Goal: Task Accomplishment & Management: Complete application form

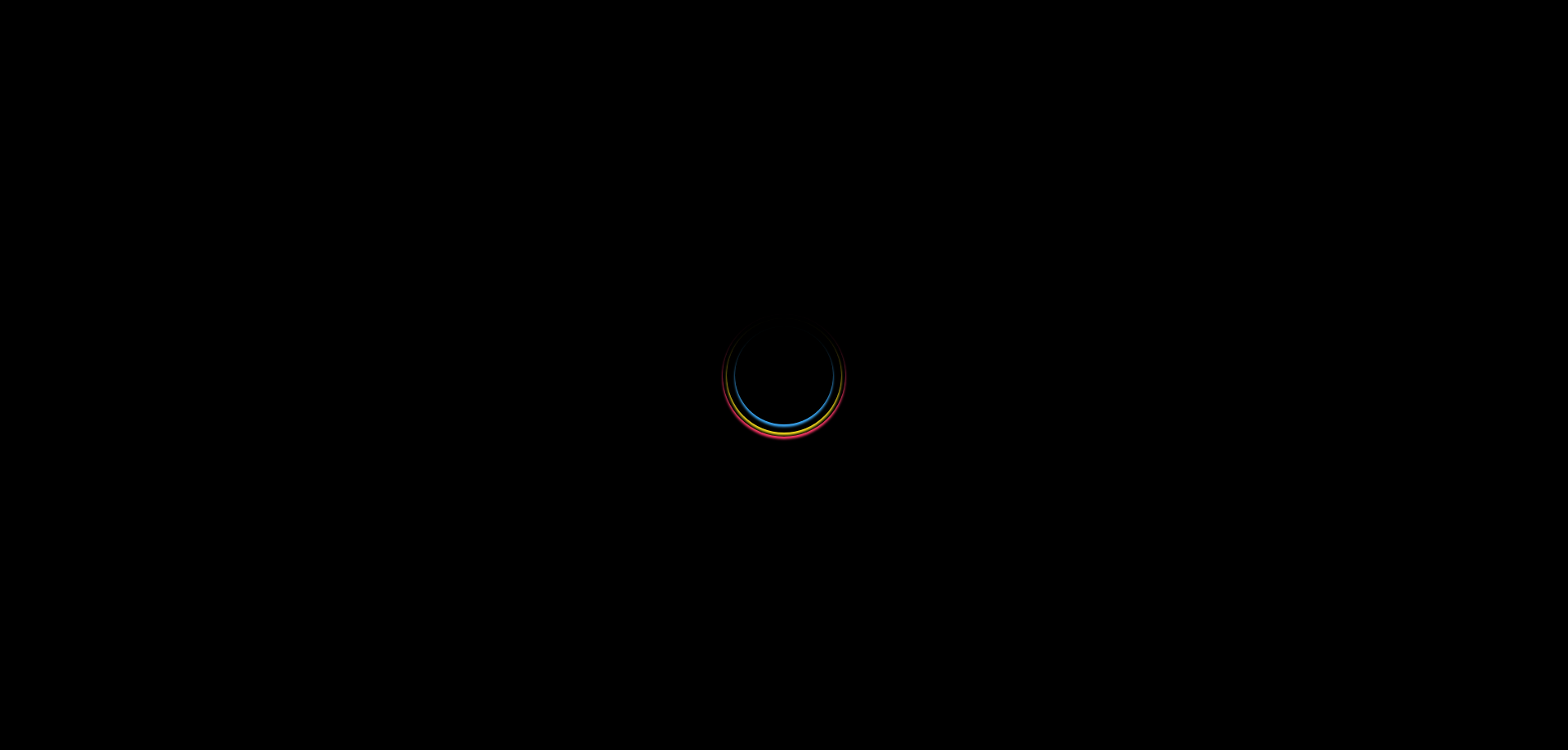
select select
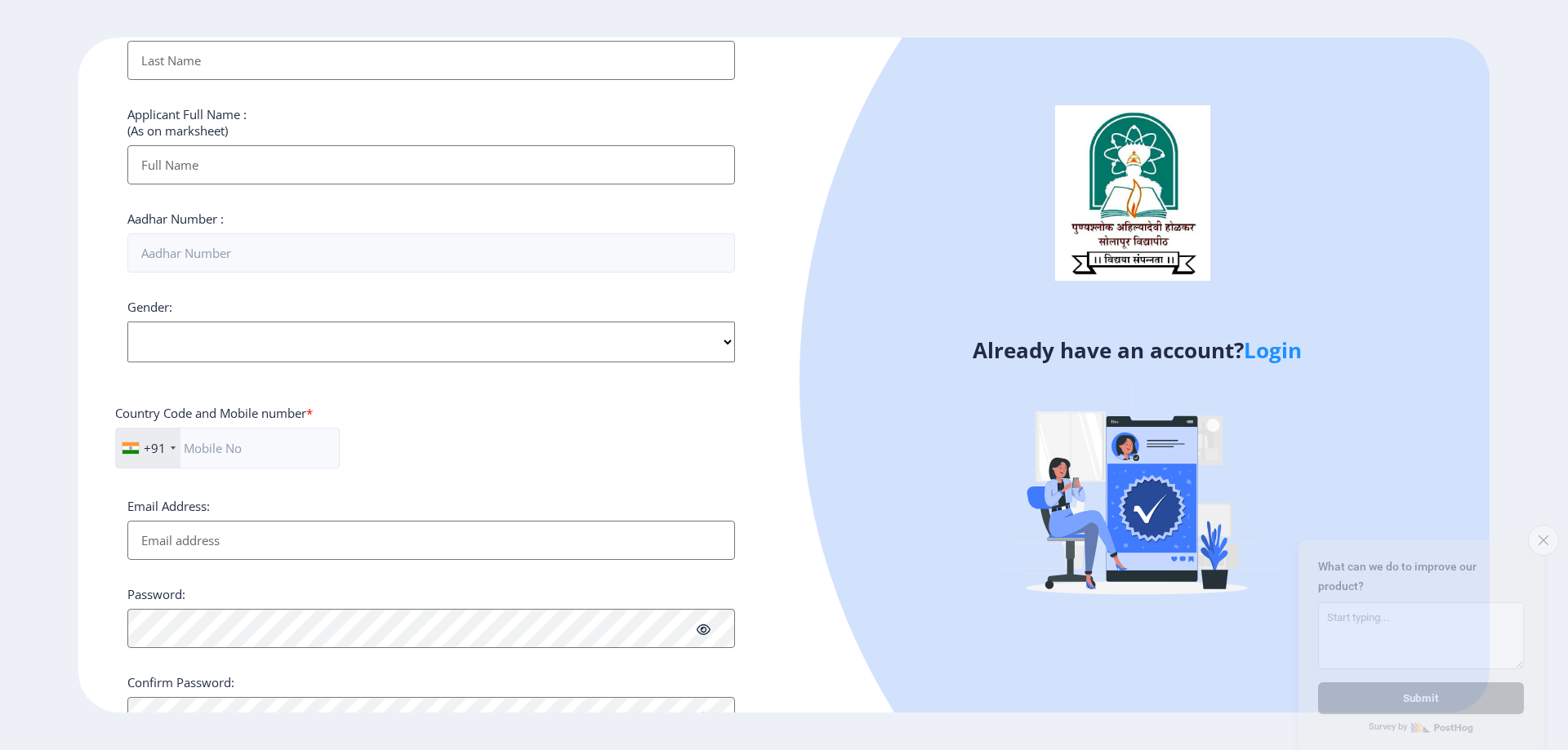
scroll to position [461, 0]
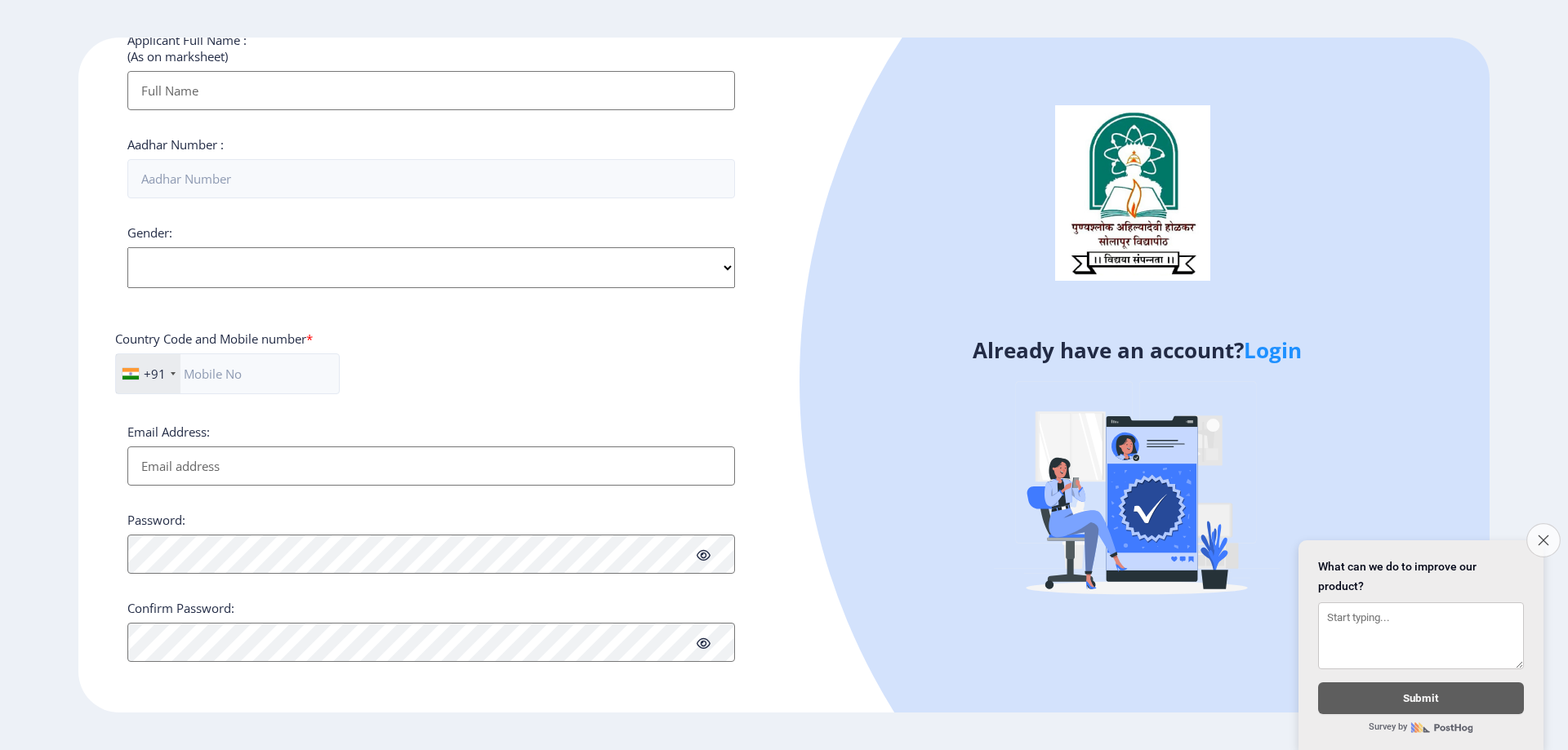
click at [1539, 535] on icon "Close survey" at bounding box center [1543, 540] width 11 height 11
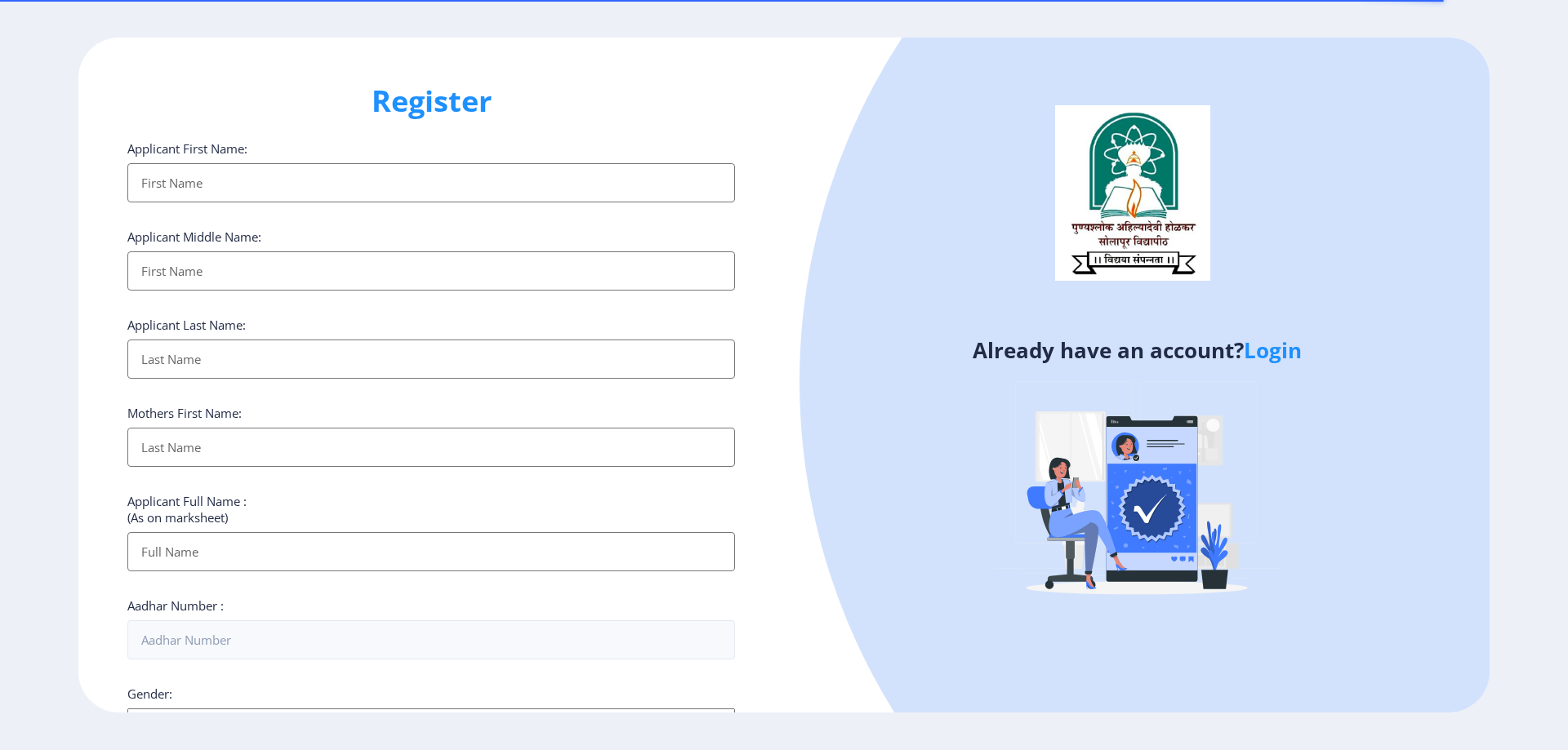
select select
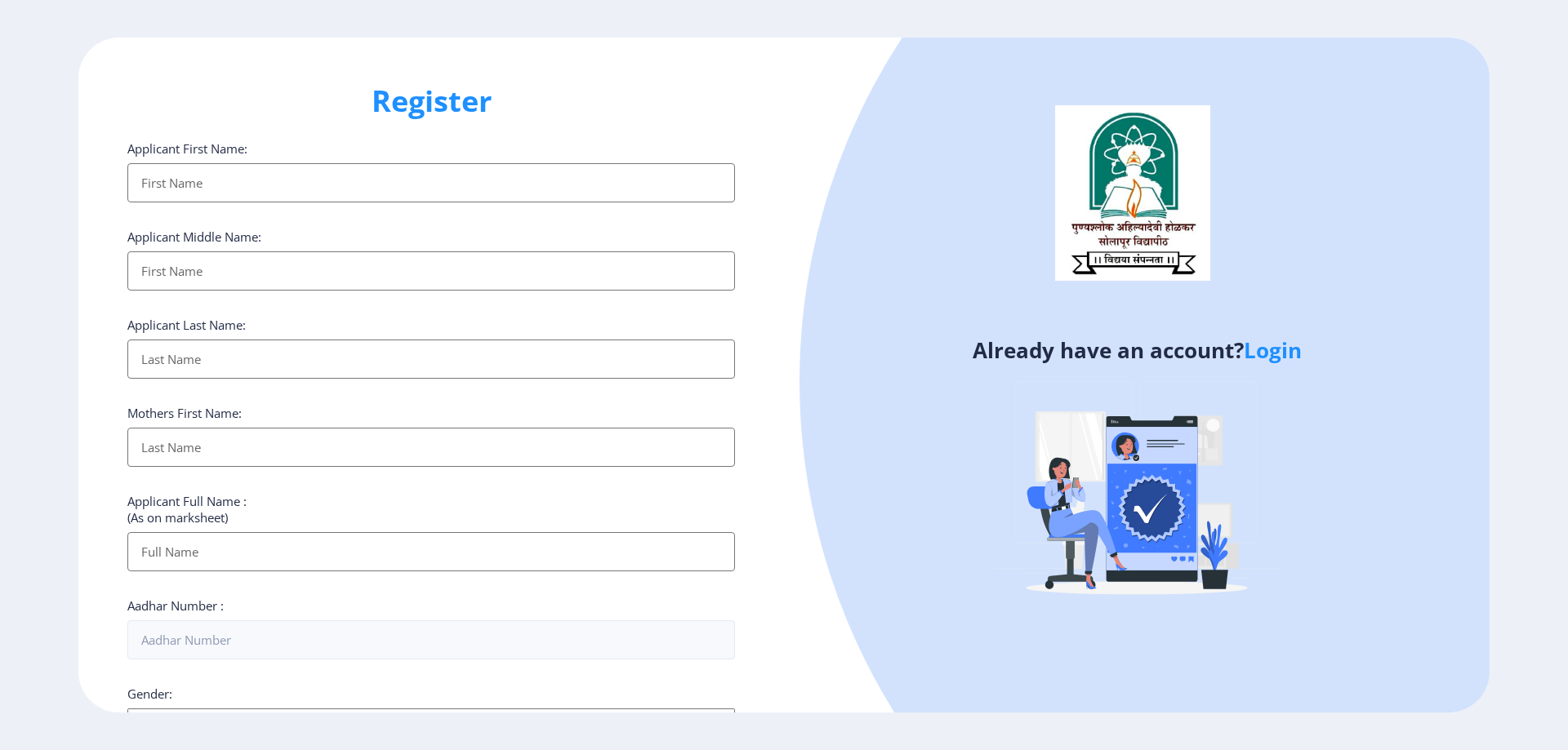
click at [266, 190] on input "Applicant First Name:" at bounding box center [431, 182] width 607 height 39
click at [1272, 352] on link "Login" at bounding box center [1272, 350] width 58 height 30
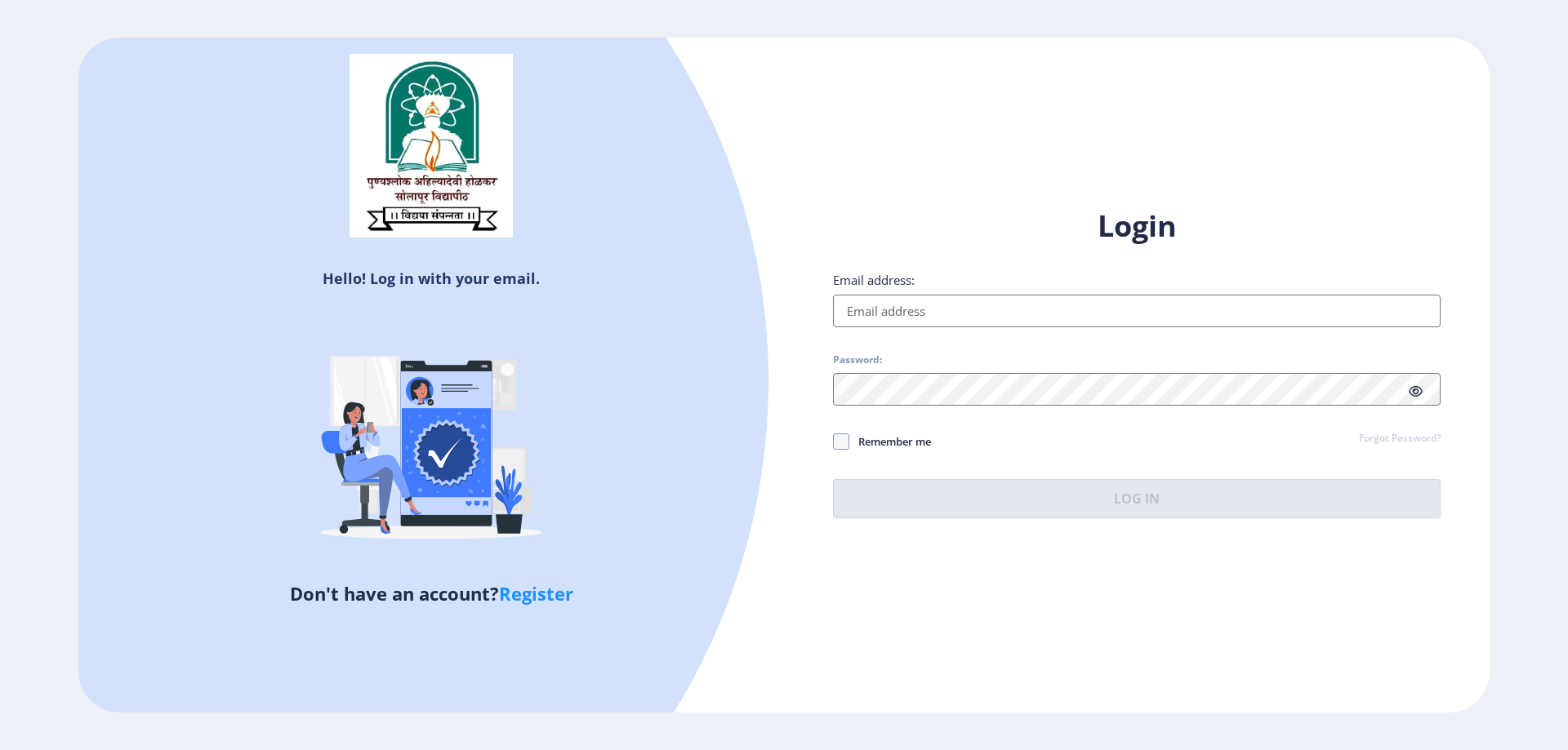
click at [990, 303] on input "Email address:" at bounding box center [1136, 311] width 607 height 33
type input "sanamanyar96@gmail.com"
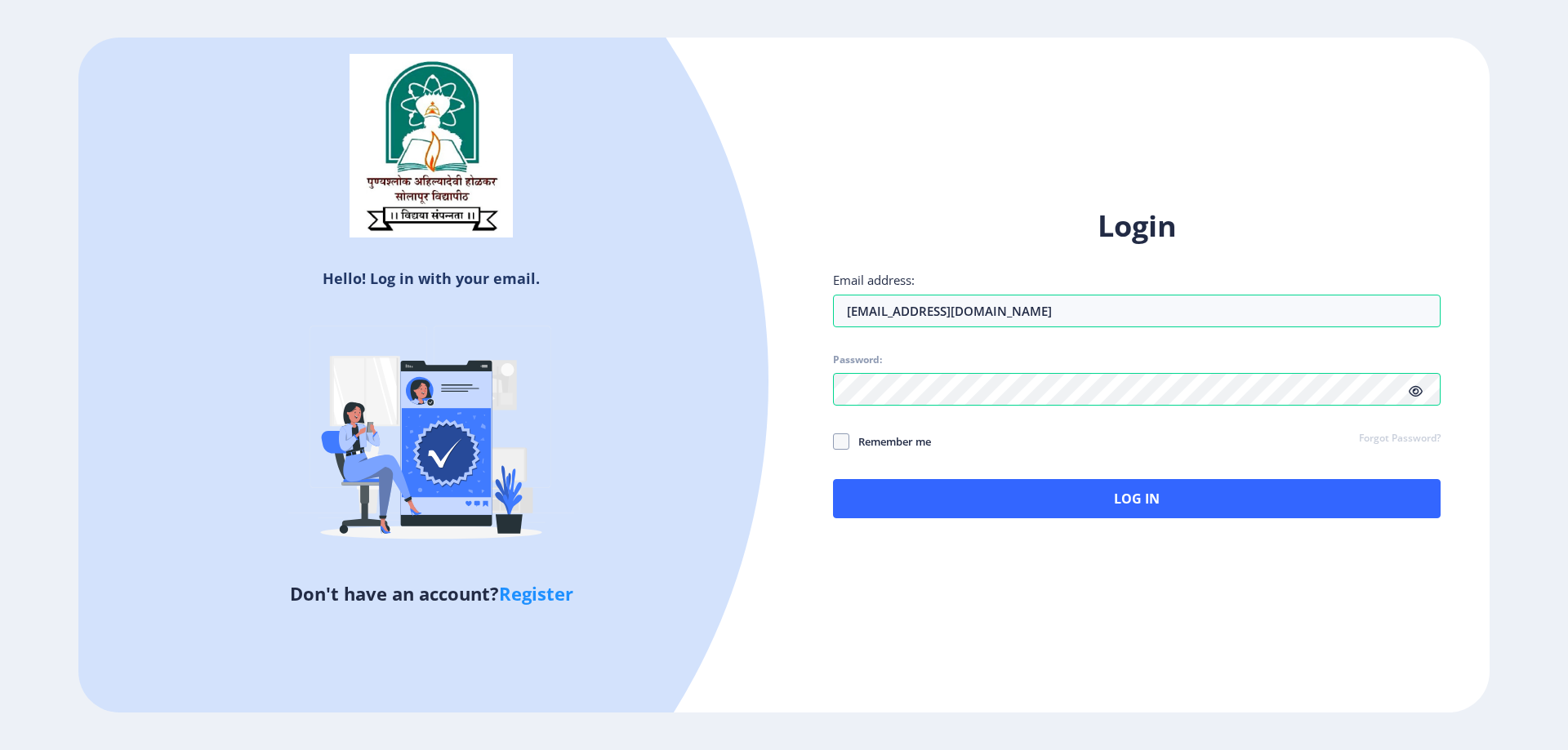
click at [897, 440] on span "Remember me" at bounding box center [890, 441] width 82 height 19
click at [834, 441] on input "Remember me" at bounding box center [833, 441] width 1 height 1
checkbox input "true"
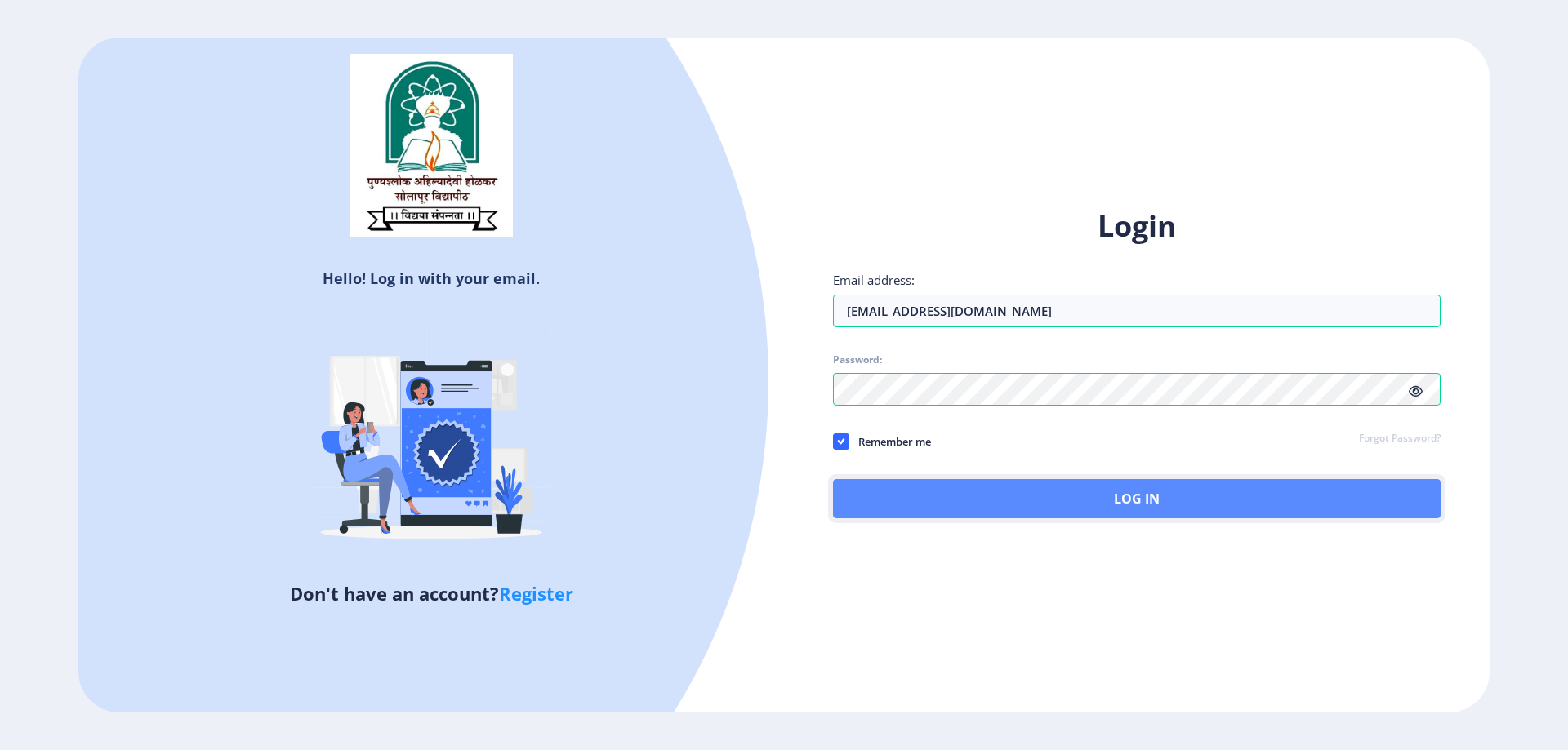
click at [923, 484] on button "Log In" at bounding box center [1136, 499] width 607 height 39
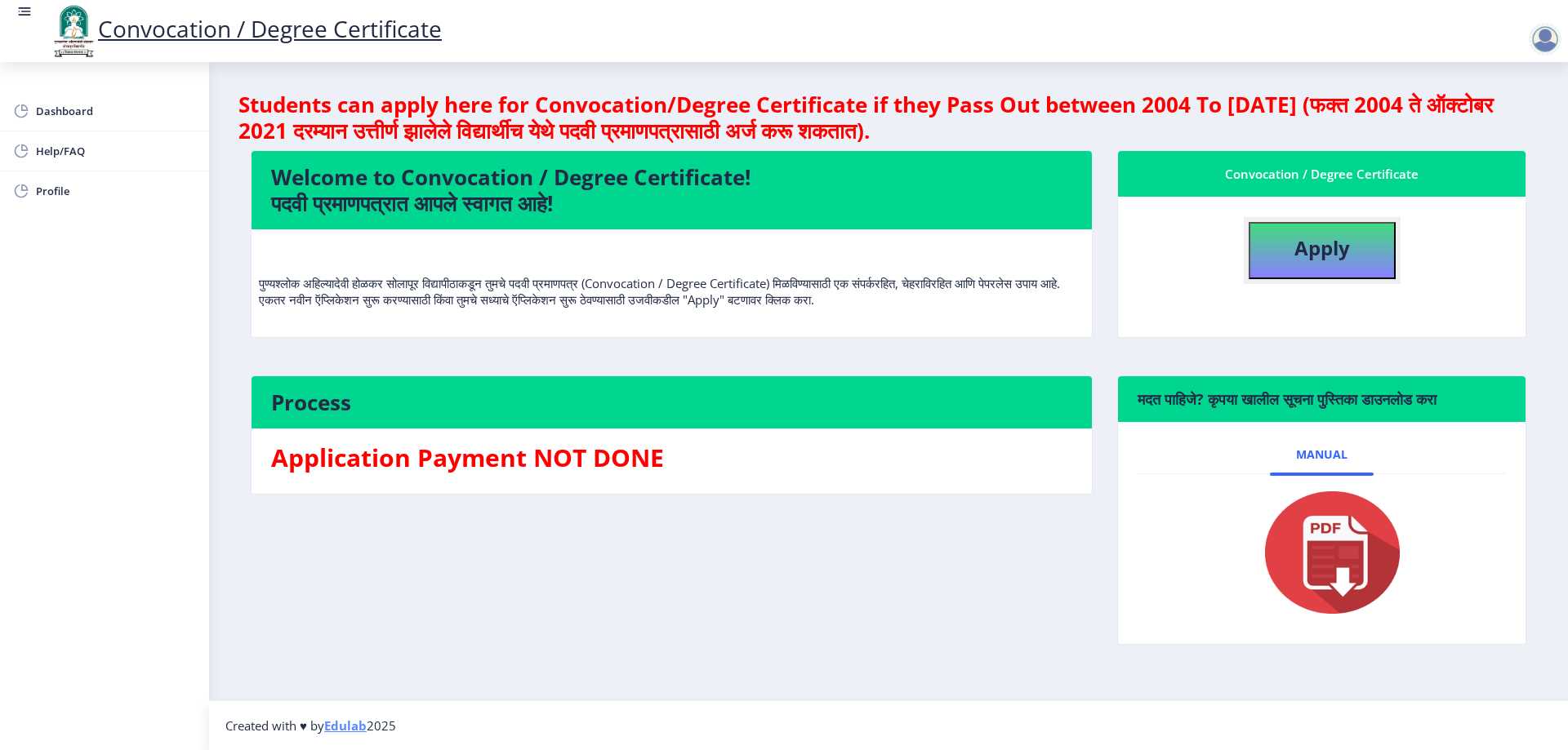
click at [1305, 246] on b "Apply" at bounding box center [1322, 247] width 56 height 27
select select
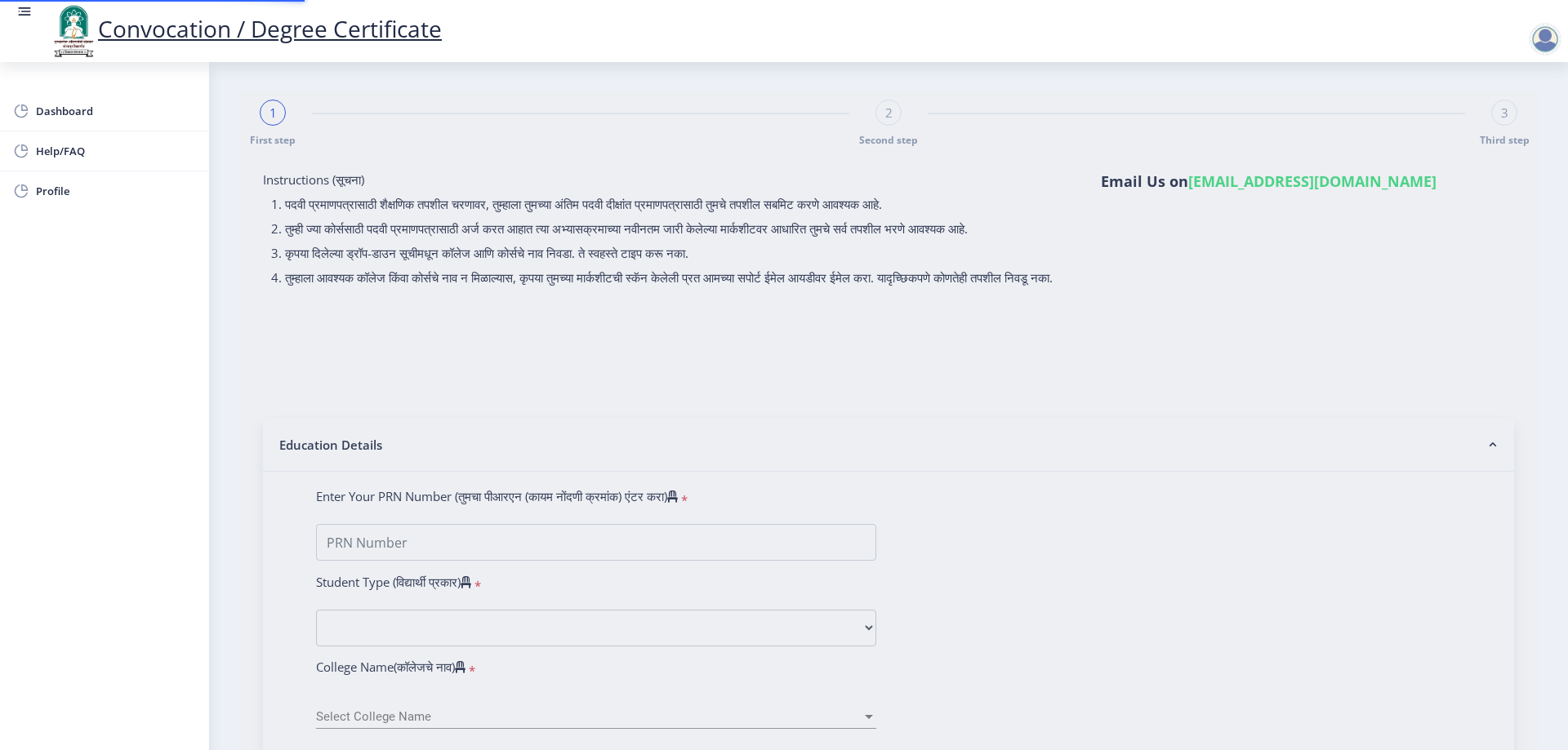
type input "2014032500188312"
select select "Regular"
select select "2017"
select select "March"
select select "Grade A"
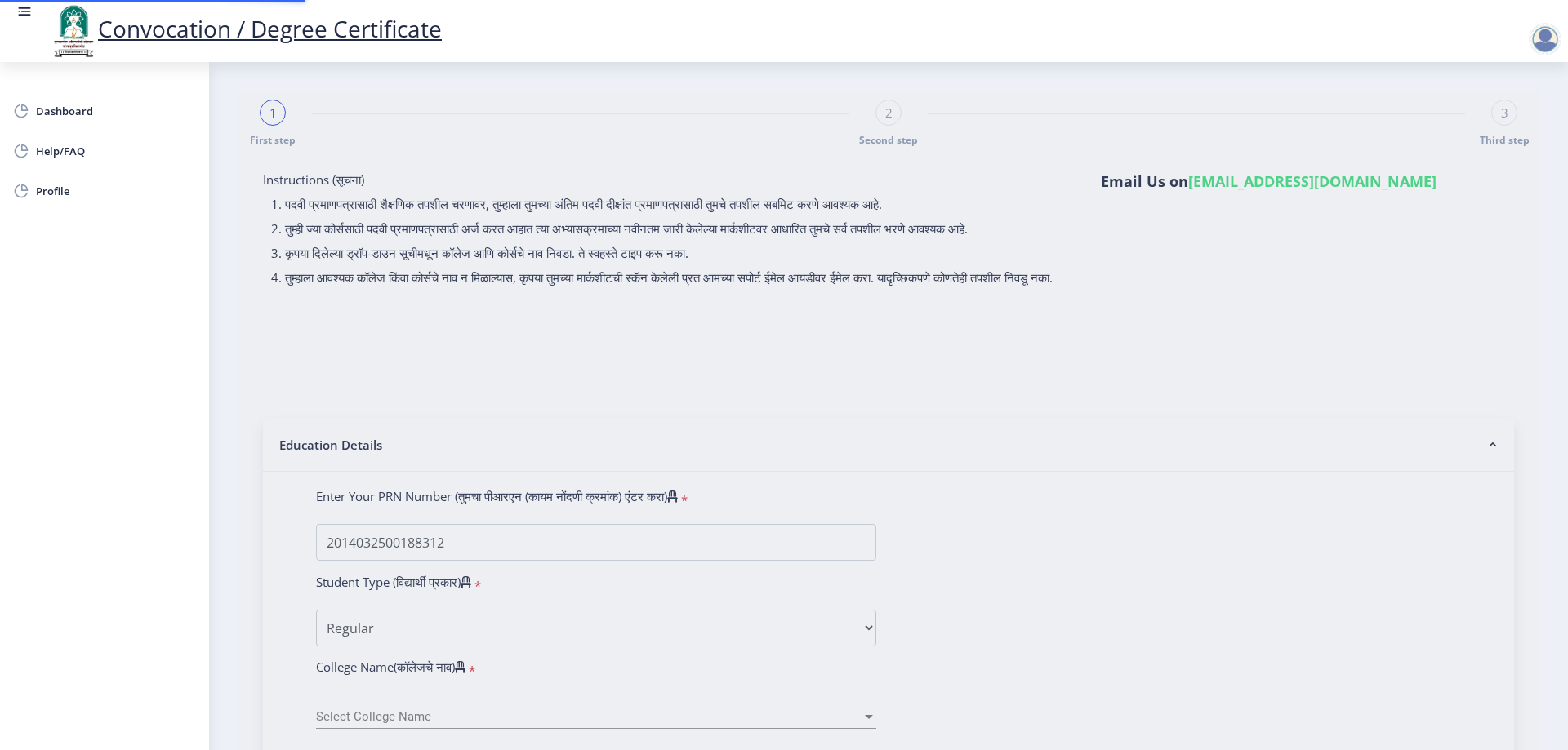
type input "364609"
select select "Mathematics"
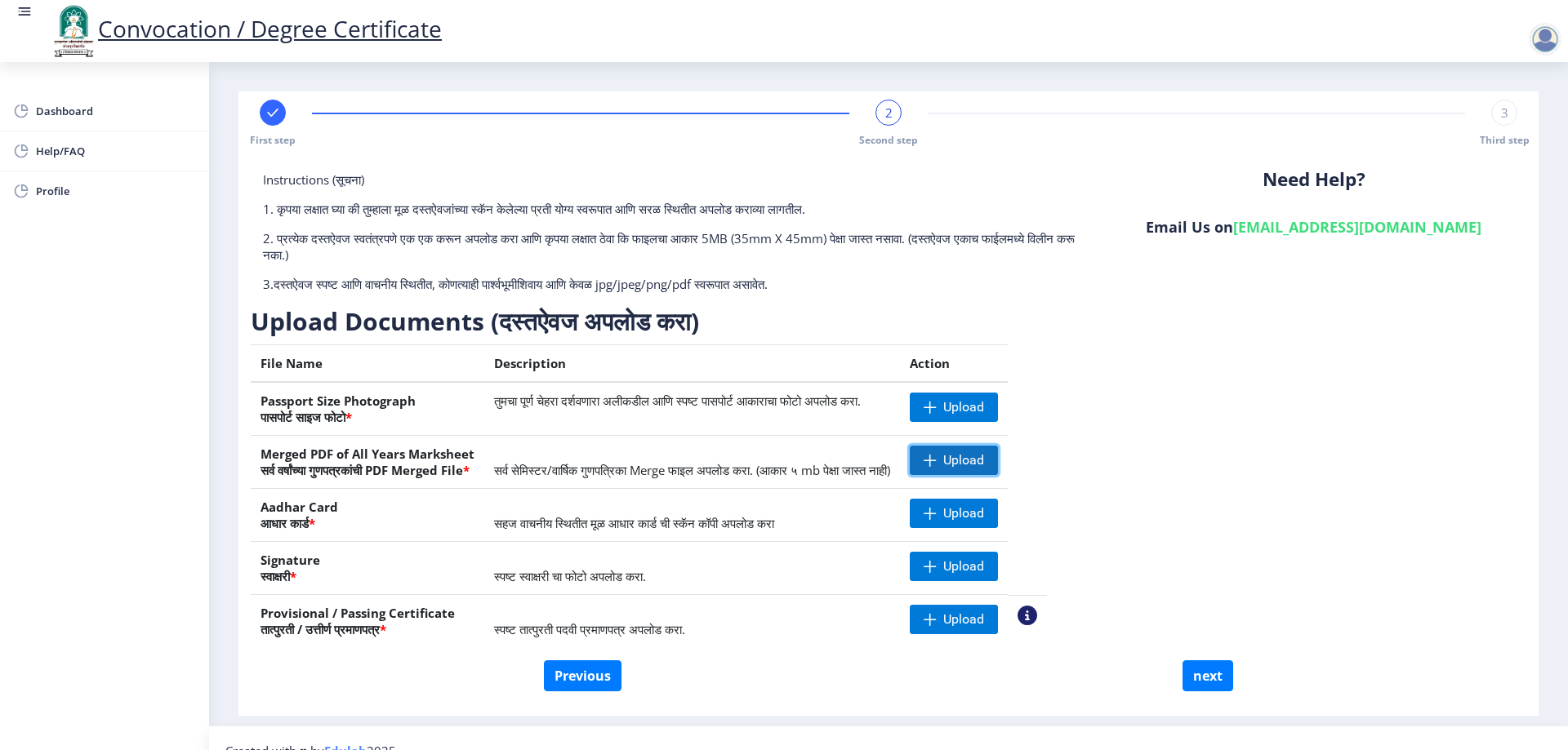
click at [985, 458] on span "Upload" at bounding box center [963, 460] width 41 height 16
click at [958, 460] on nb-action at bounding box center [933, 460] width 47 height 30
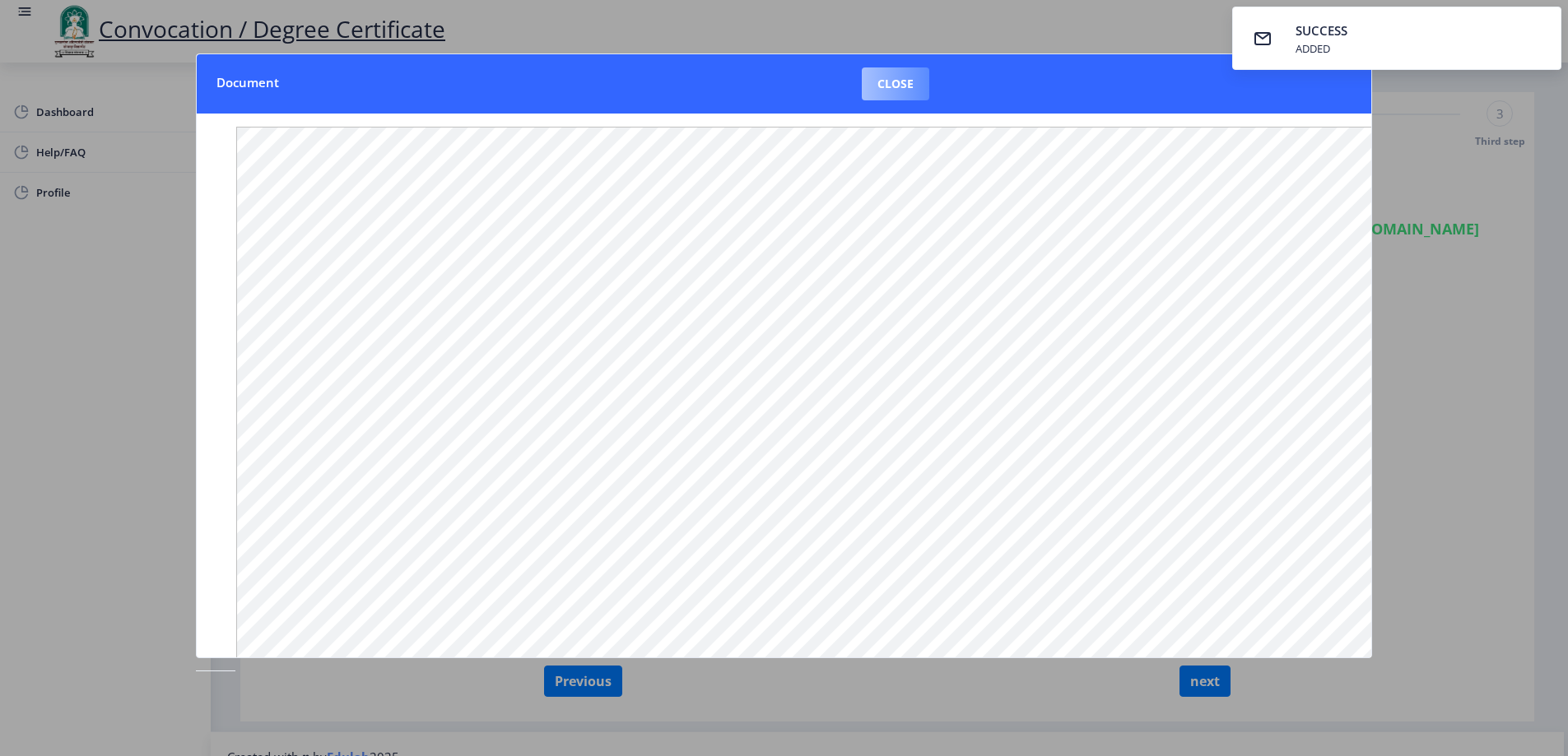
click at [900, 78] on button "Close" at bounding box center [896, 84] width 68 height 33
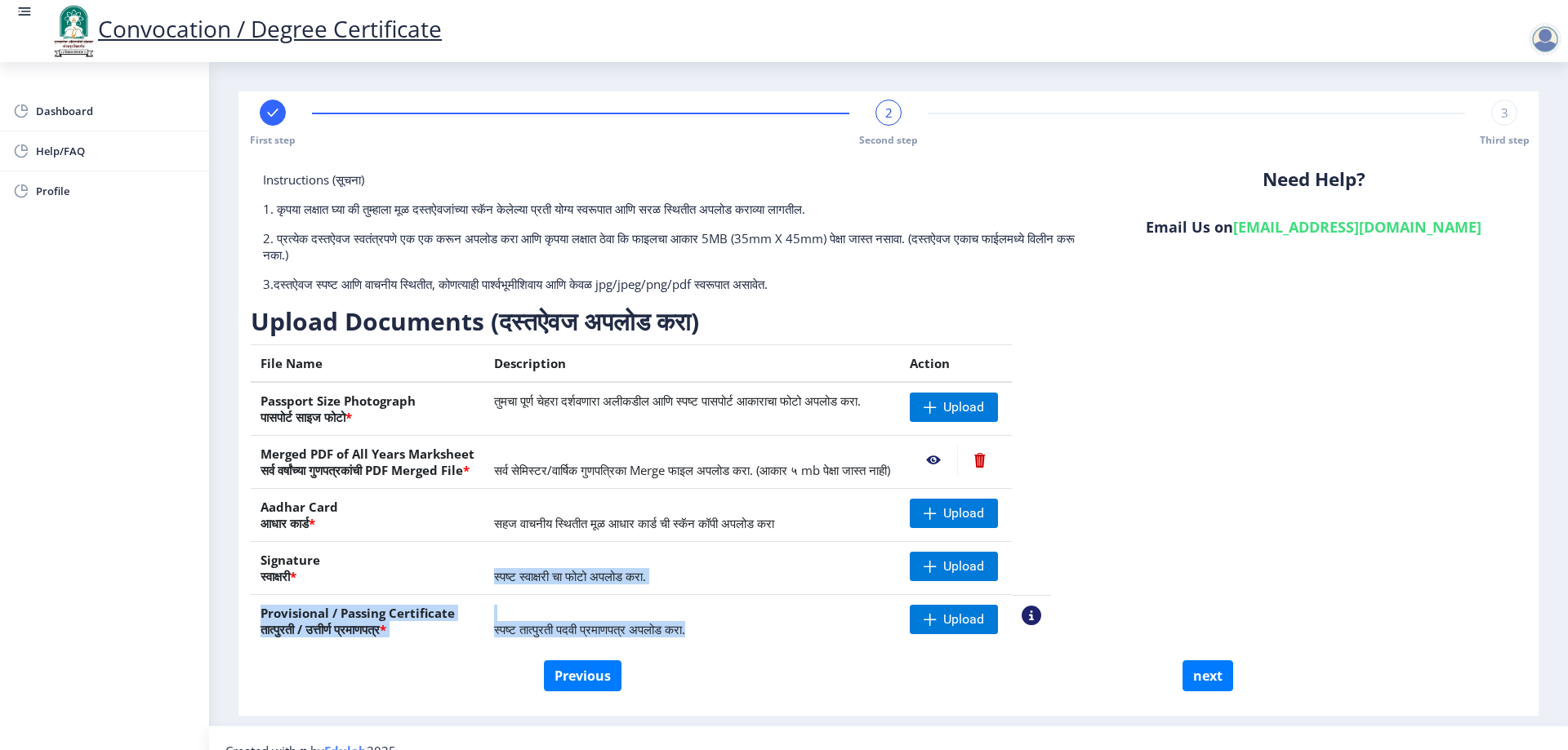
drag, startPoint x: 771, startPoint y: 588, endPoint x: 779, endPoint y: 628, distance: 40.8
click at [779, 628] on tbody "Passport Size Photograph पासपोर्ट साइज फोटो * तुमचा पूर्ण चेहरा दर्शवणारा अलीकड…" at bounding box center [651, 514] width 800 height 266
click at [779, 628] on td "स्पष्ट तात्पुरती पदवी प्रमाणपत्र अपलोड करा." at bounding box center [692, 621] width 416 height 53
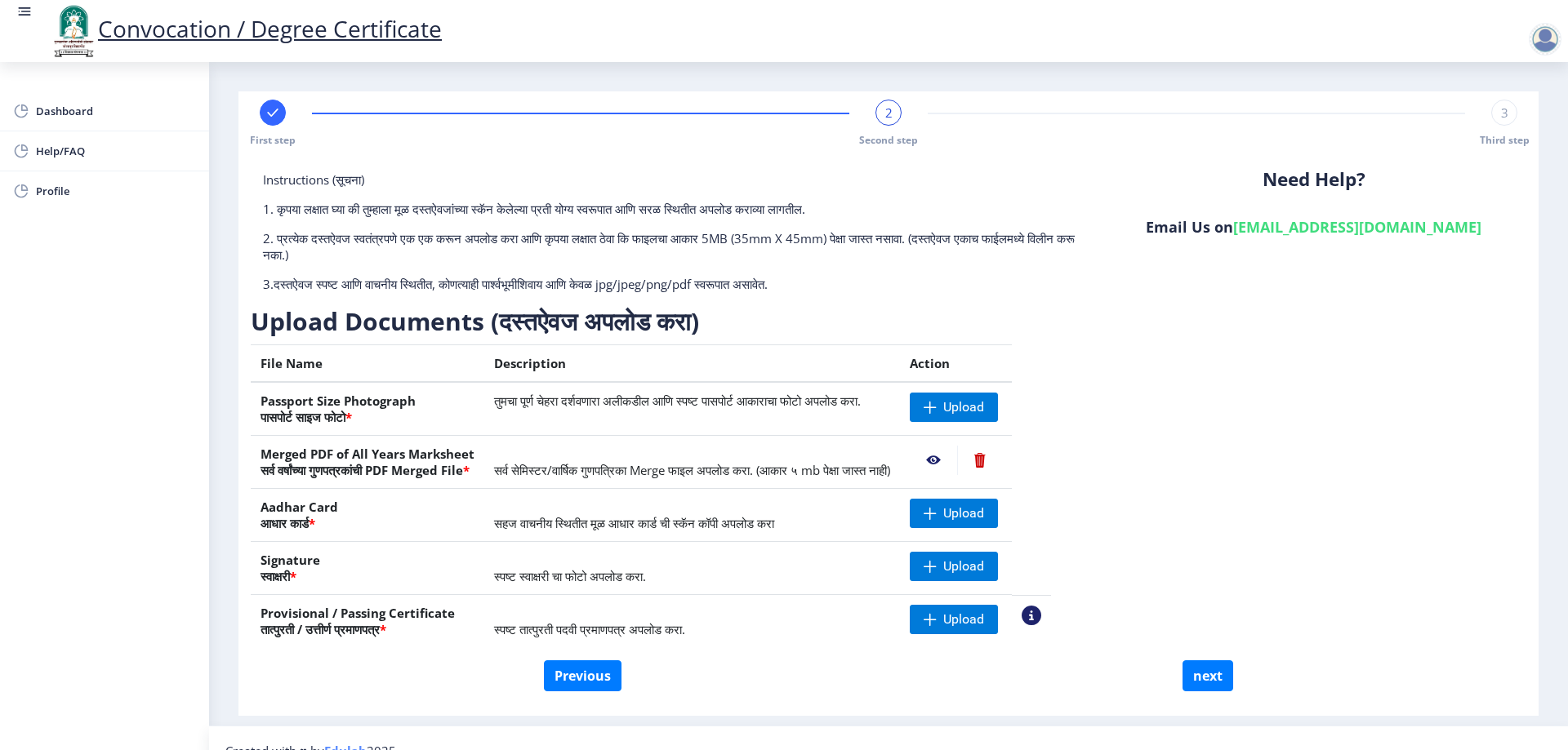
click at [779, 686] on div "Previous next" at bounding box center [889, 676] width 1251 height 31
click at [985, 402] on span "Upload" at bounding box center [963, 407] width 41 height 16
click at [985, 567] on span "Upload" at bounding box center [963, 566] width 41 height 16
click at [958, 564] on nb-action at bounding box center [933, 566] width 47 height 30
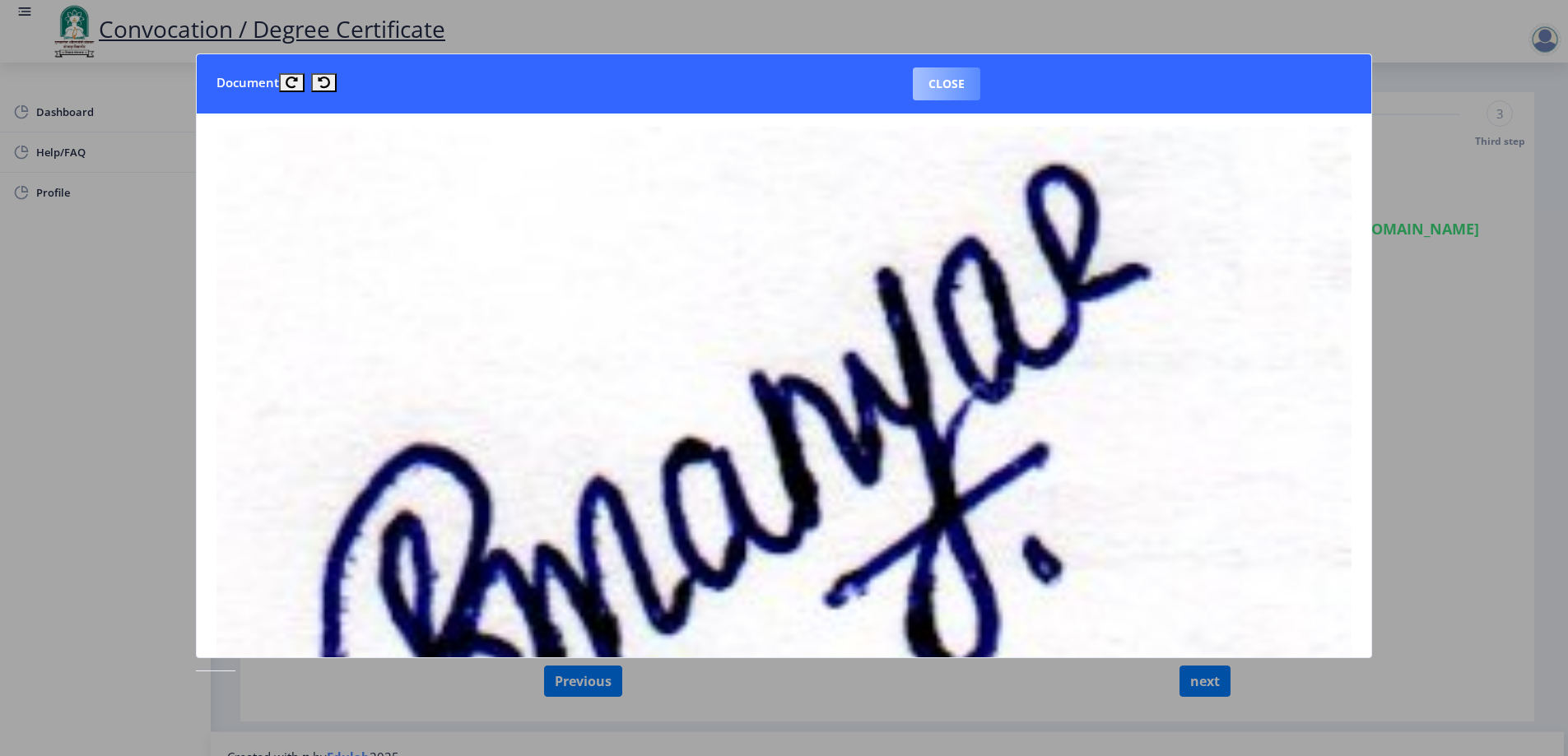
click at [946, 85] on button "Close" at bounding box center [947, 84] width 68 height 33
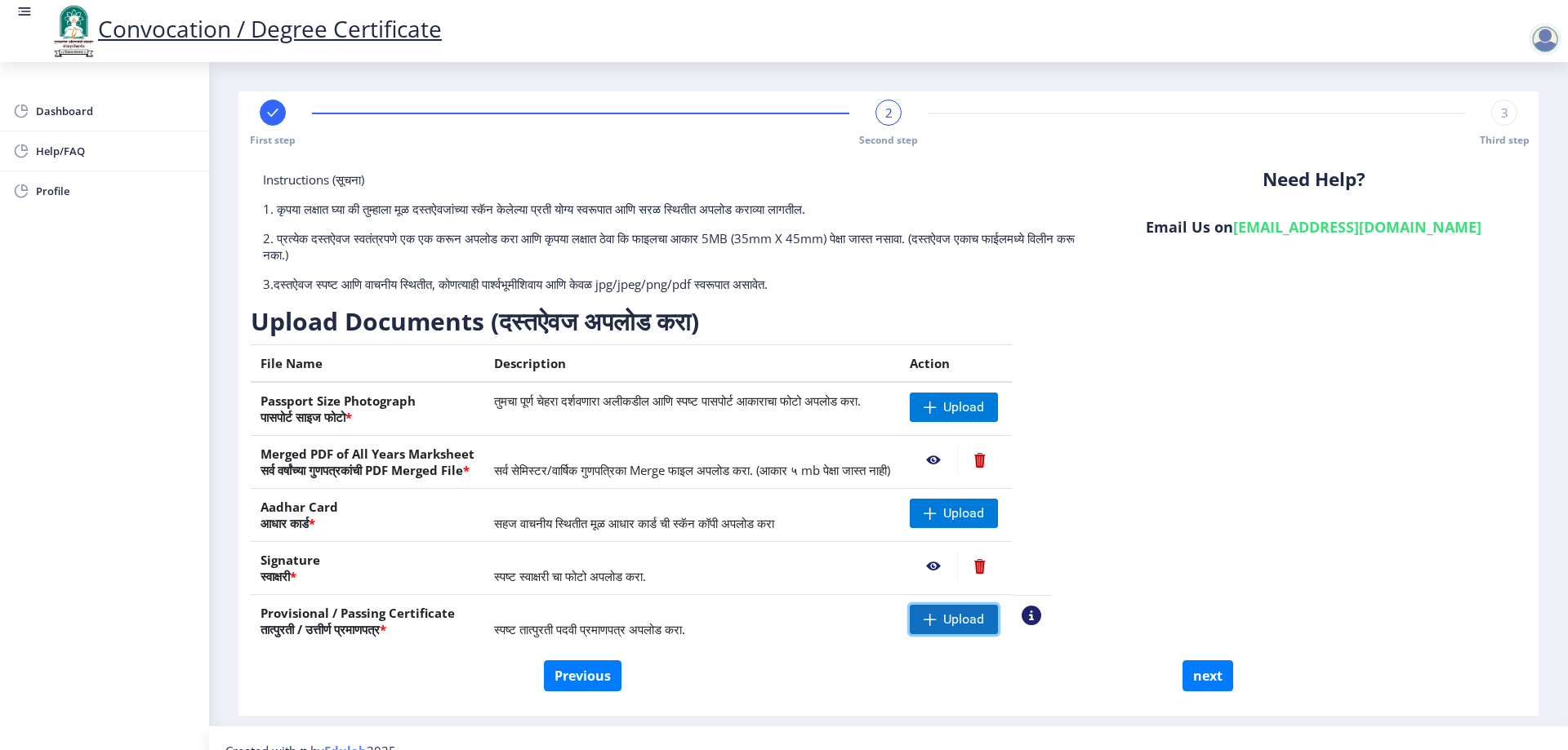
click at [985, 621] on span "Upload" at bounding box center [963, 620] width 41 height 16
click at [958, 620] on nb-action at bounding box center [933, 620] width 47 height 30
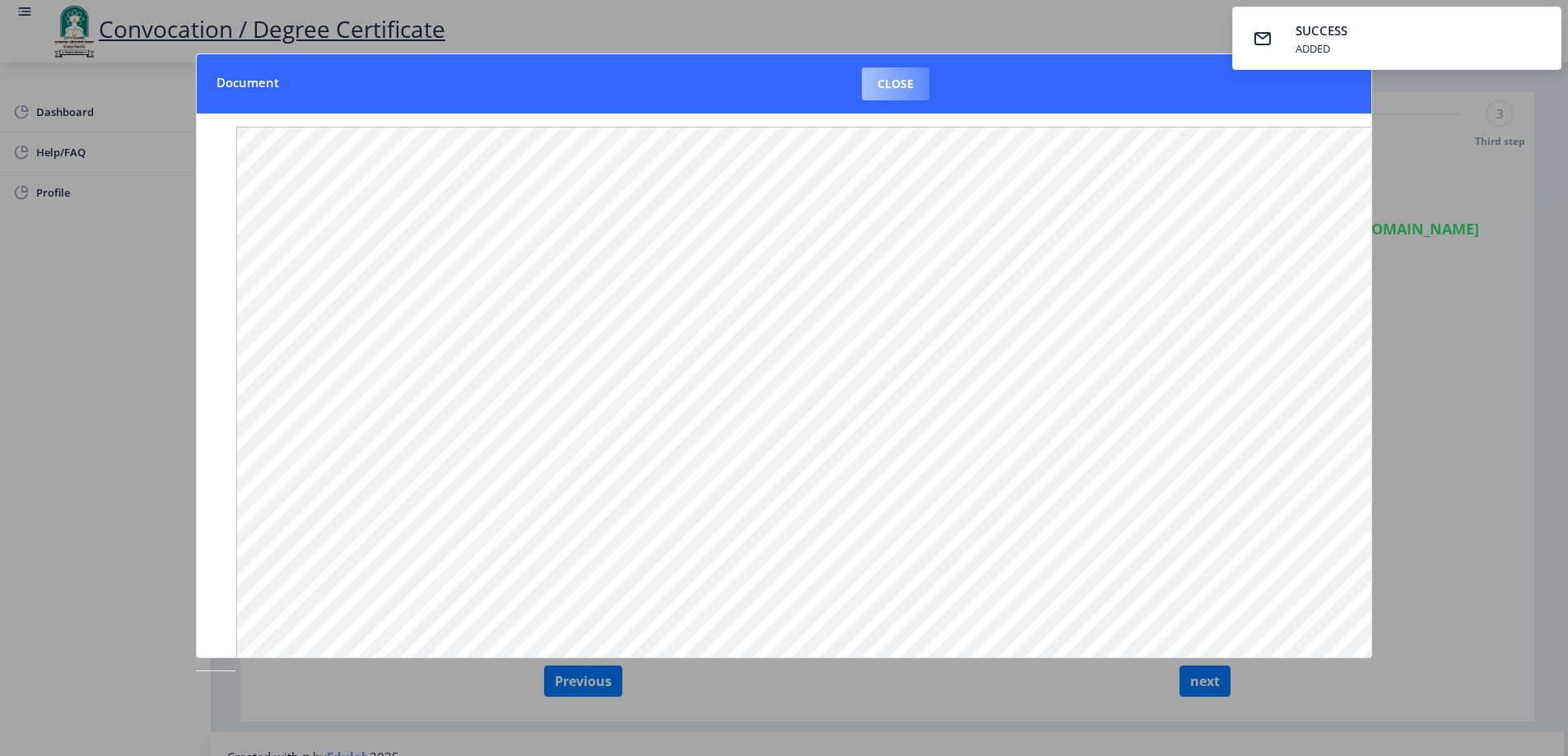
click at [863, 76] on button "Close" at bounding box center [896, 84] width 68 height 33
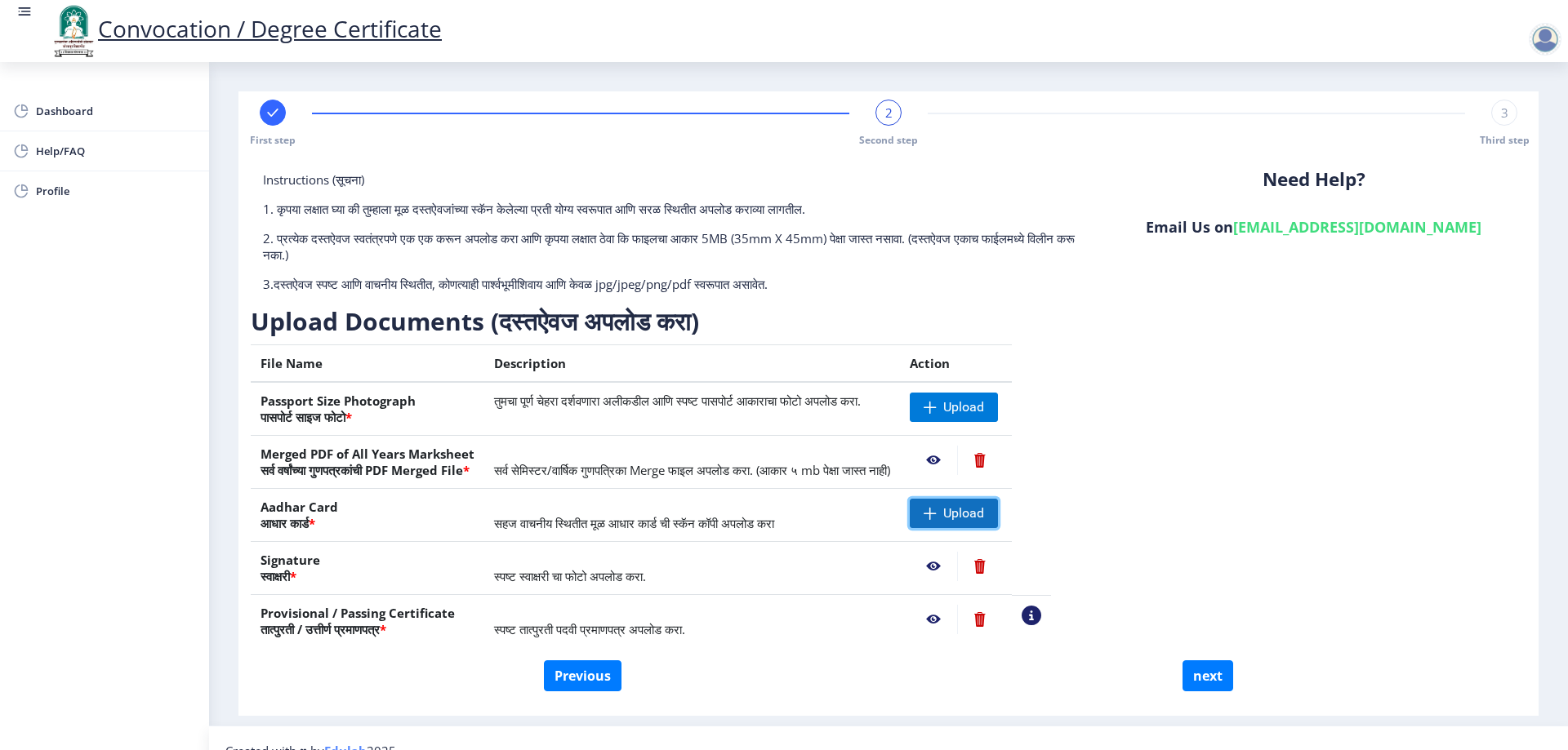
click at [998, 523] on span "Upload" at bounding box center [954, 513] width 88 height 30
click at [958, 512] on nb-action at bounding box center [933, 513] width 47 height 30
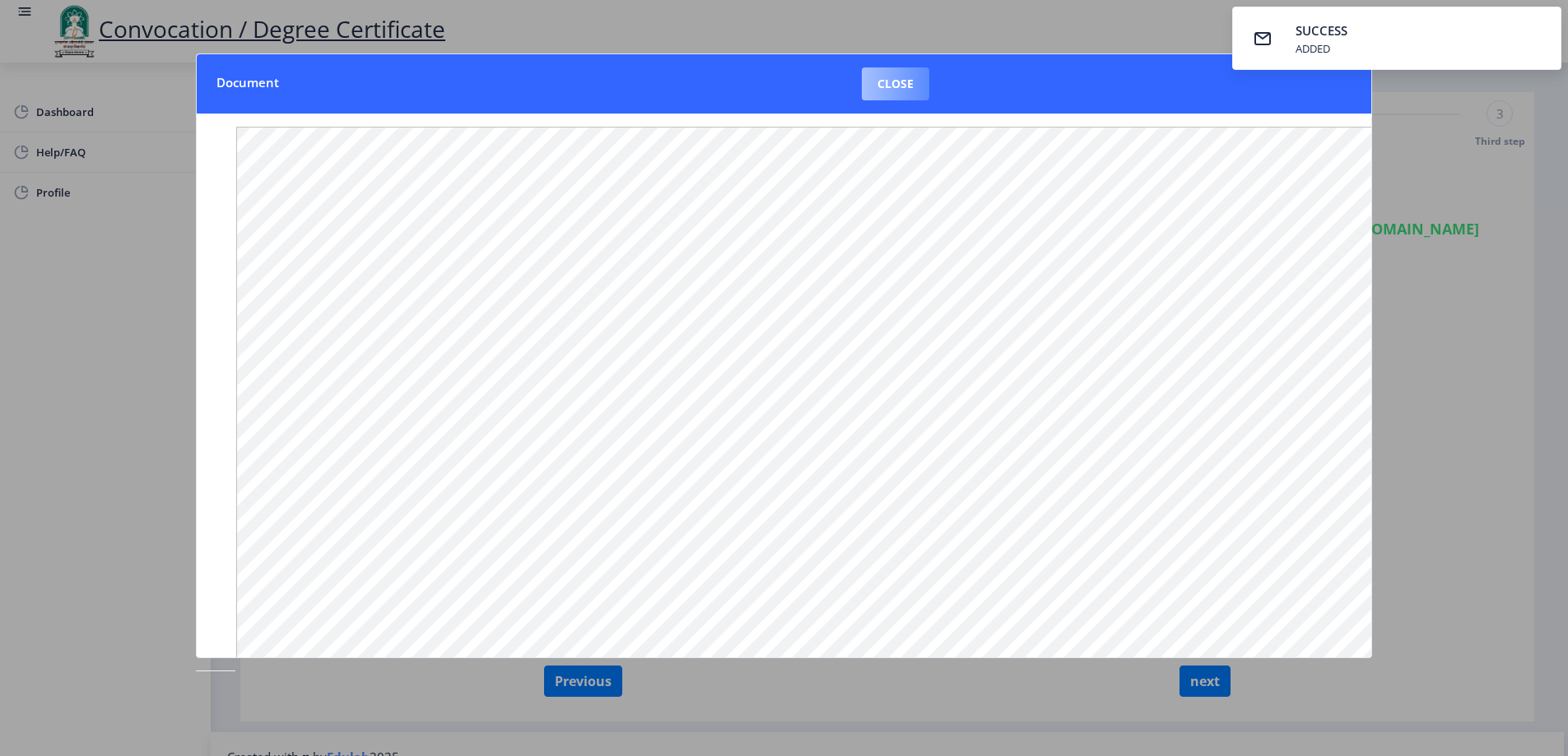
click at [892, 79] on button "Close" at bounding box center [896, 84] width 68 height 33
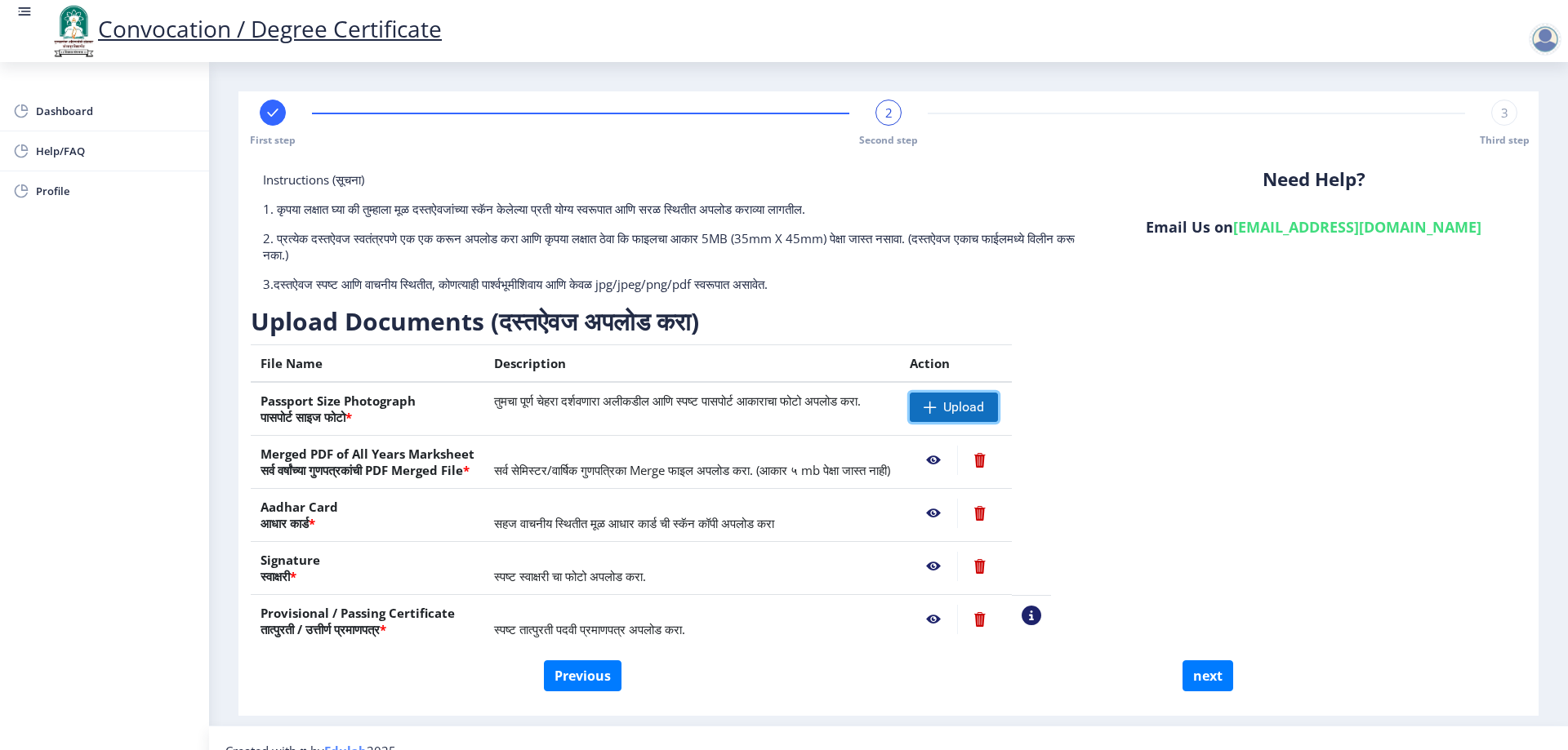
click at [985, 409] on span "Upload" at bounding box center [963, 407] width 41 height 16
click at [958, 408] on nb-action at bounding box center [933, 407] width 47 height 30
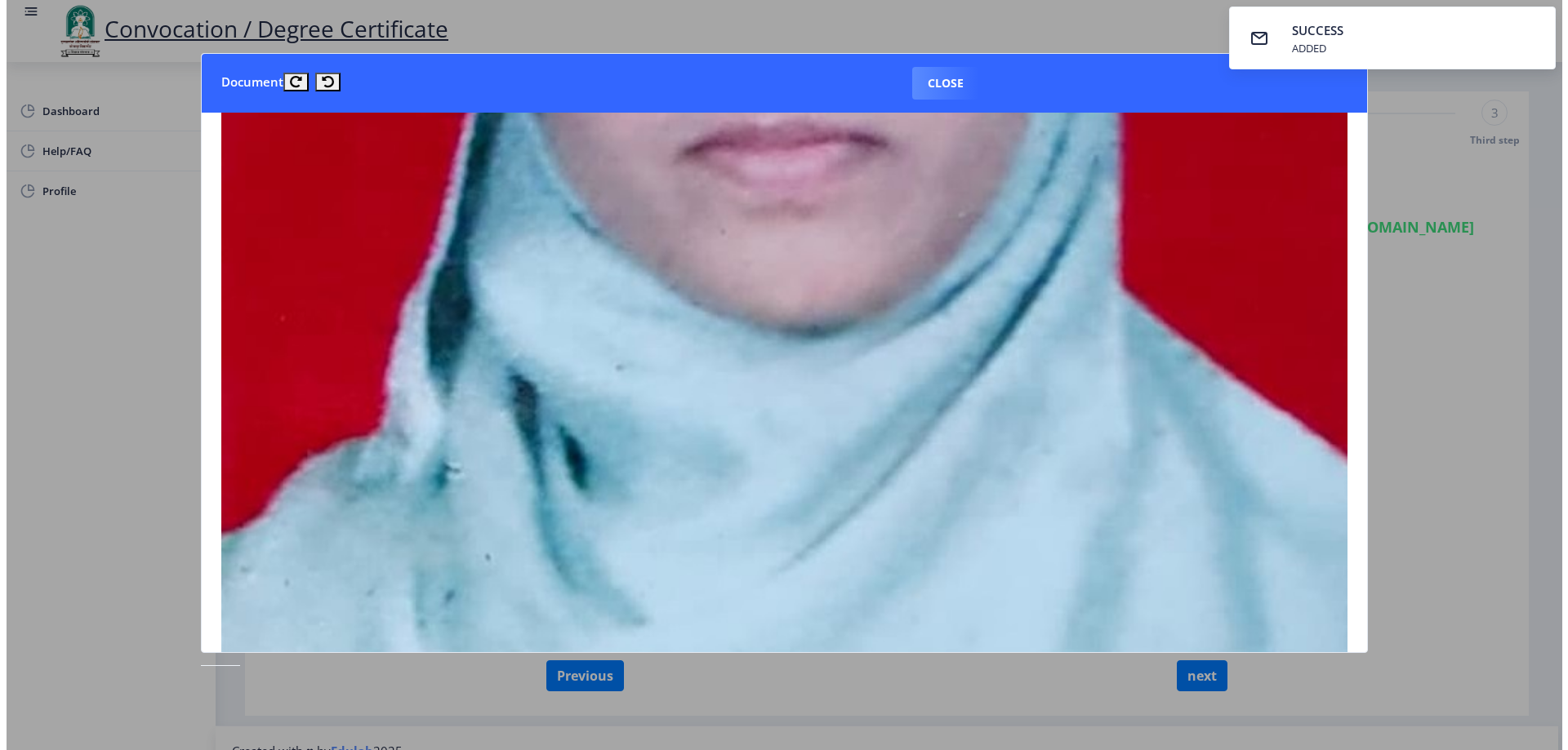
scroll to position [437, 0]
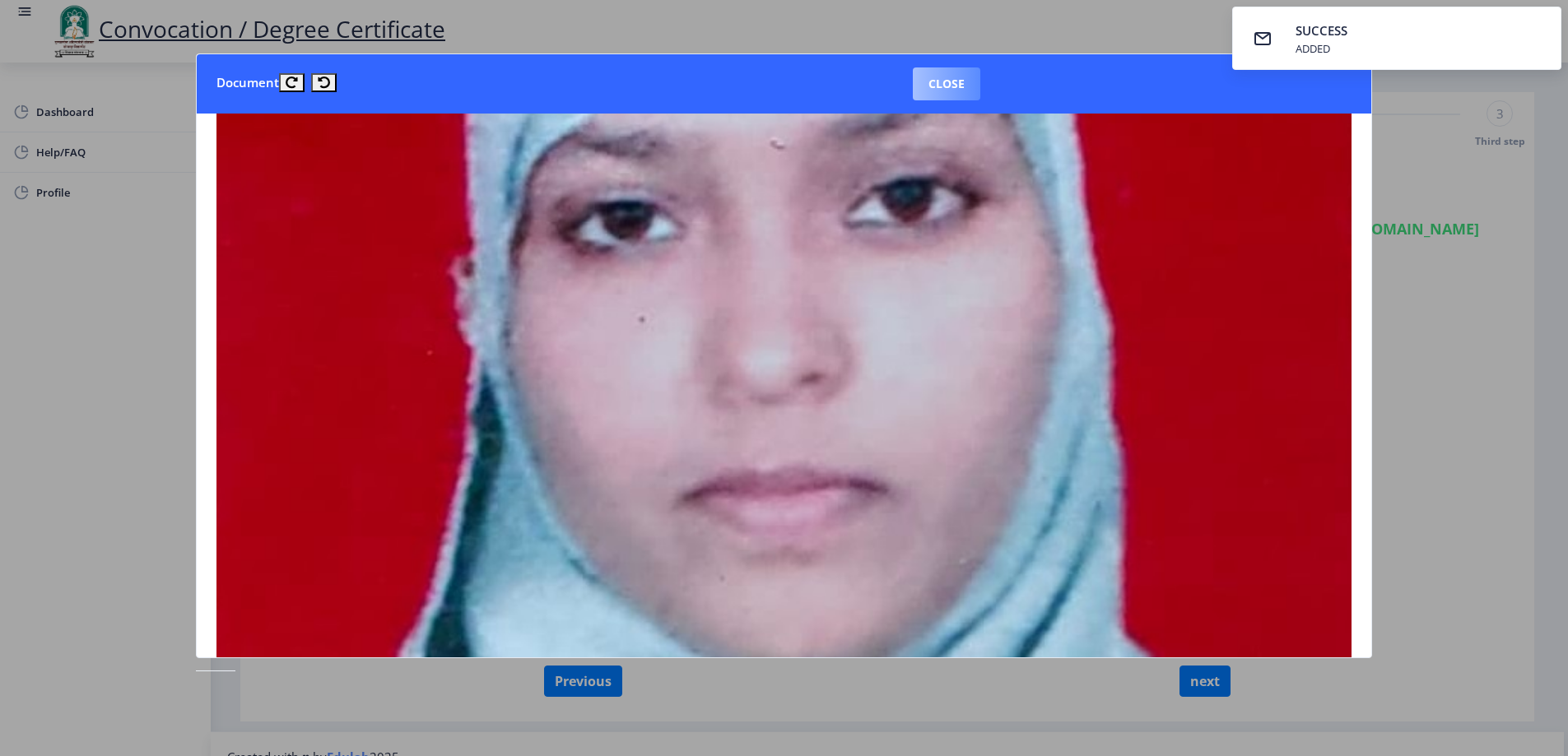
click at [943, 84] on button "Close" at bounding box center [947, 84] width 68 height 33
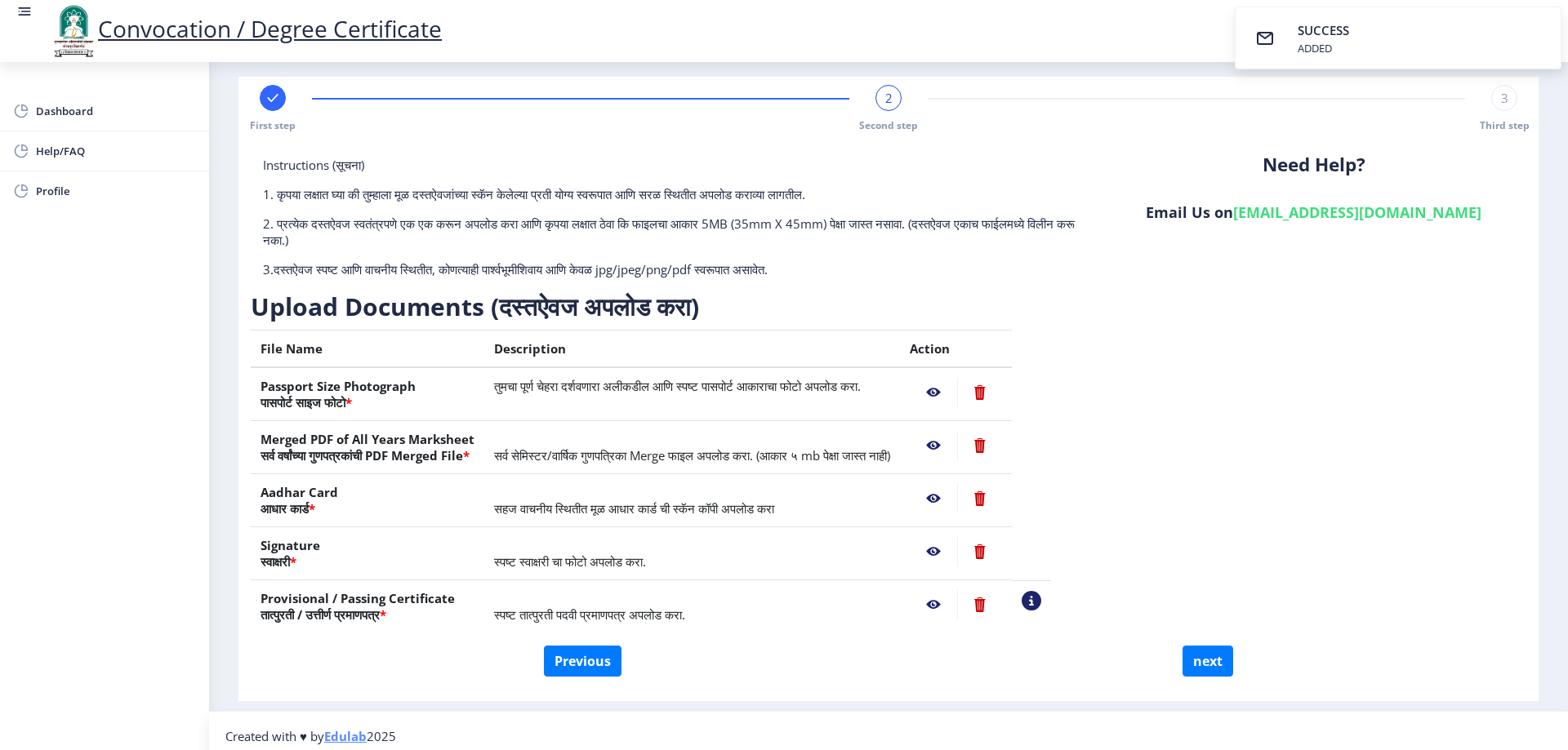
scroll to position [25, 0]
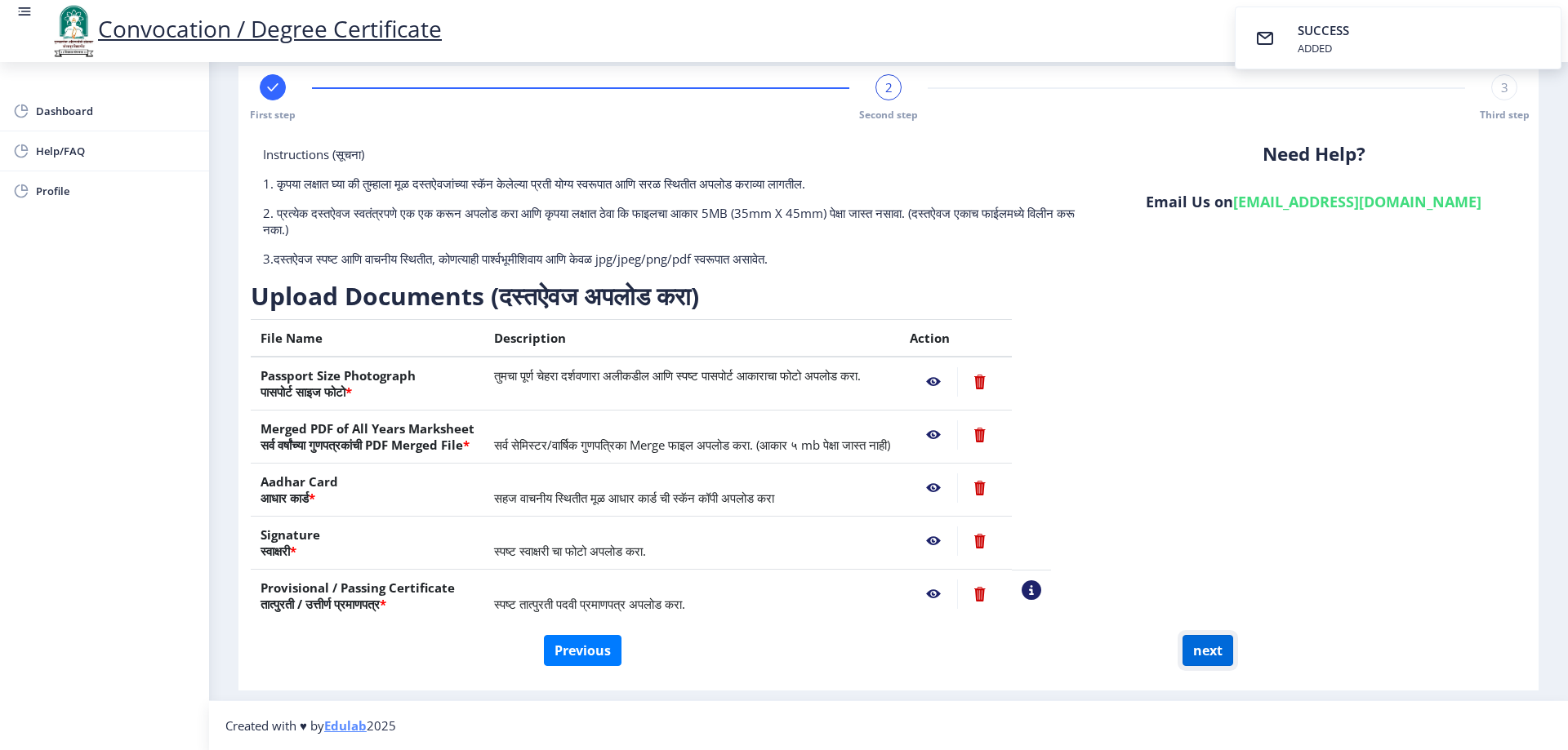
click at [1216, 654] on button "next" at bounding box center [1207, 650] width 51 height 31
select select
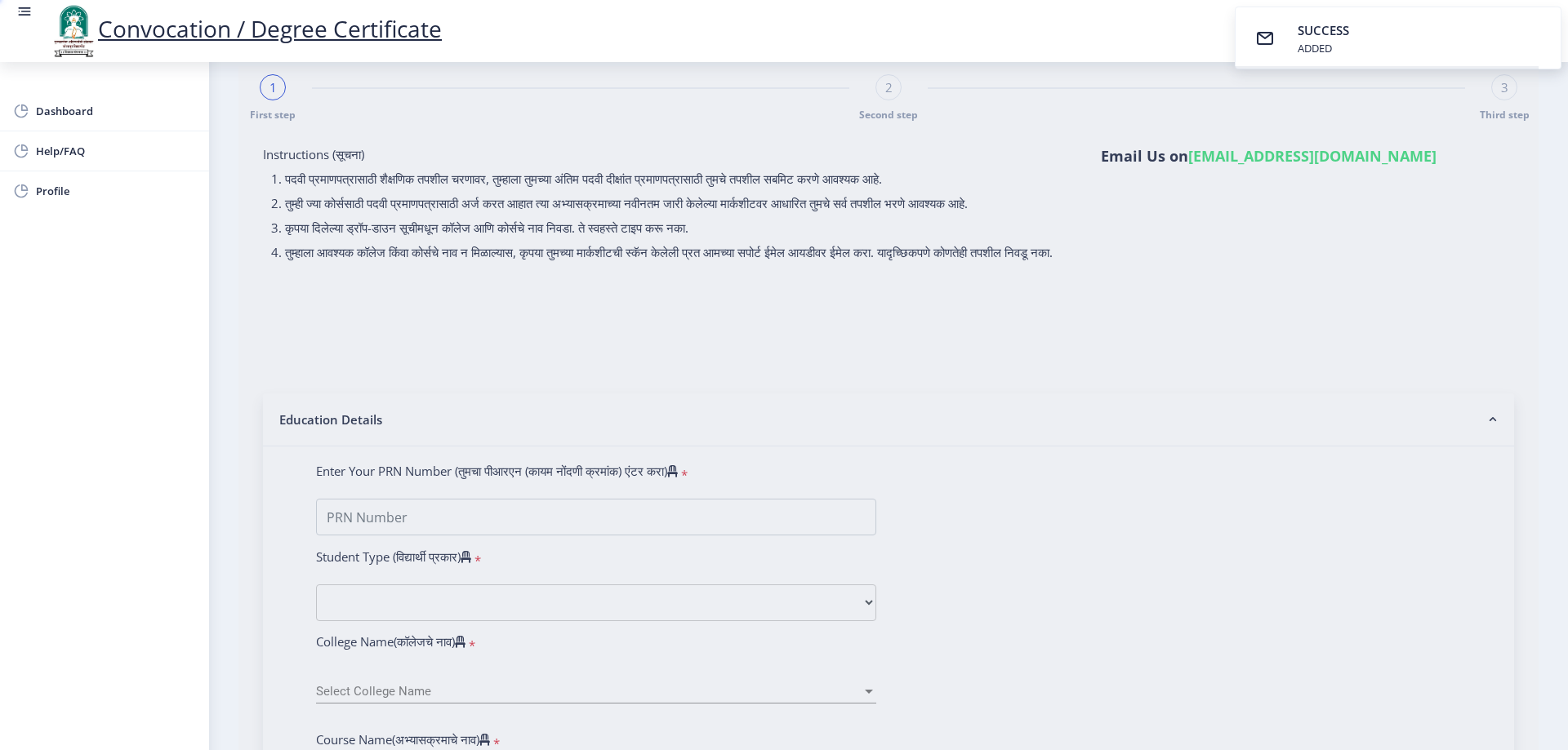
select select
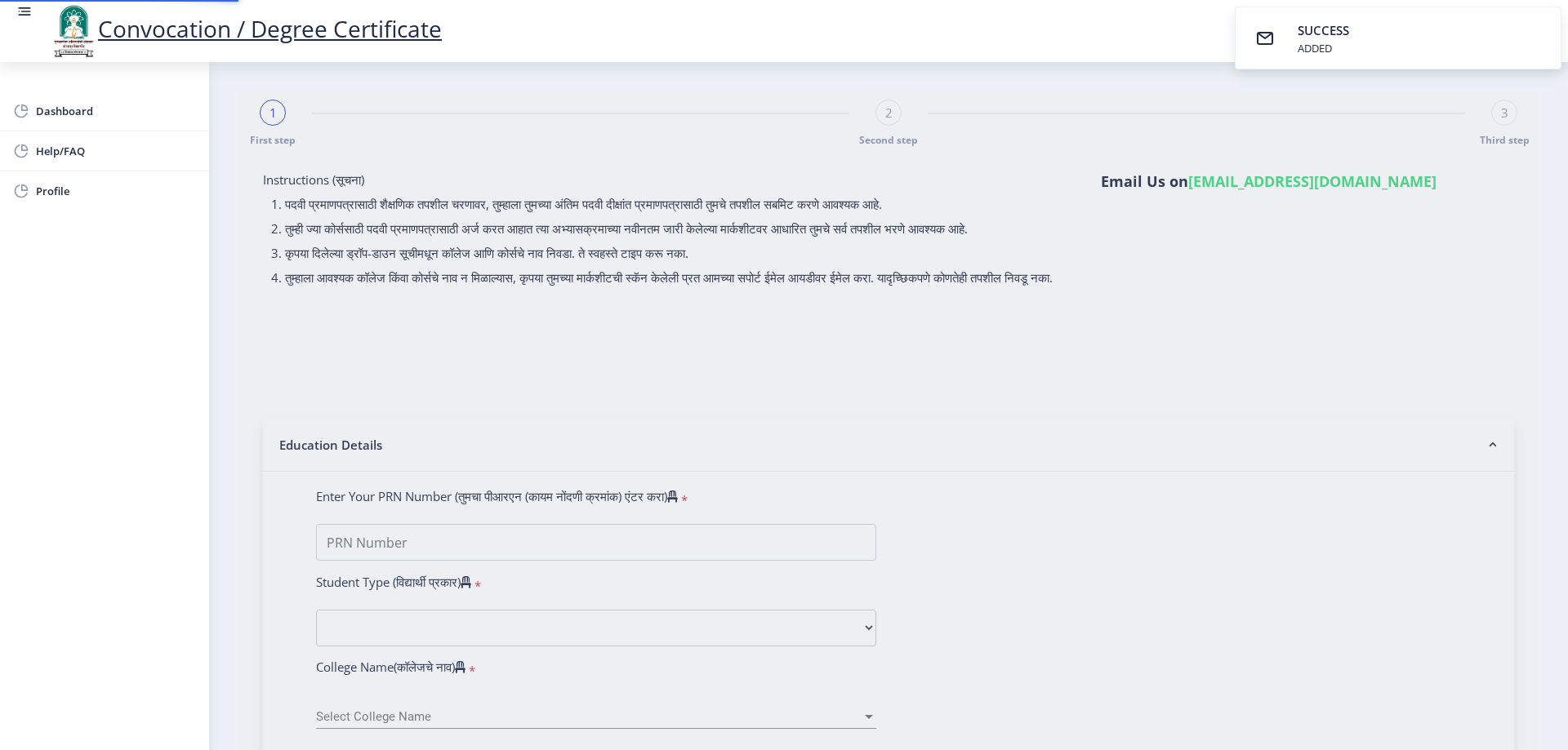
select select
type input "2014032500188312"
select select "Regular"
select select "2017"
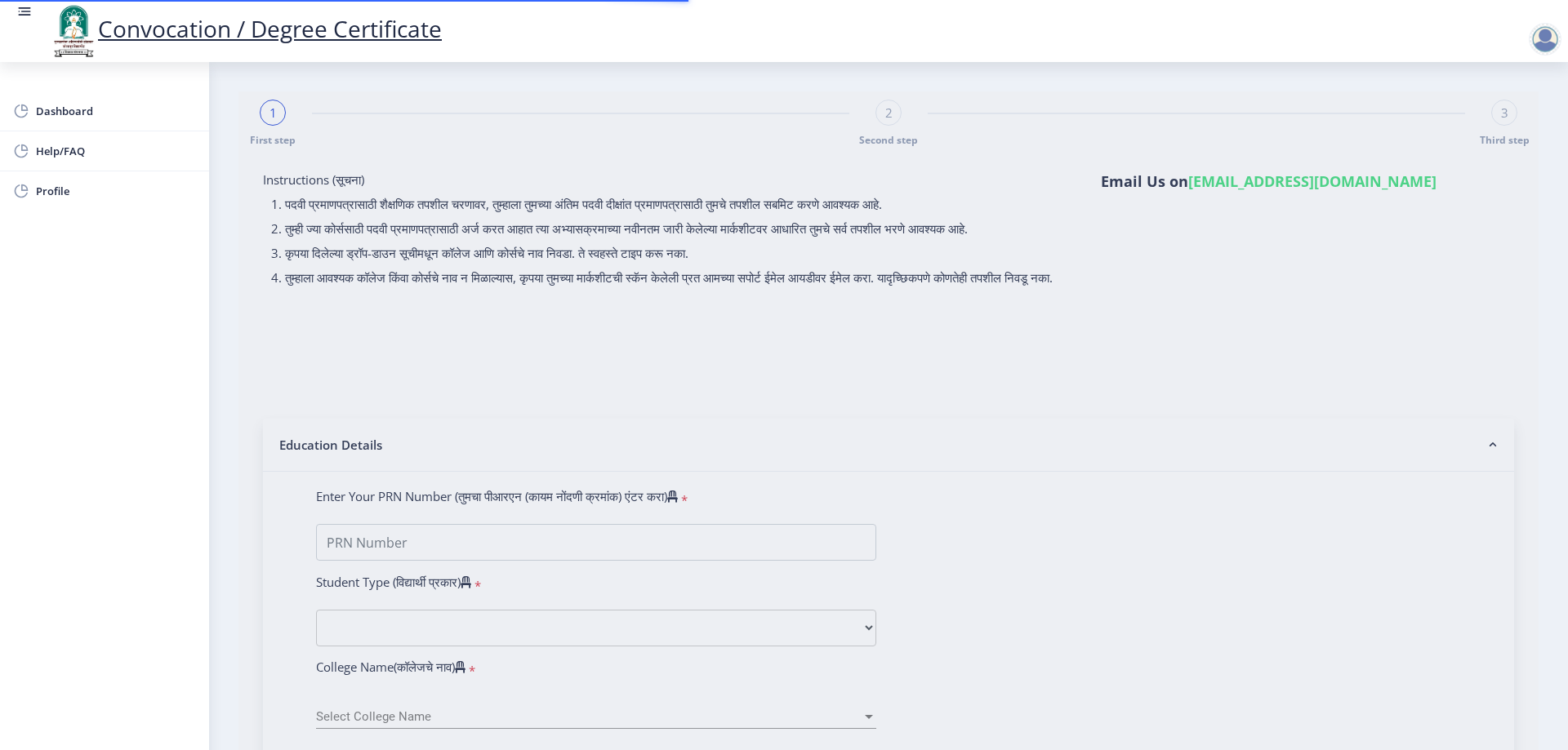
select select "March"
select select "Grade A"
type input "364609"
select select "Mathematics"
select select
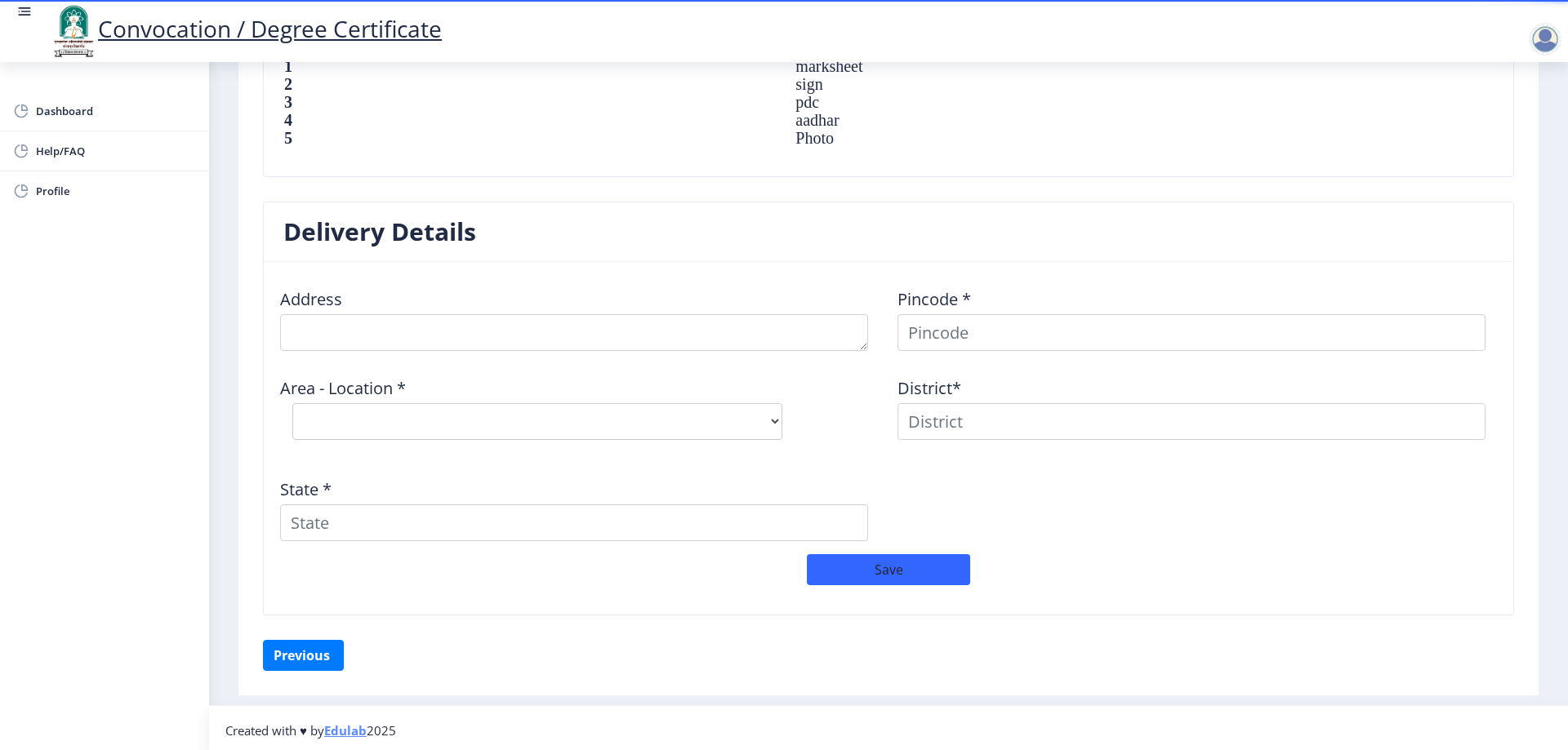
scroll to position [1187, 0]
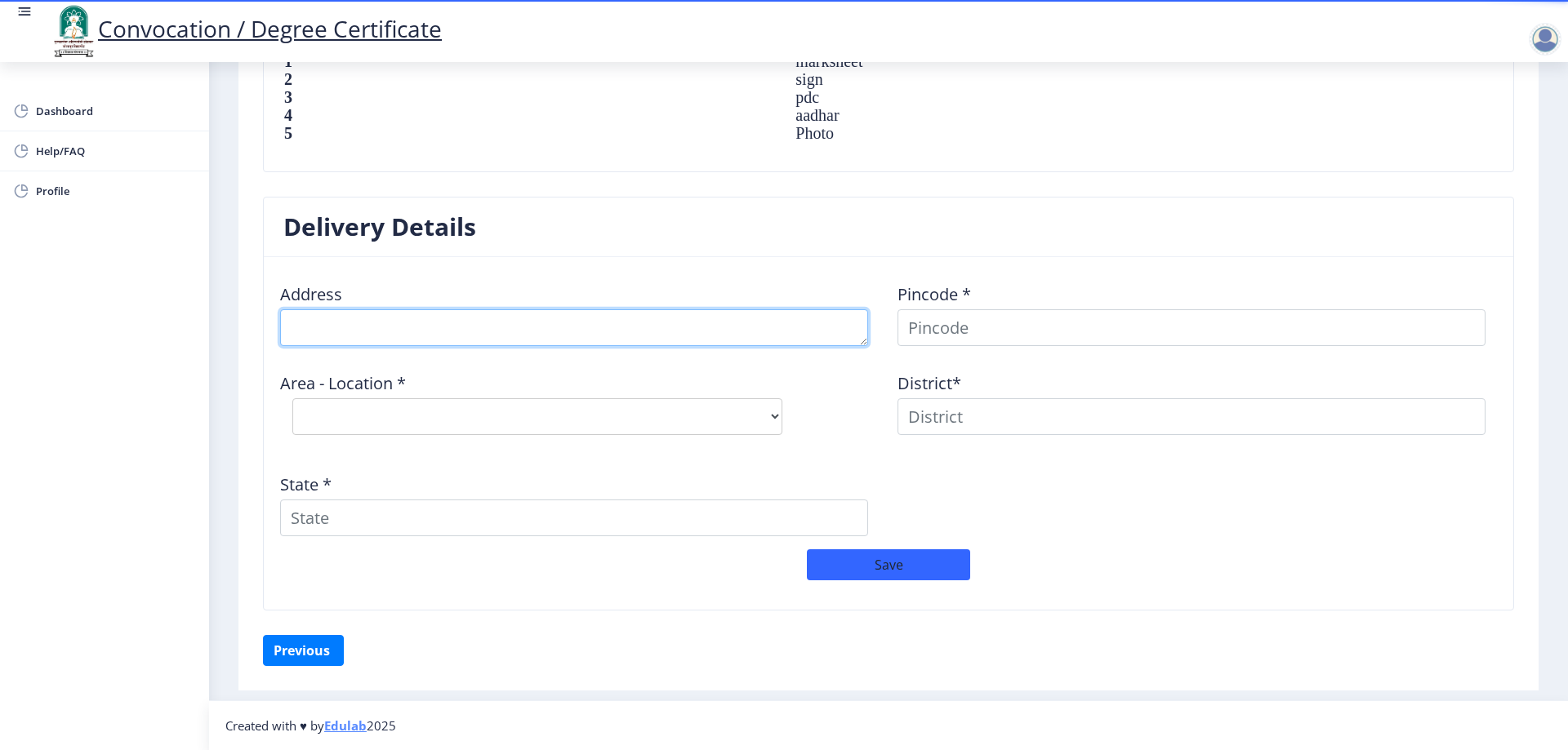
click at [567, 338] on textarea at bounding box center [574, 328] width 588 height 36
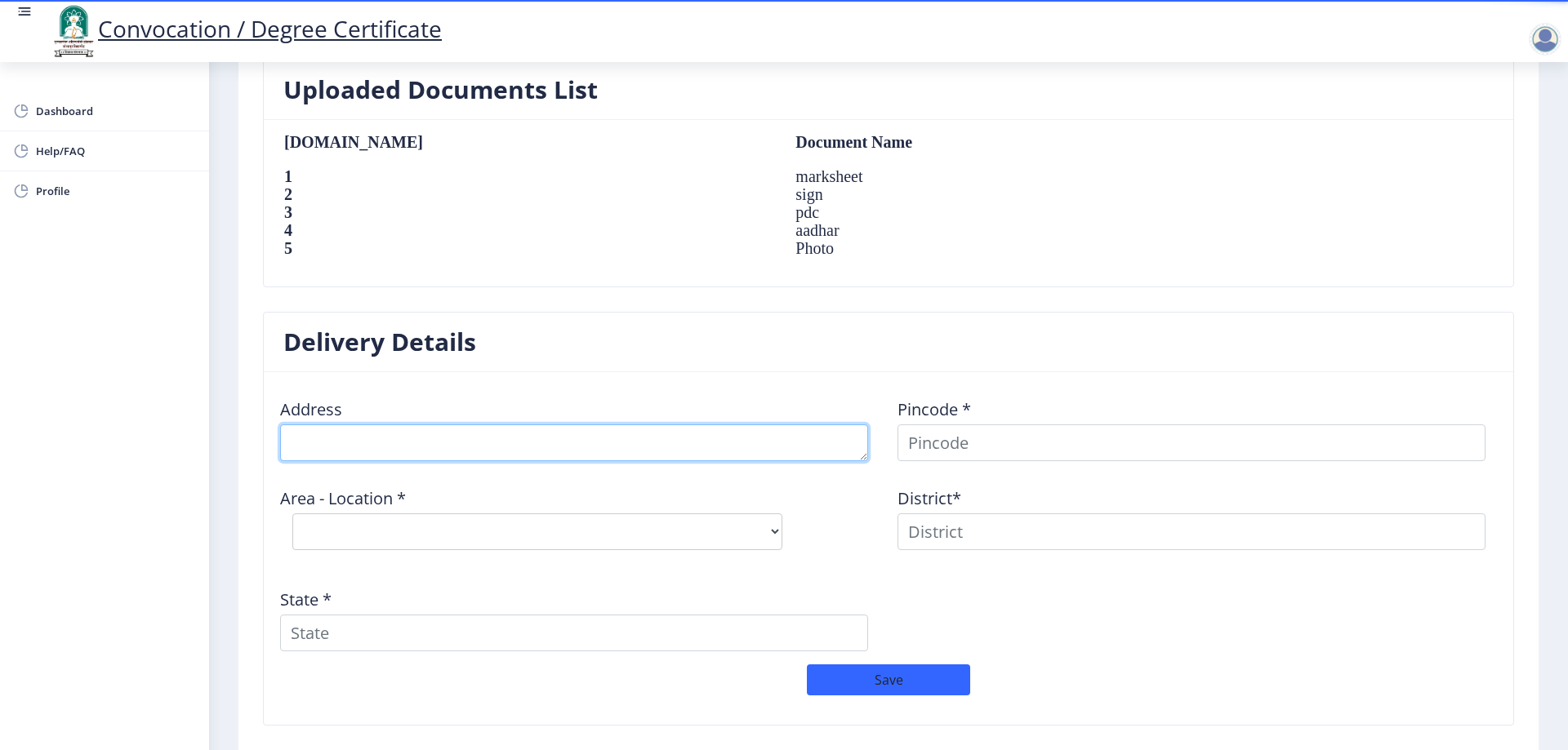
scroll to position [1105, 0]
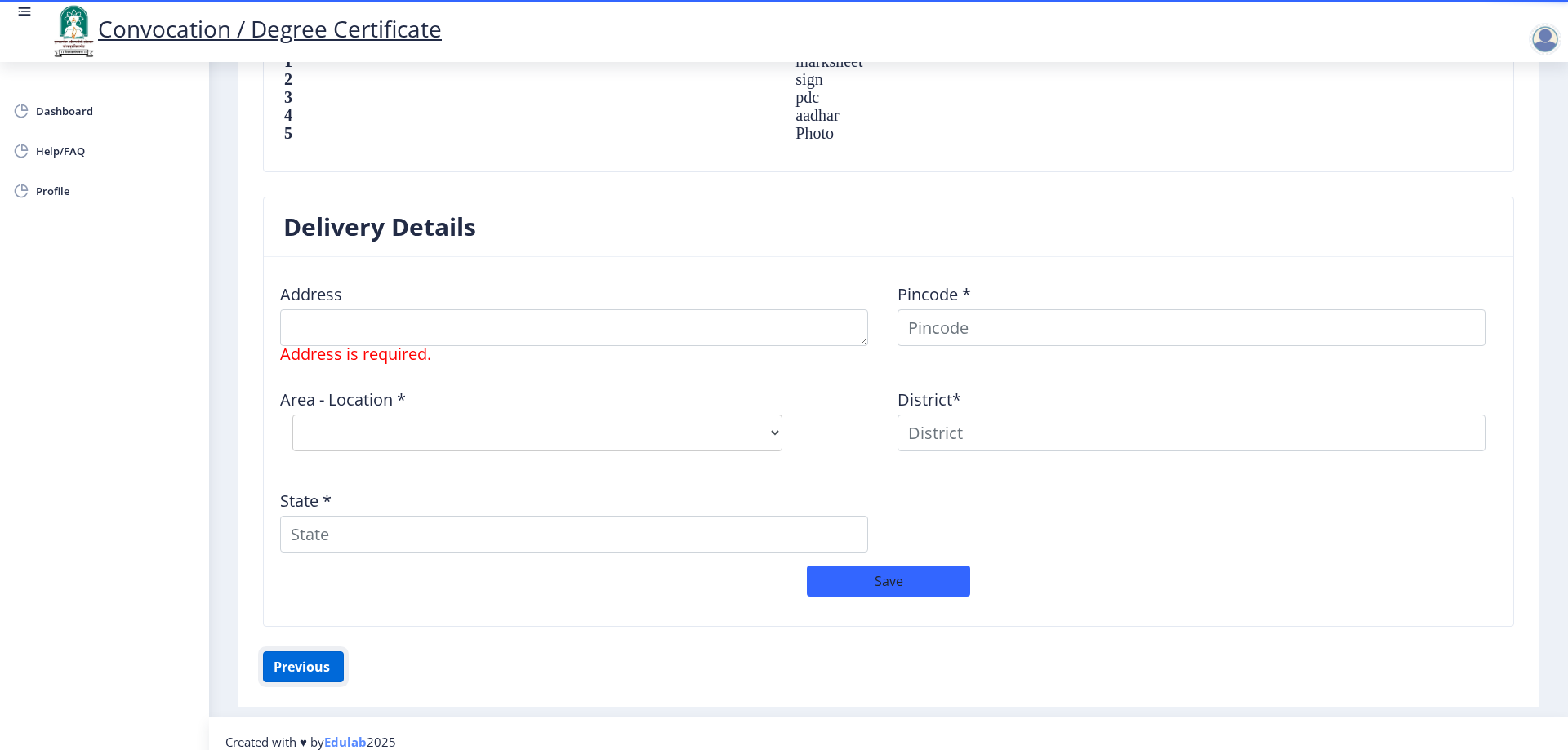
click at [287, 652] on button "Previous ‍" at bounding box center [303, 667] width 81 height 31
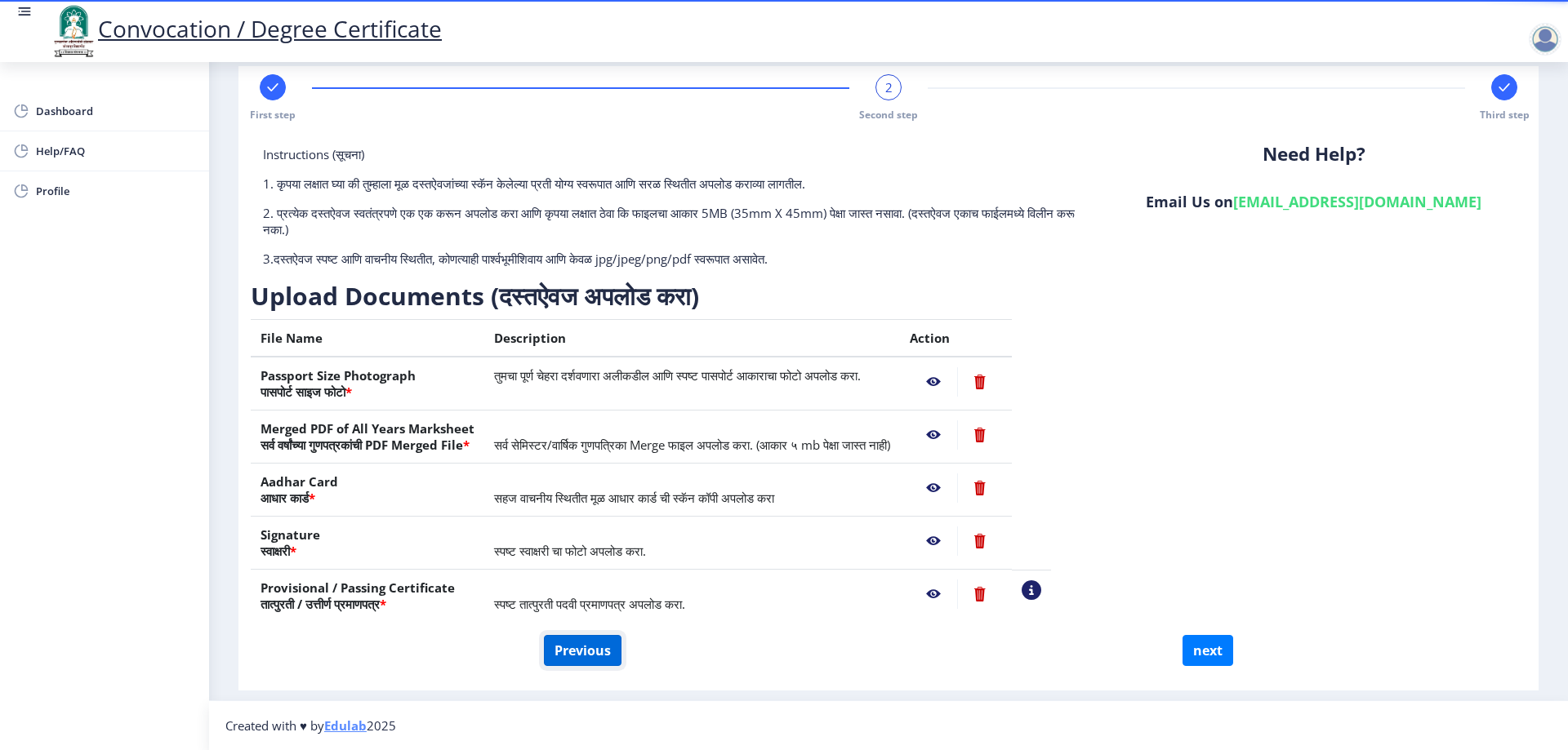
click at [573, 645] on button "Previous" at bounding box center [582, 650] width 78 height 31
select select "Regular"
select select "Mathematics"
select select "2017"
select select "March"
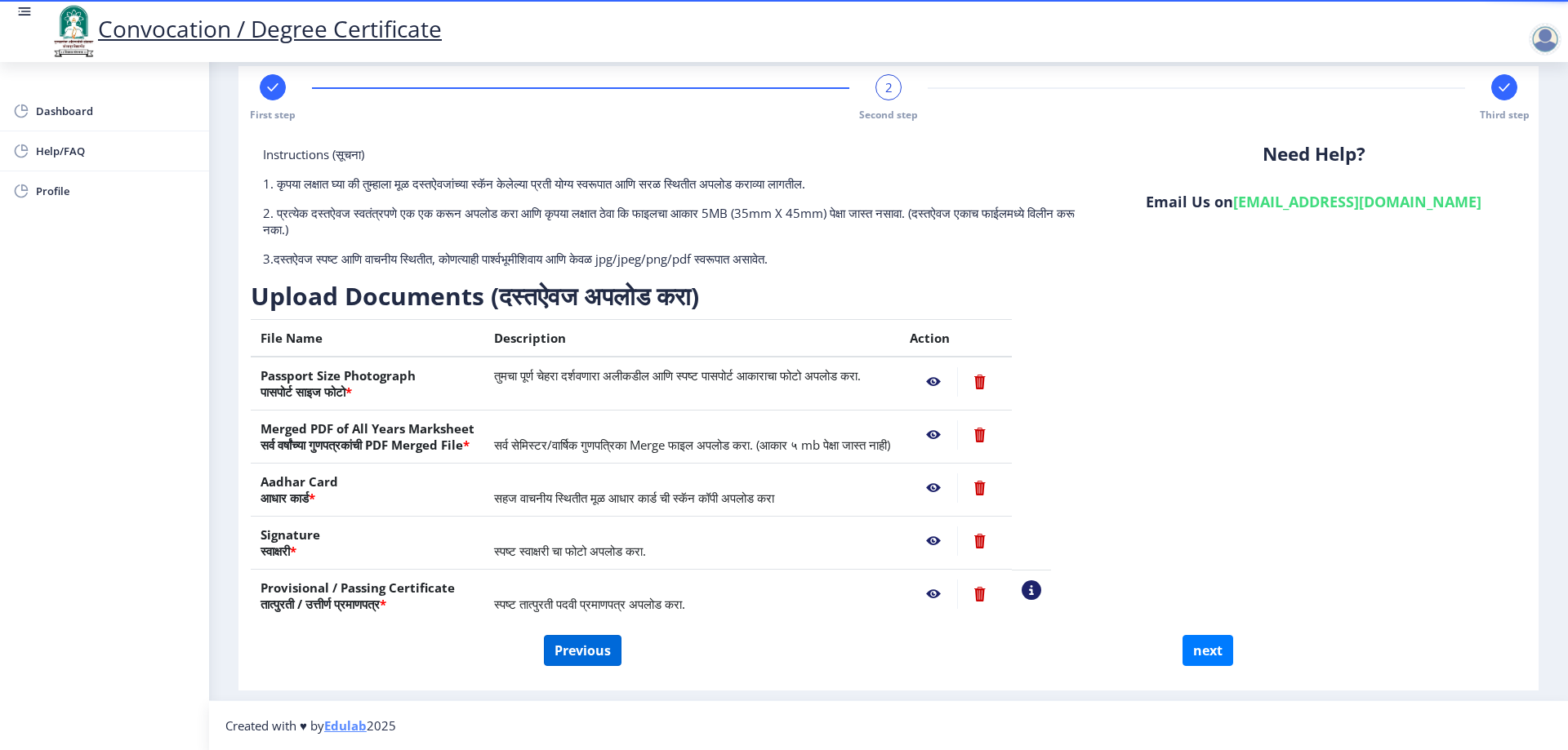
select select "Grade A"
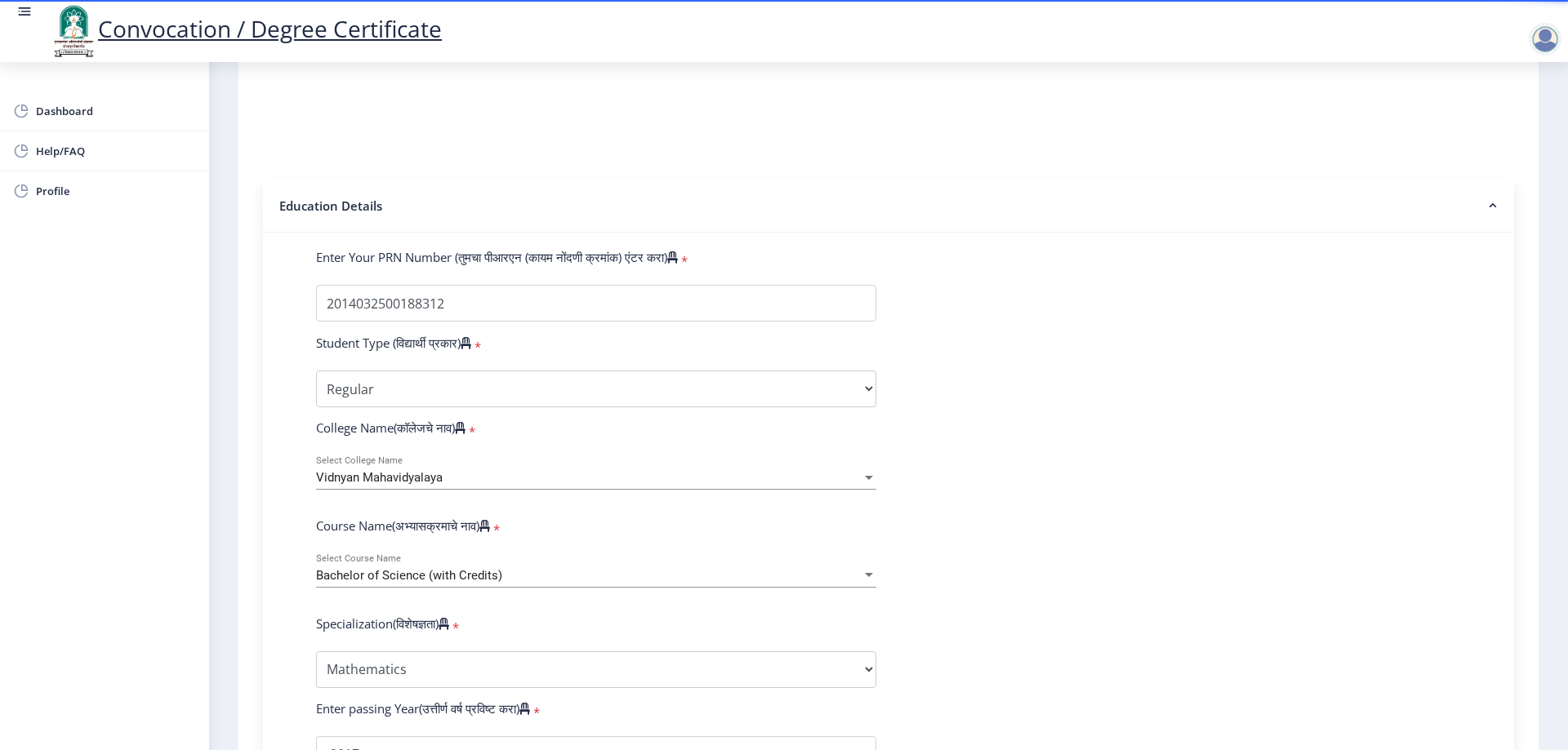
scroll to position [245, 0]
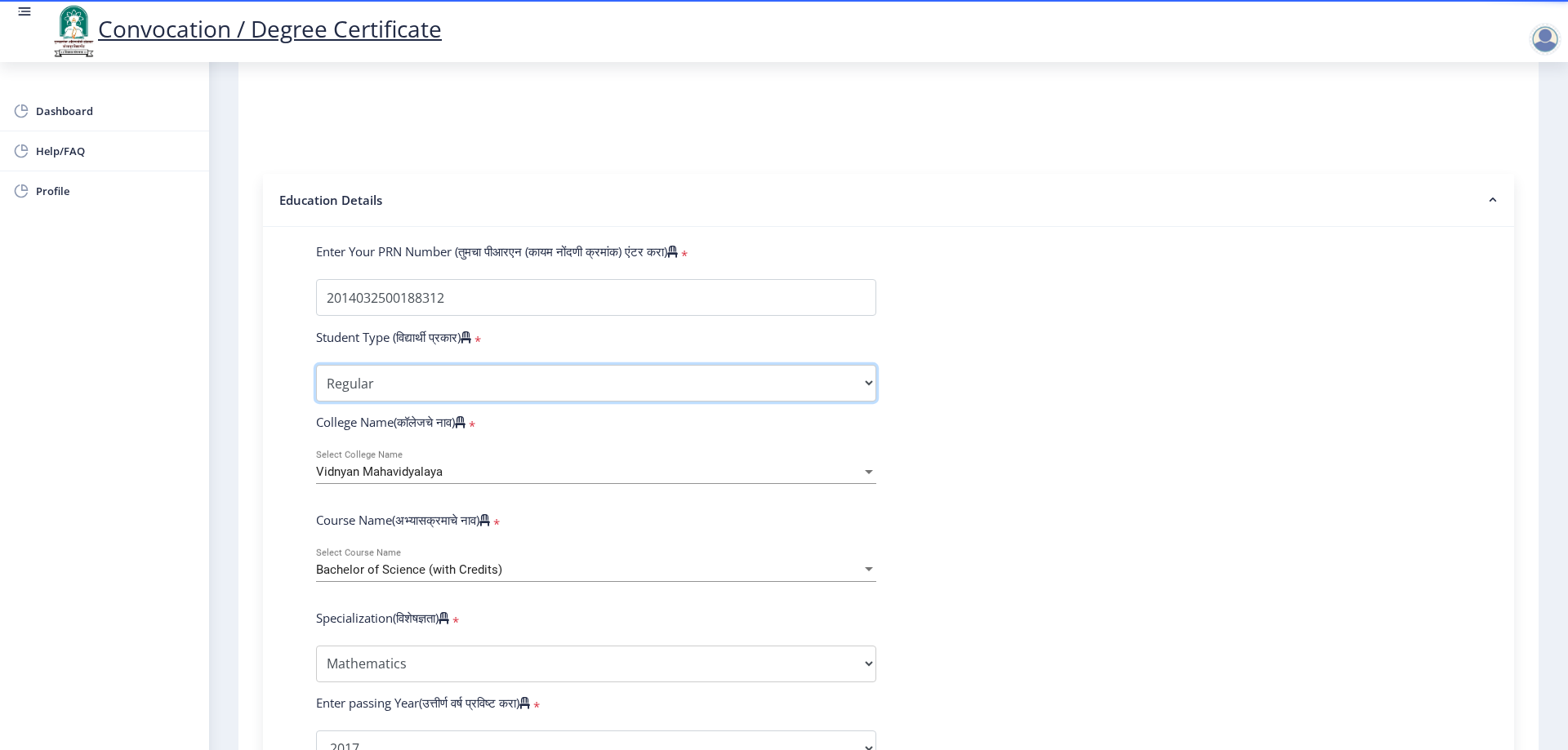
click at [668, 398] on select "Select Student Type Regular External" at bounding box center [596, 383] width 560 height 36
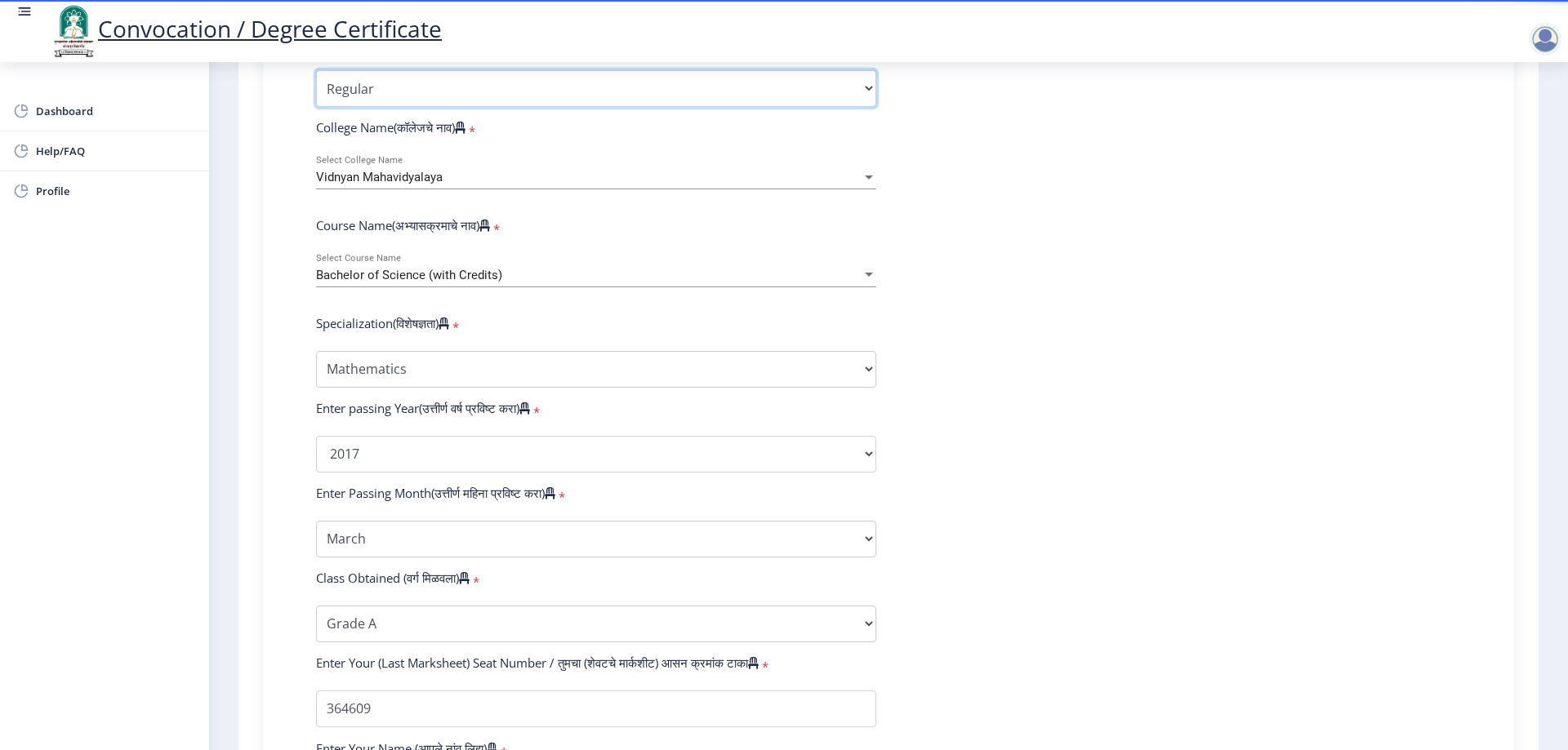
scroll to position [572, 0]
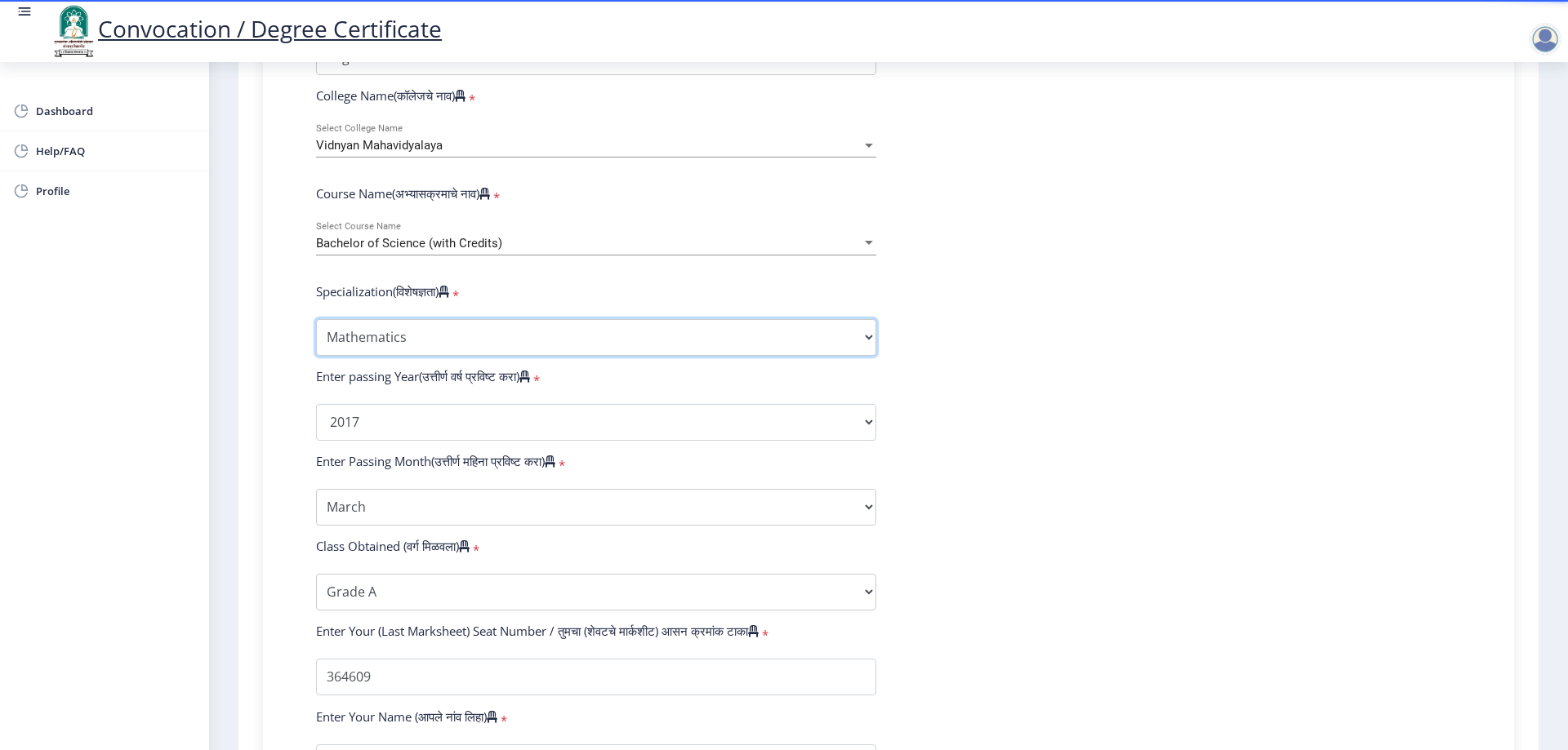
click at [516, 356] on select "Specialization Botany Chemistry Computer Science Electronics Geology Mathematic…" at bounding box center [596, 338] width 560 height 36
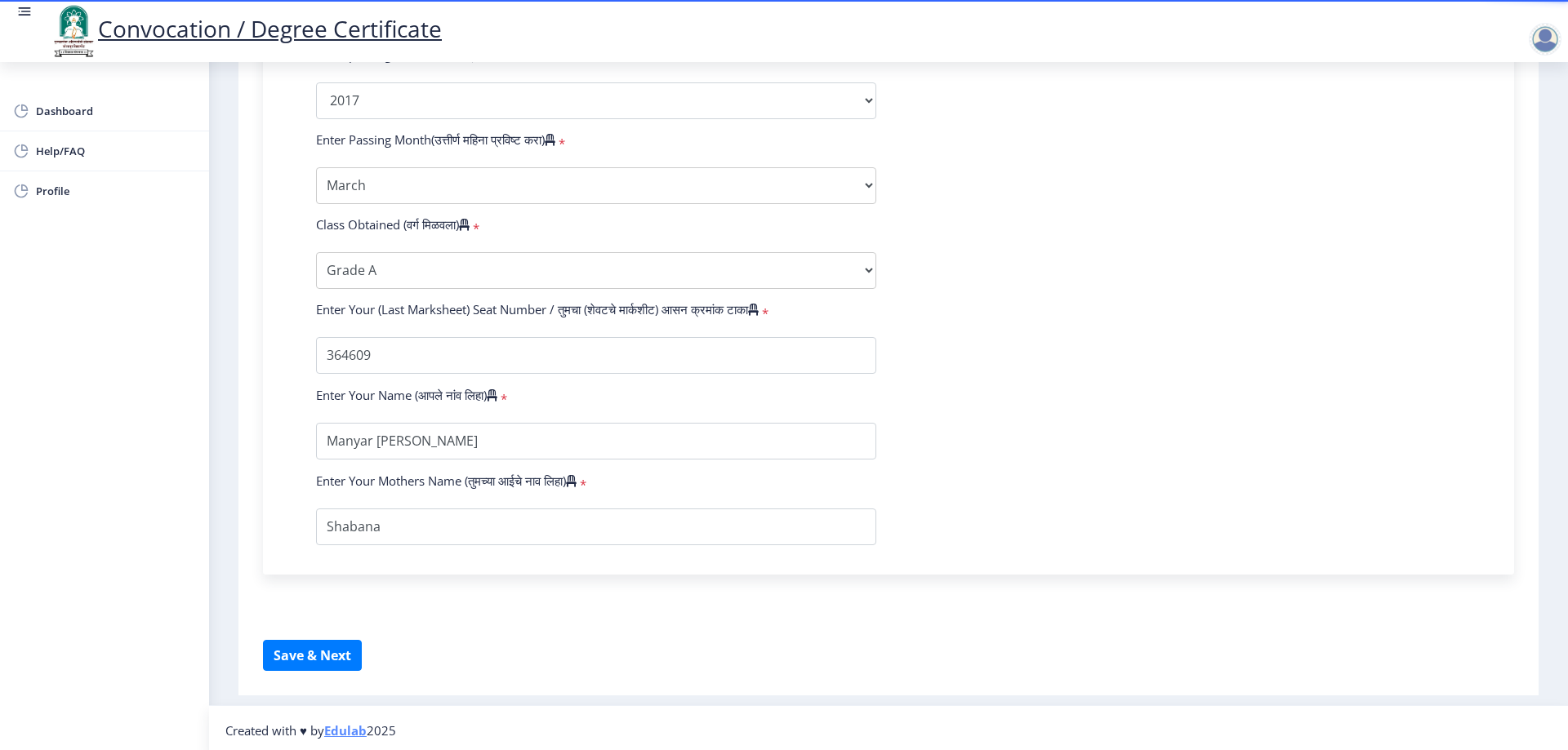
scroll to position [913, 0]
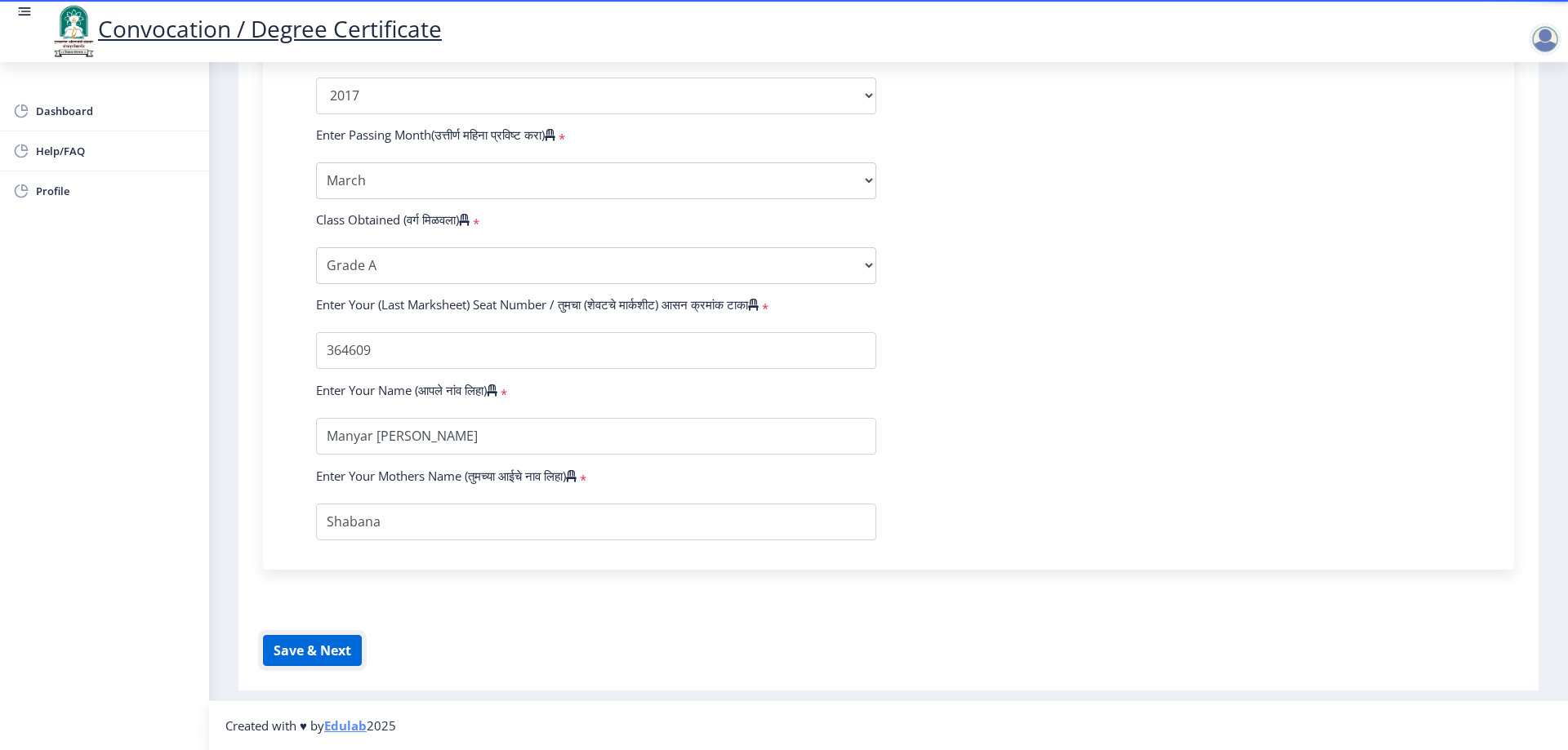
click at [329, 657] on button "Save & Next" at bounding box center [312, 650] width 99 height 31
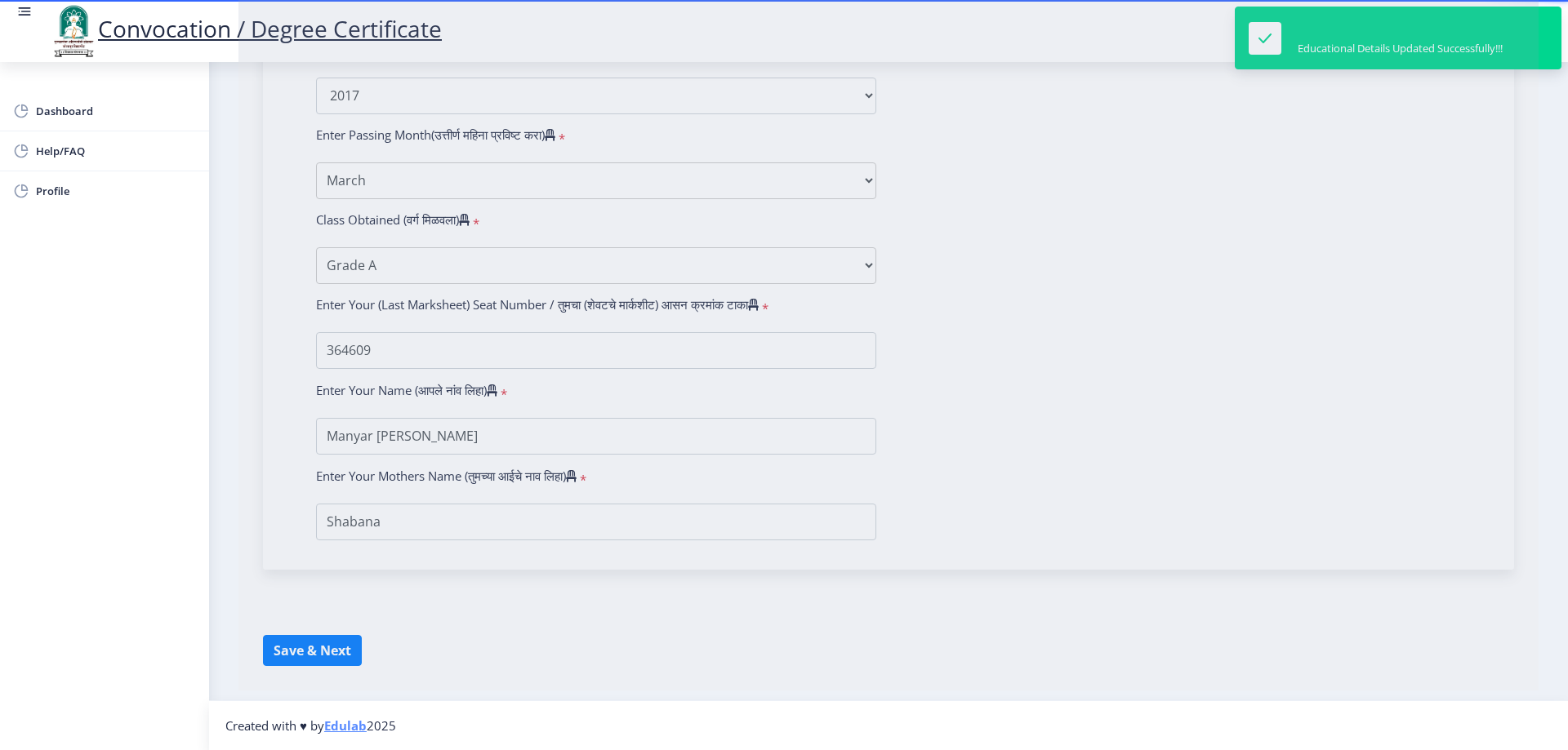
select select
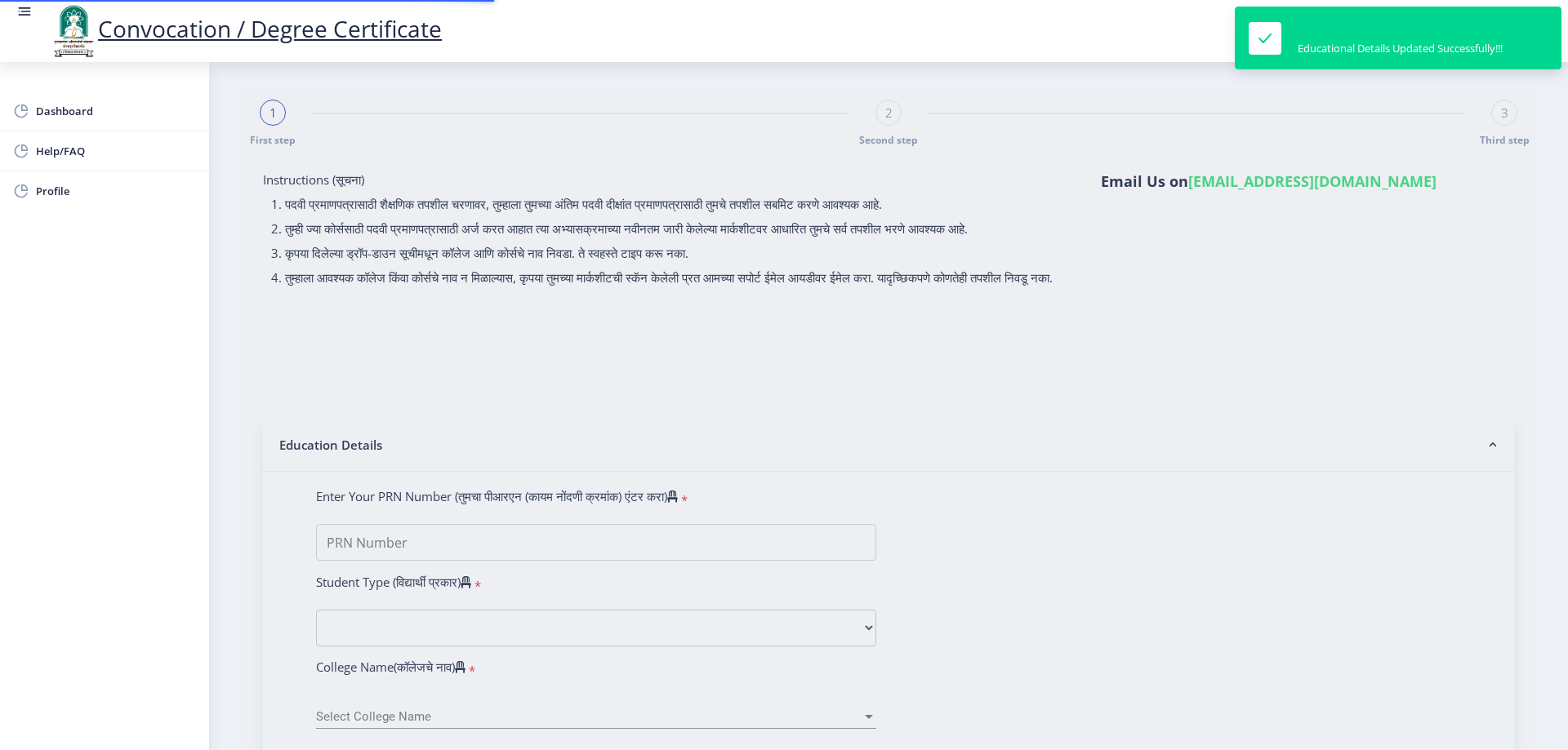
type input "2014032500188312"
select select "Regular"
select select "2017"
select select "March"
select select "Grade A"
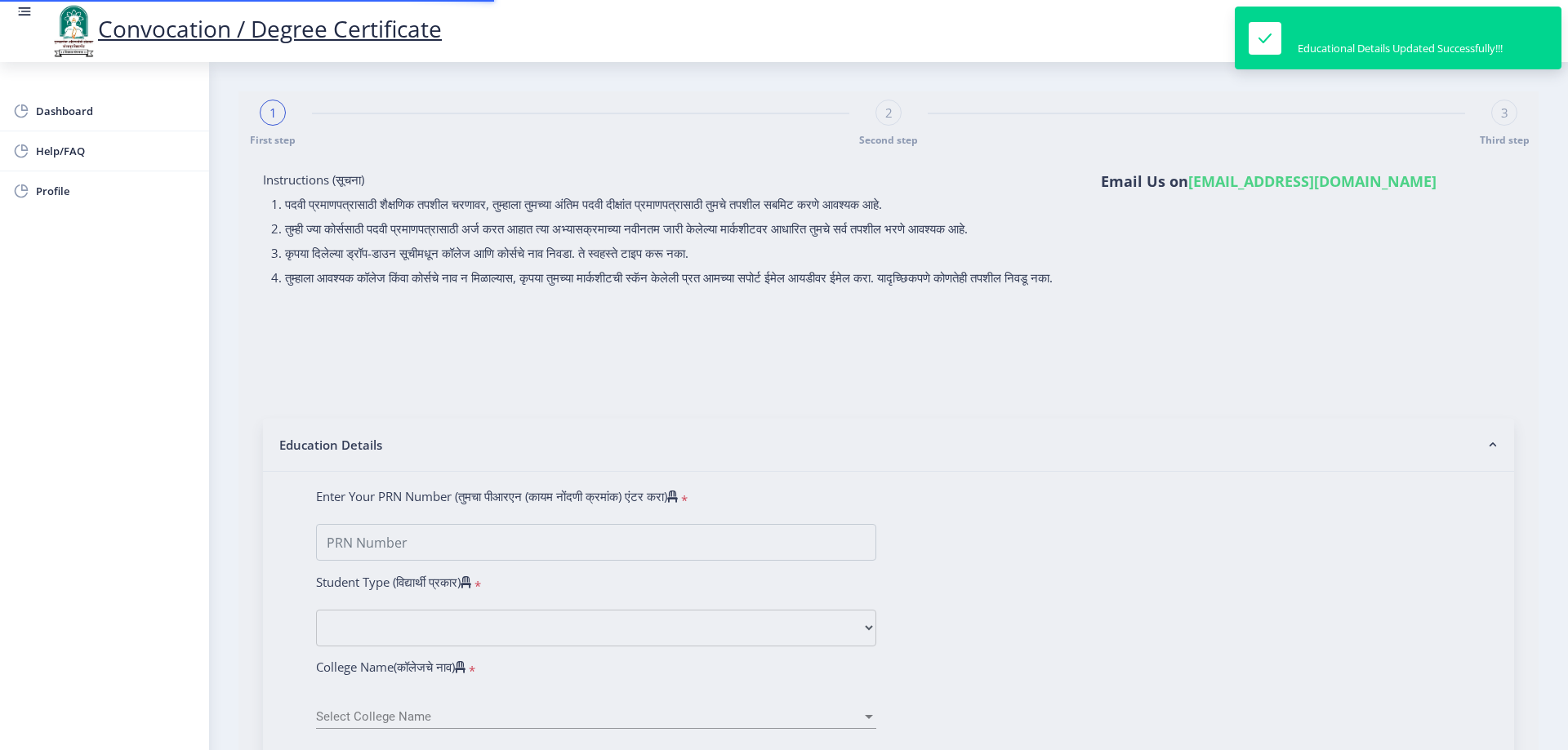
type input "364609"
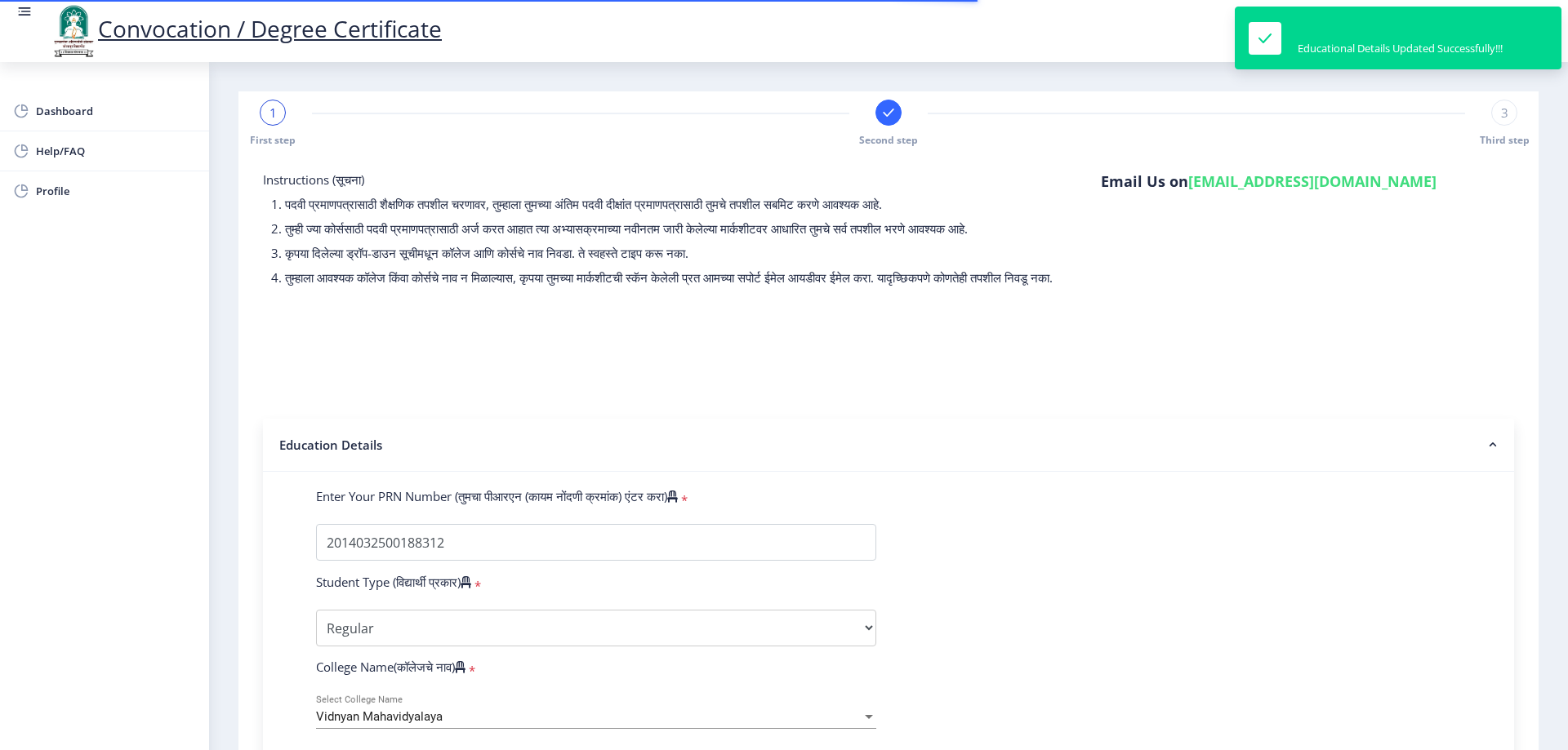
select select
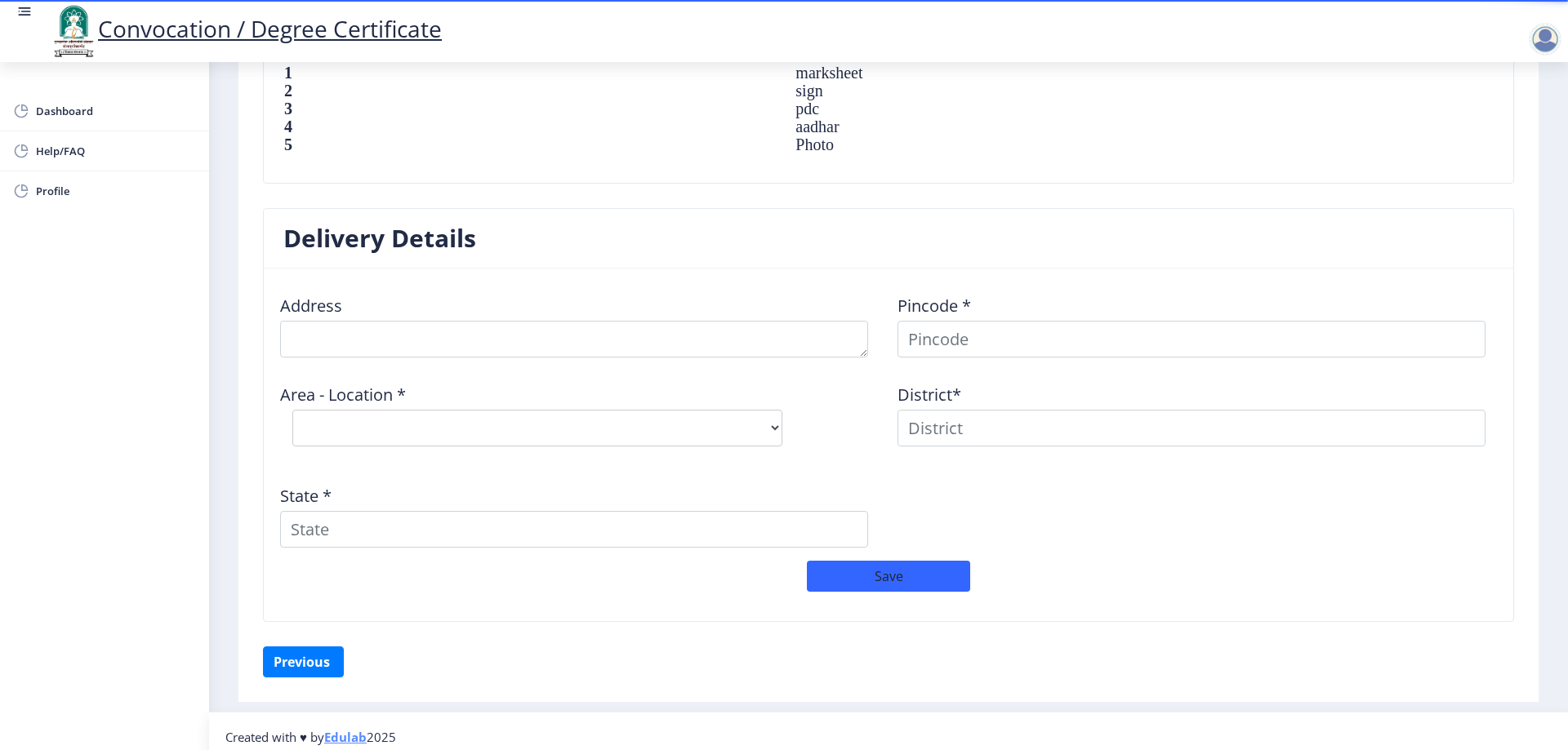
scroll to position [1187, 0]
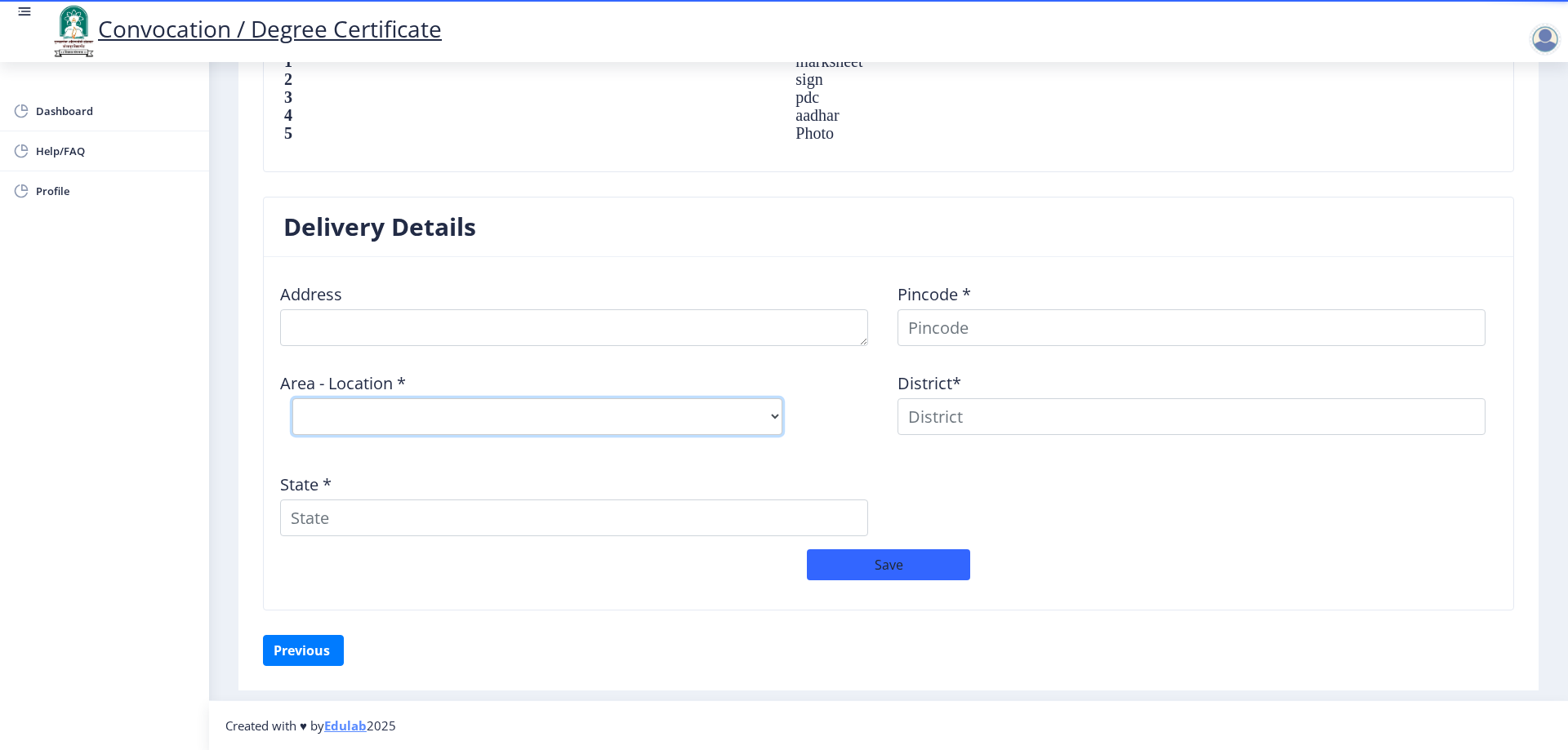
click at [603, 426] on select "Select Area Location" at bounding box center [537, 416] width 490 height 36
click at [312, 650] on button "Previous ‍" at bounding box center [303, 650] width 81 height 31
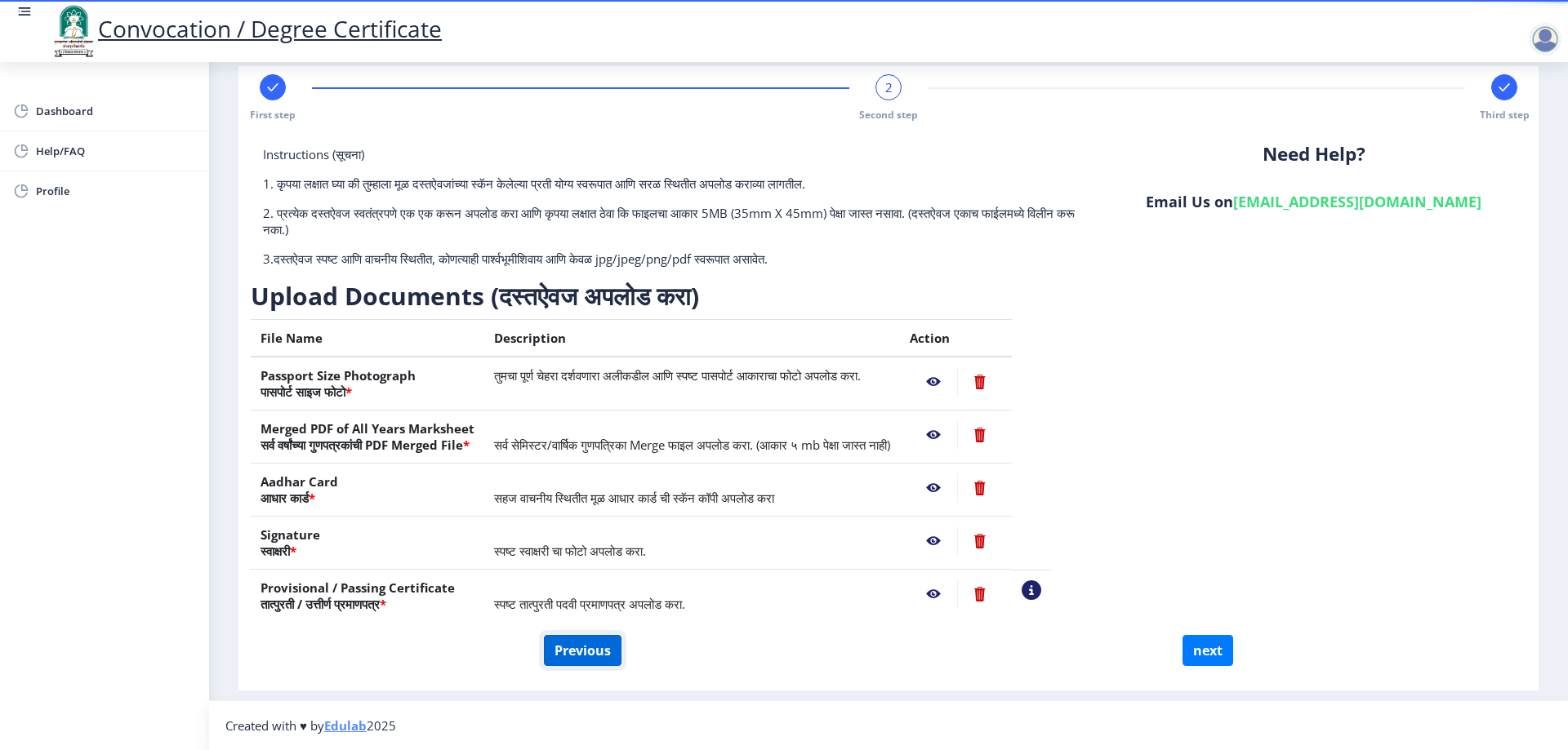
click at [558, 650] on button "Previous" at bounding box center [582, 650] width 78 height 31
select select "Regular"
select select "Mathematics"
select select "2017"
select select "March"
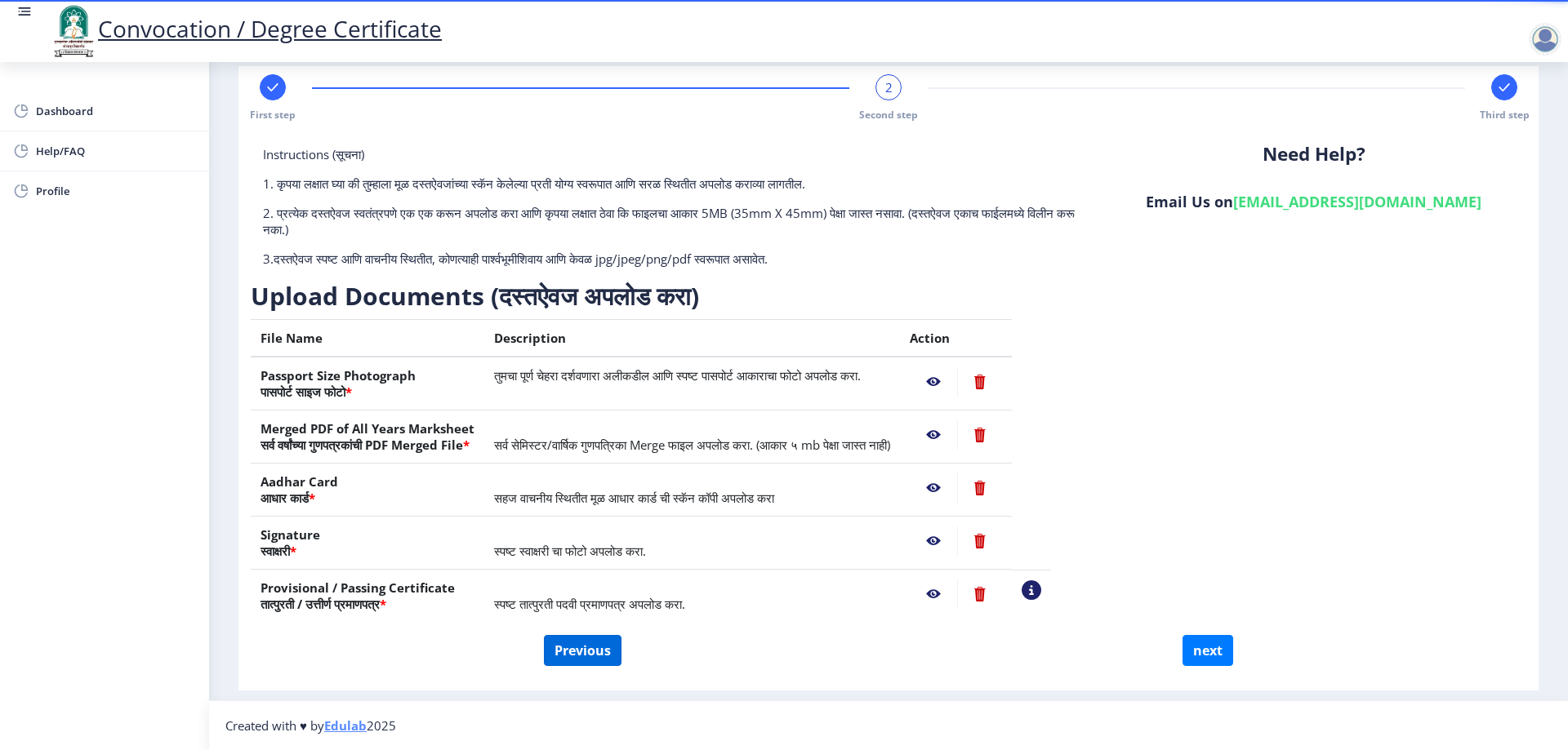
select select "Grade A"
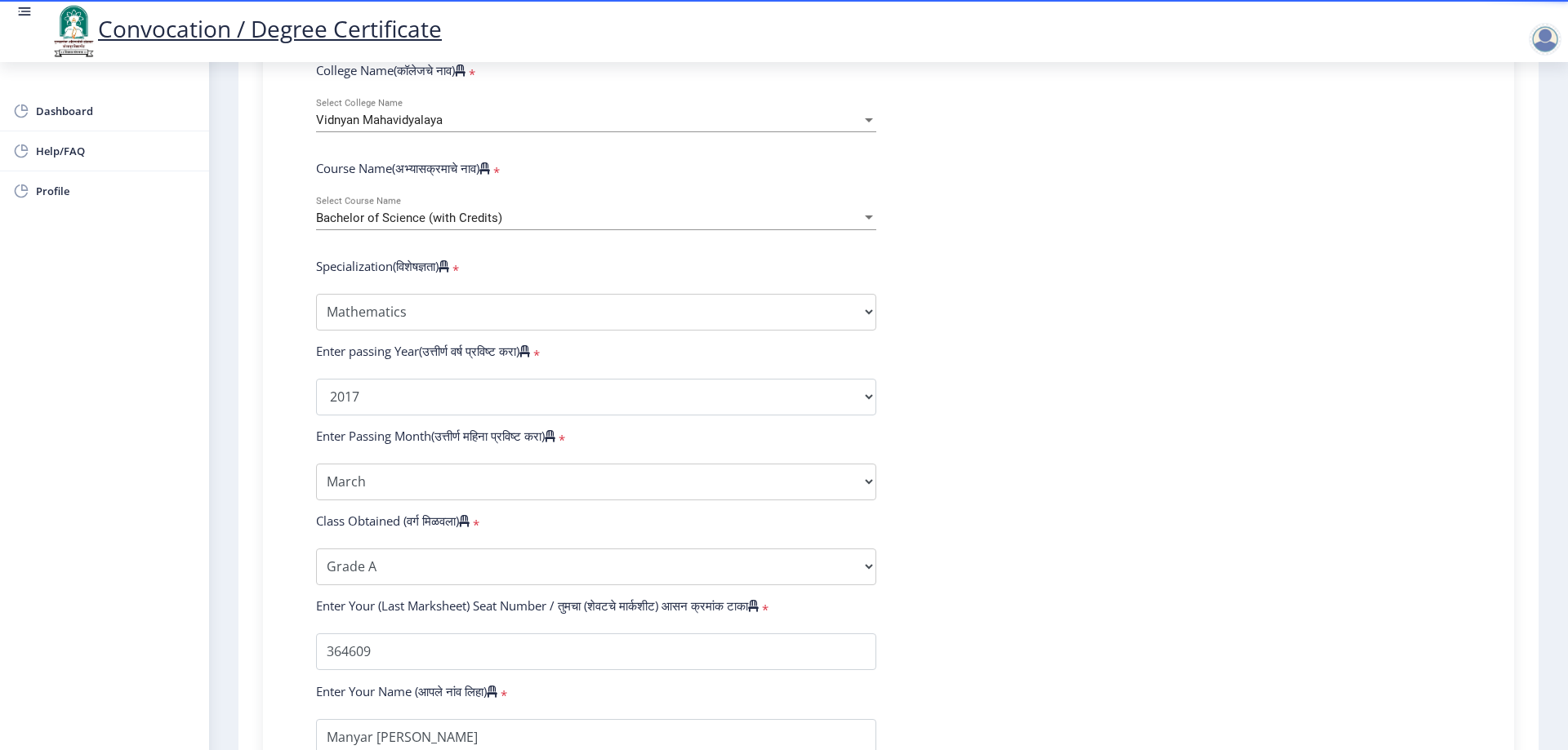
scroll to position [913, 0]
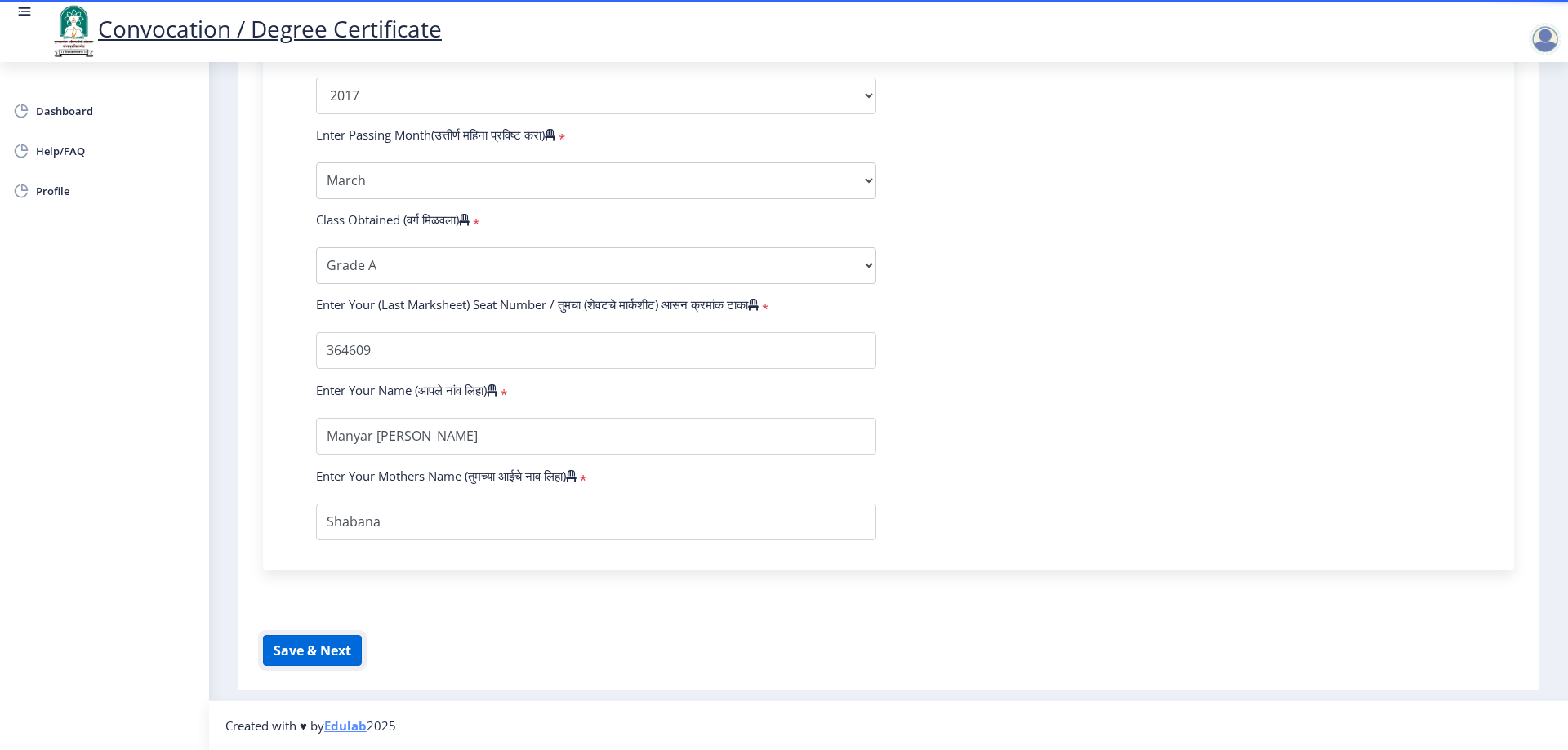
click at [320, 654] on button "Save & Next" at bounding box center [312, 650] width 99 height 31
select select
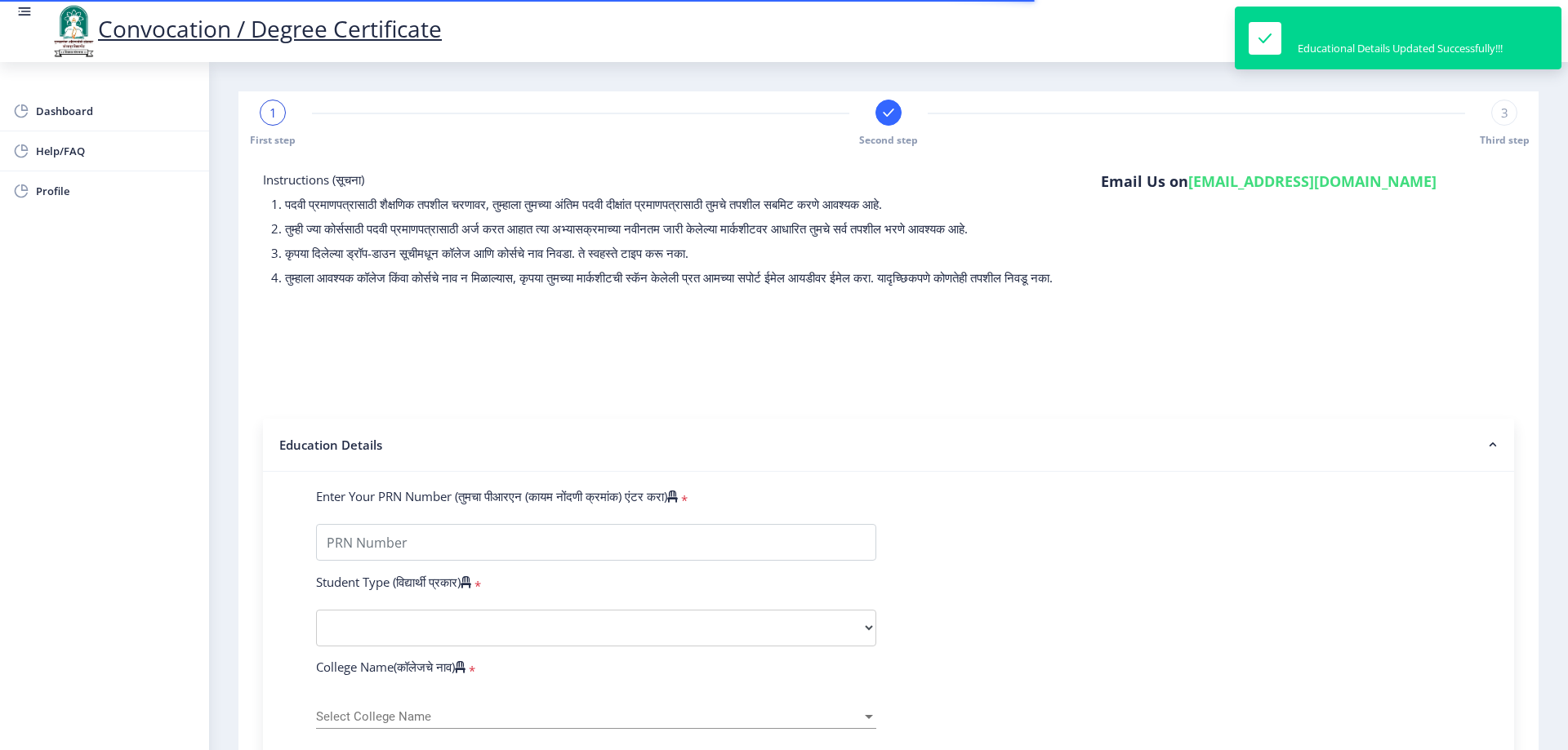
type input "2014032500188312"
select select "Regular"
select select "2017"
select select "March"
select select "Grade A"
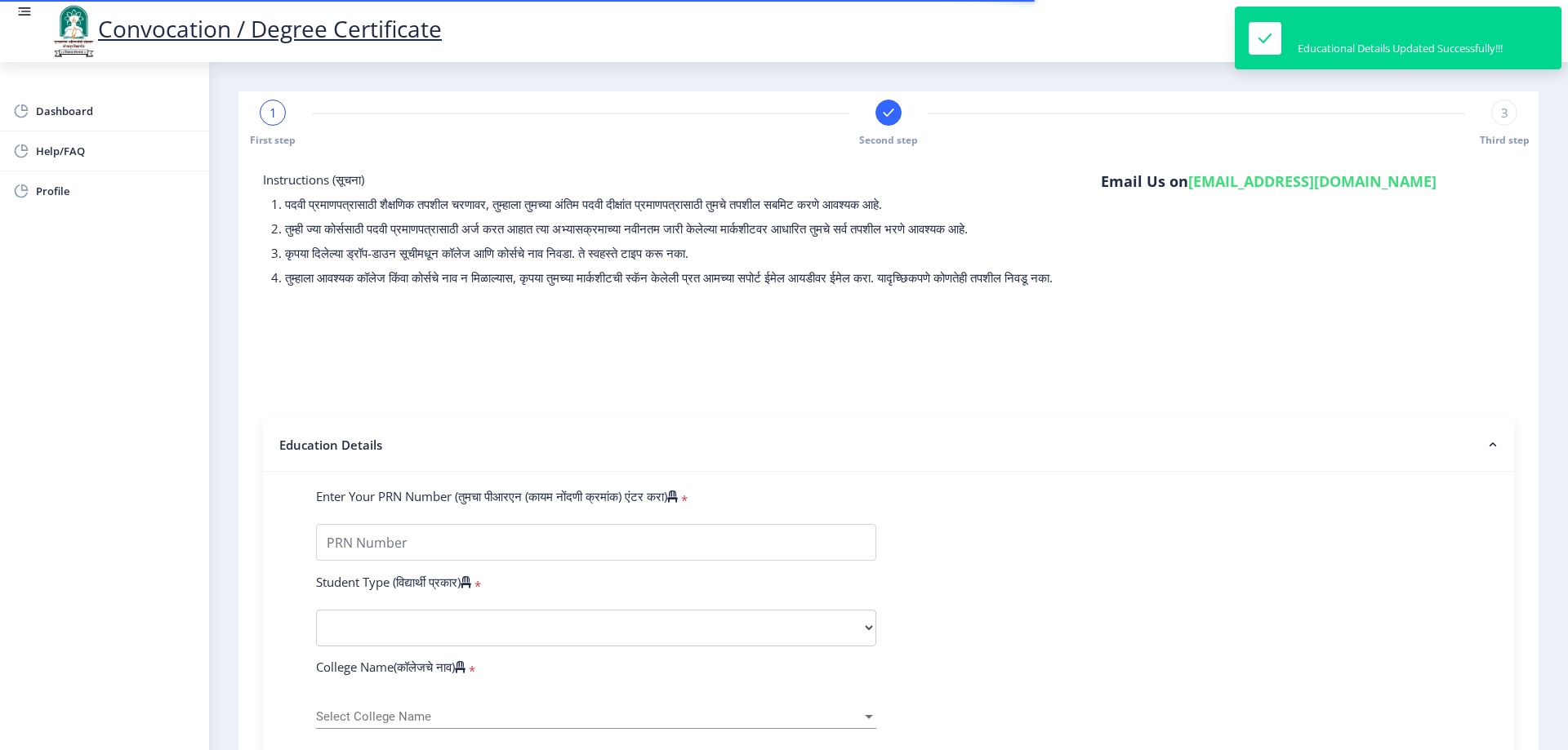
type input "364609"
select select
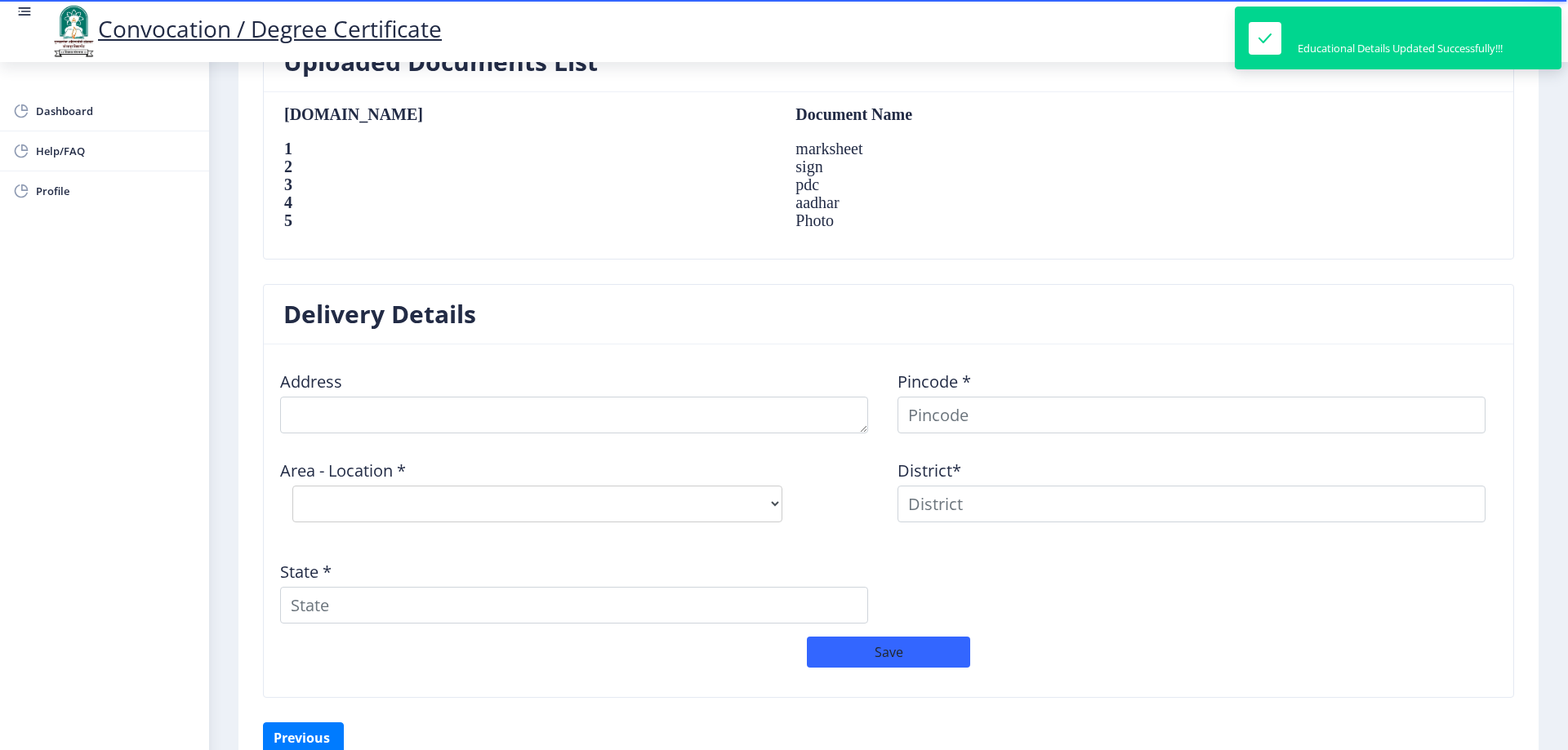
scroll to position [1187, 0]
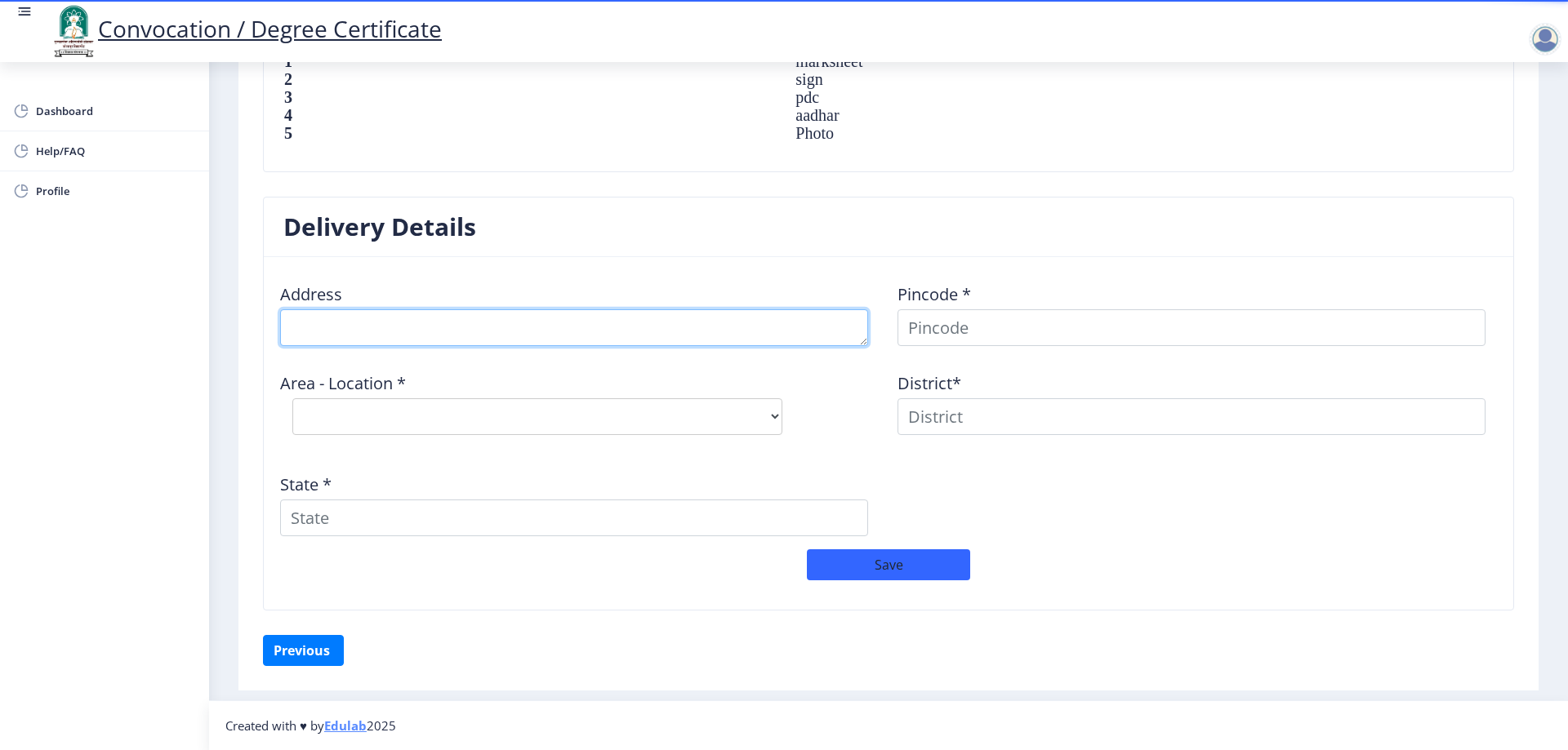
click at [390, 332] on textarea at bounding box center [574, 328] width 588 height 36
type textarea "a"
type textarea "AT POST SANGOLA PARIT GALLI"
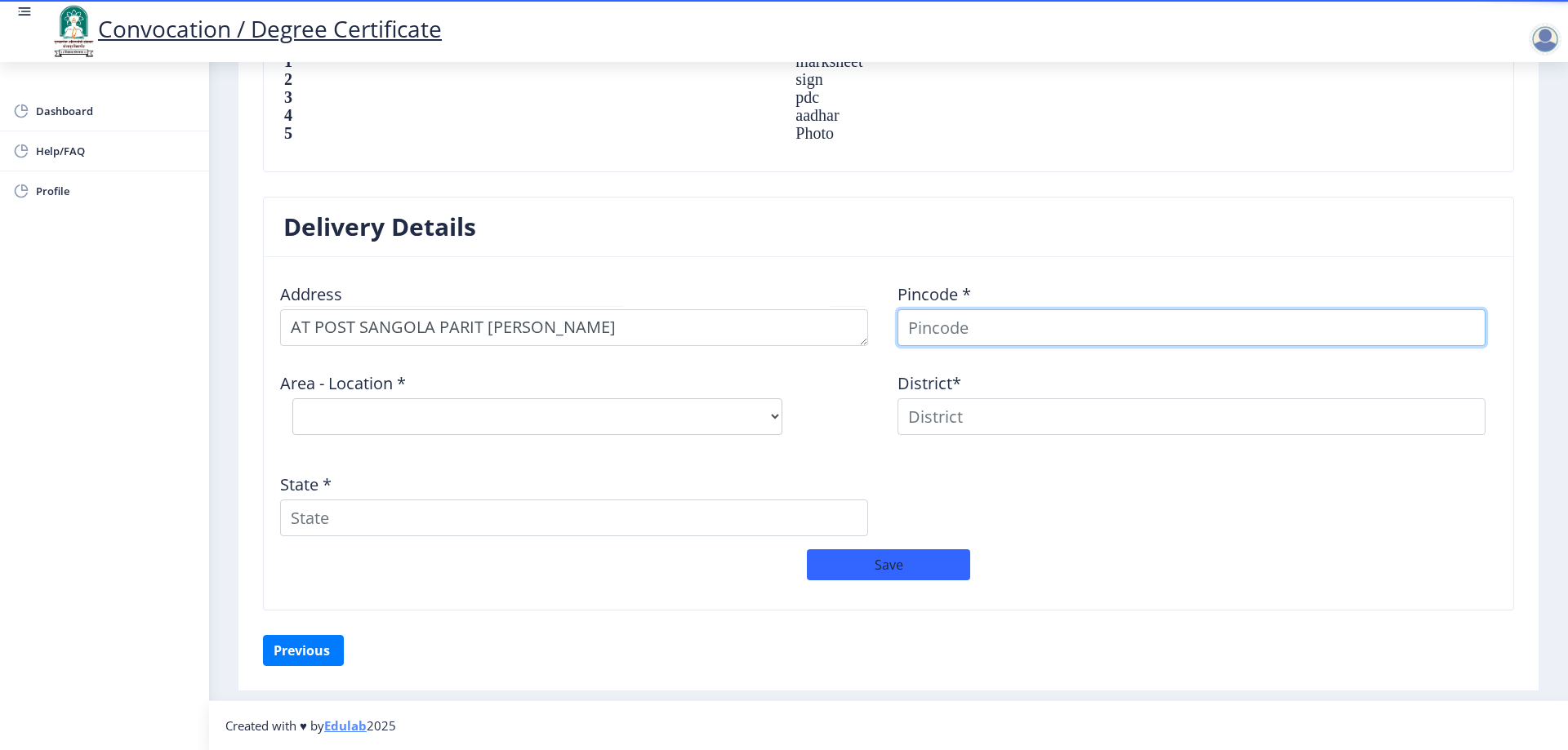
click at [950, 324] on input at bounding box center [1191, 328] width 588 height 36
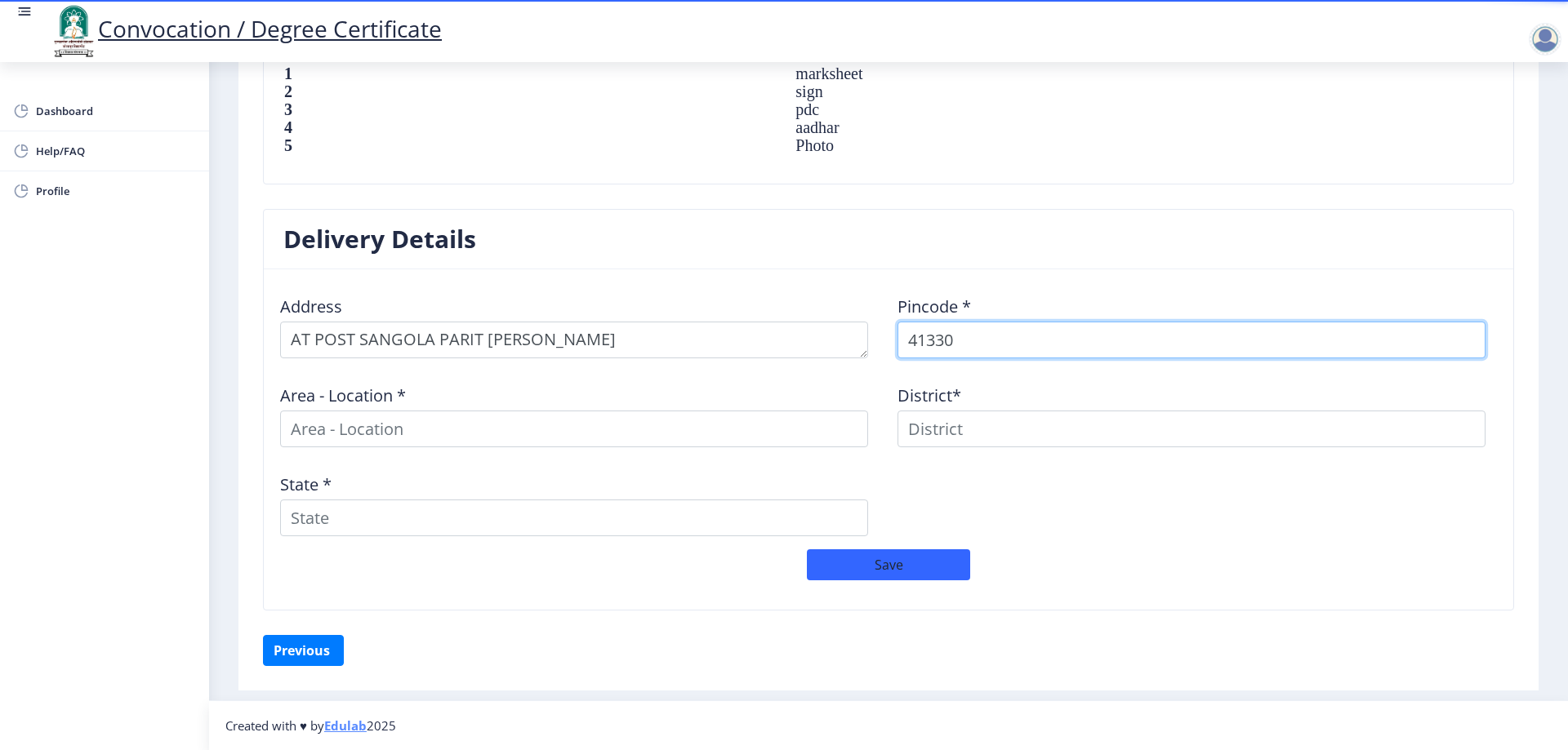
type input "413307"
select select
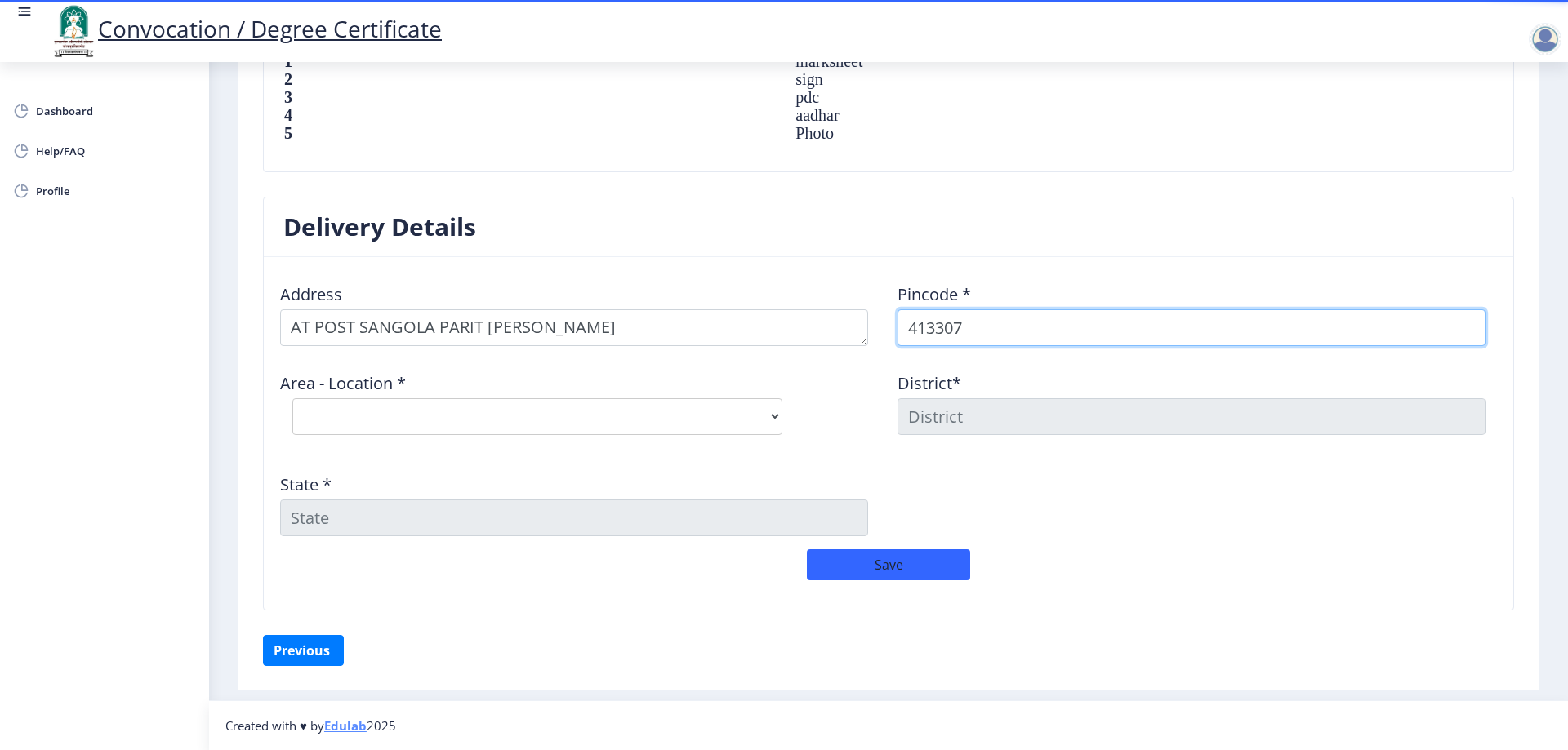
type input "413307"
click at [480, 390] on div "Area - Location * Select Area Location Akola Wasud B.O Chincholi B.O Ekhatpur B…" at bounding box center [580, 404] width 617 height 88
click at [480, 403] on select "Select Area Location Akola Wasud B.O Chincholi B.O Ekhatpur B.O Hatid B.O Junon…" at bounding box center [537, 416] width 490 height 36
select select "10: Object"
click at [293, 398] on select "Select Area Location Akola Wasud B.O Chincholi B.O Ekhatpur B.O Hatid B.O Junon…" at bounding box center [537, 416] width 490 height 36
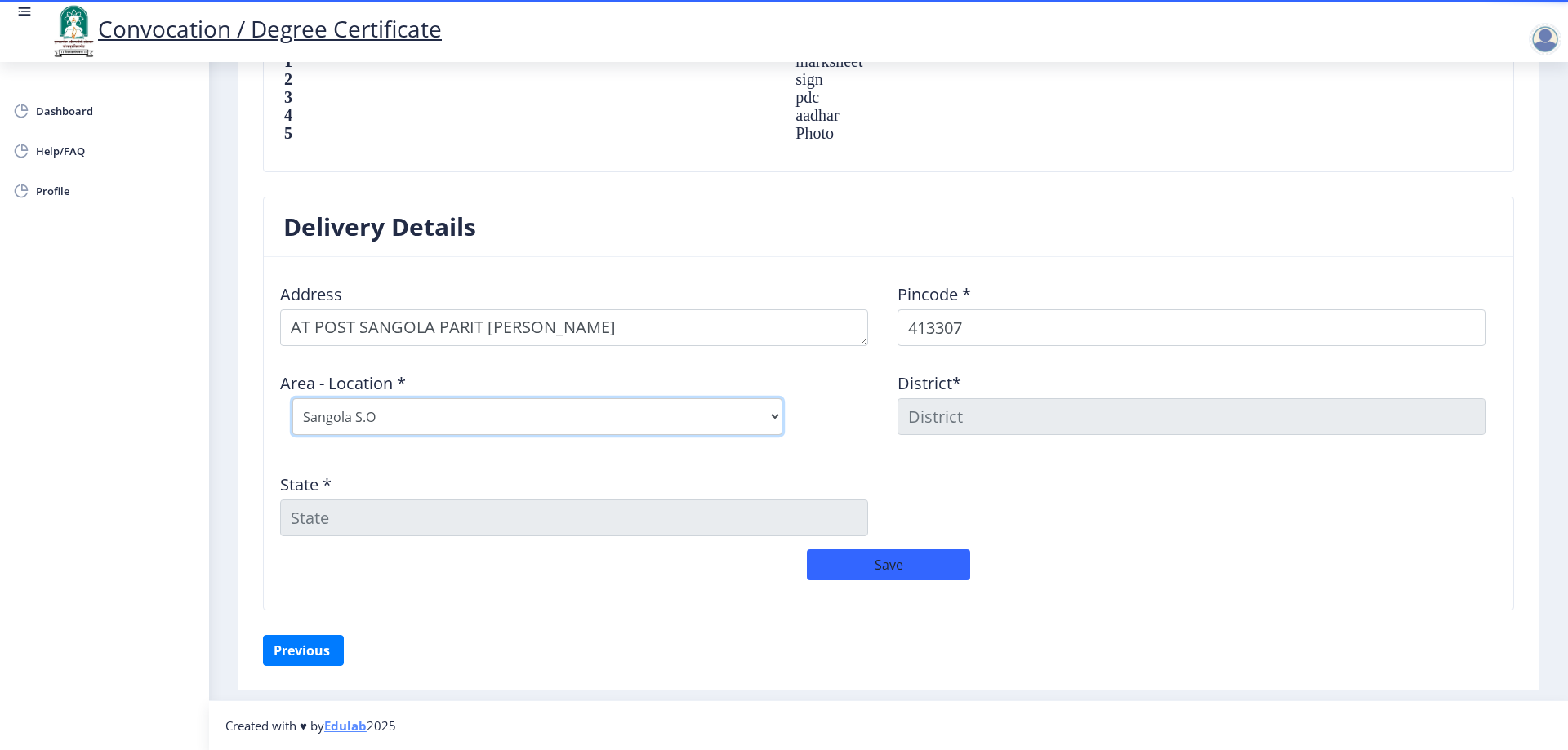
type input "SOLAPUR"
type input "Maharashtra"
click at [860, 561] on button "Save" at bounding box center [889, 565] width 163 height 31
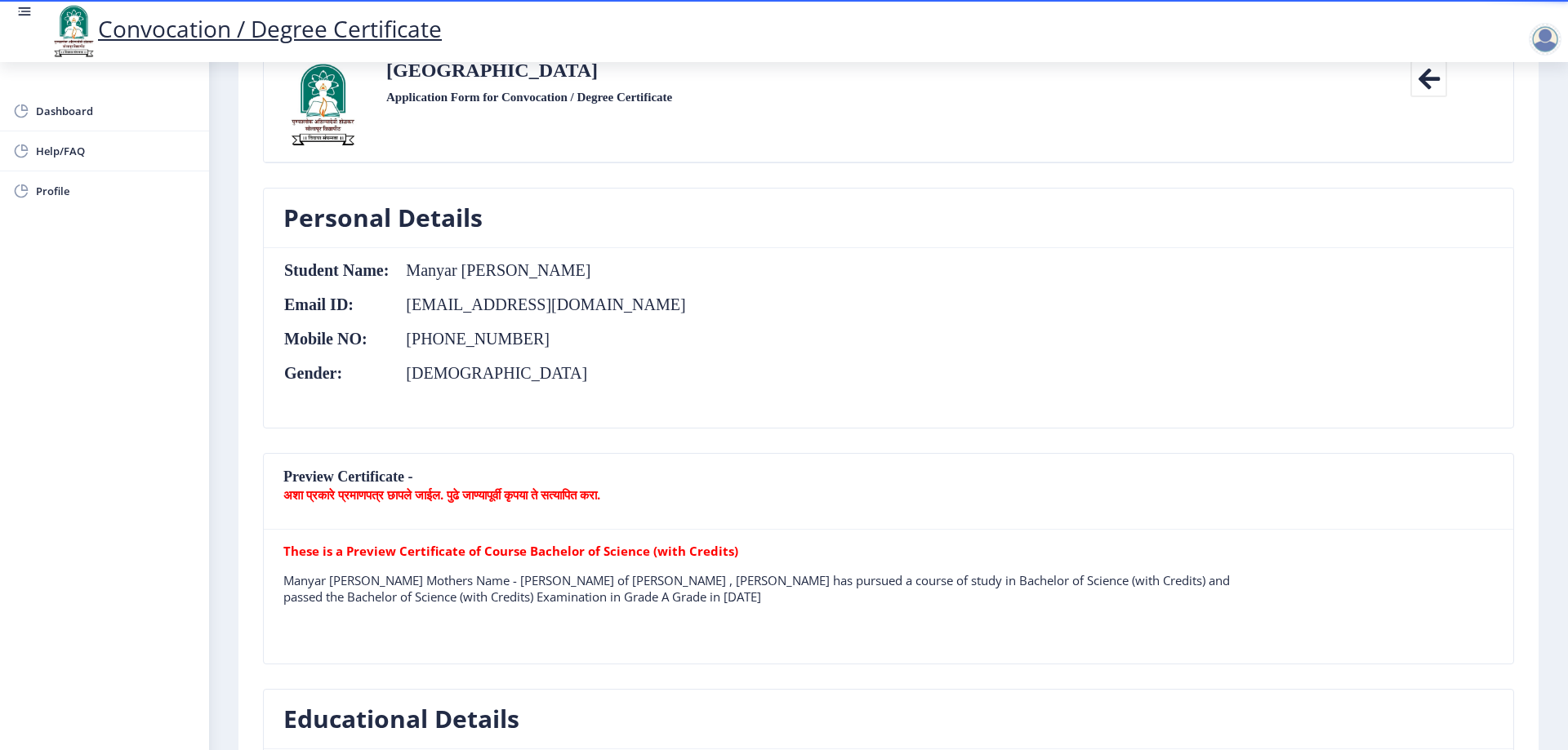
scroll to position [0, 0]
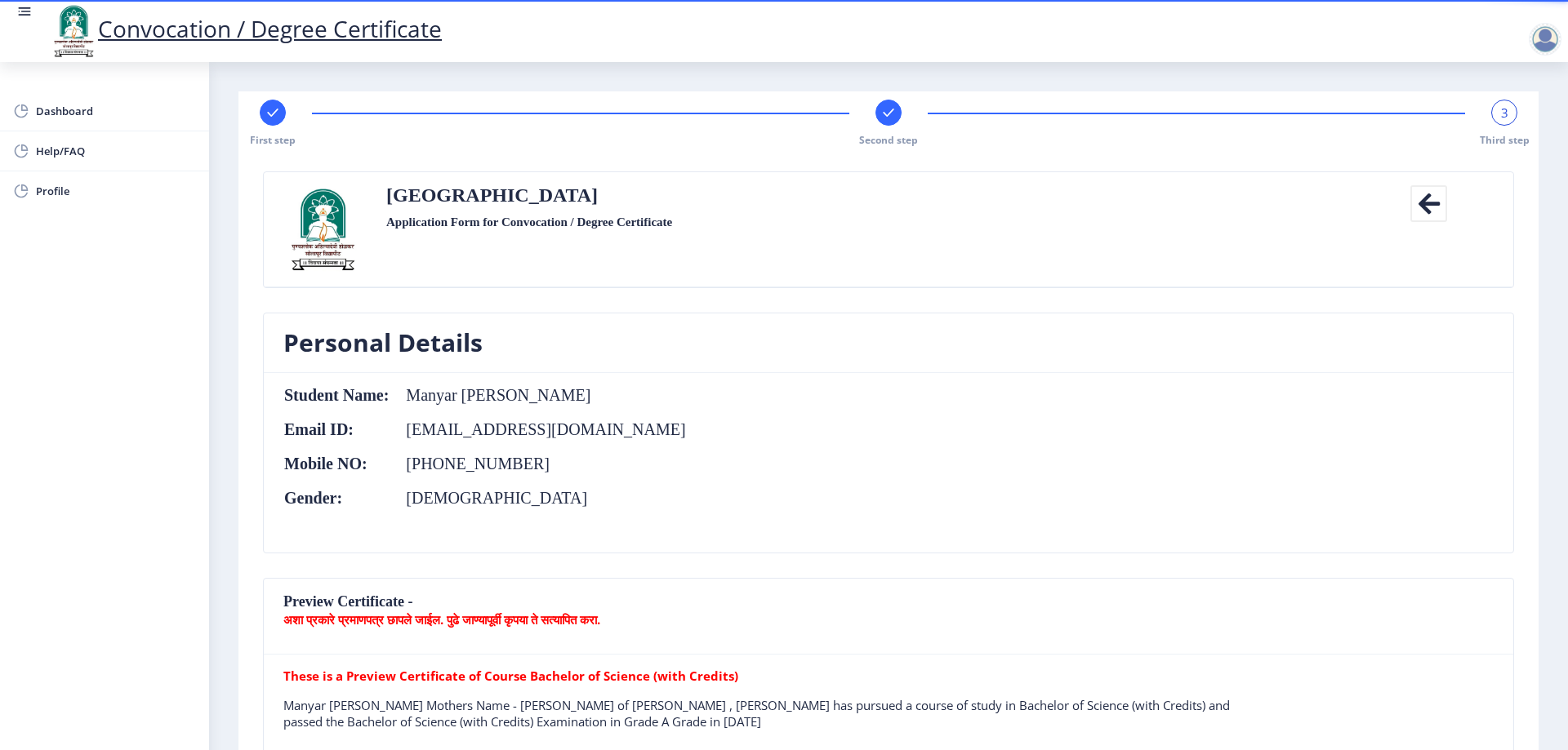
click at [1414, 206] on icon at bounding box center [1429, 203] width 36 height 36
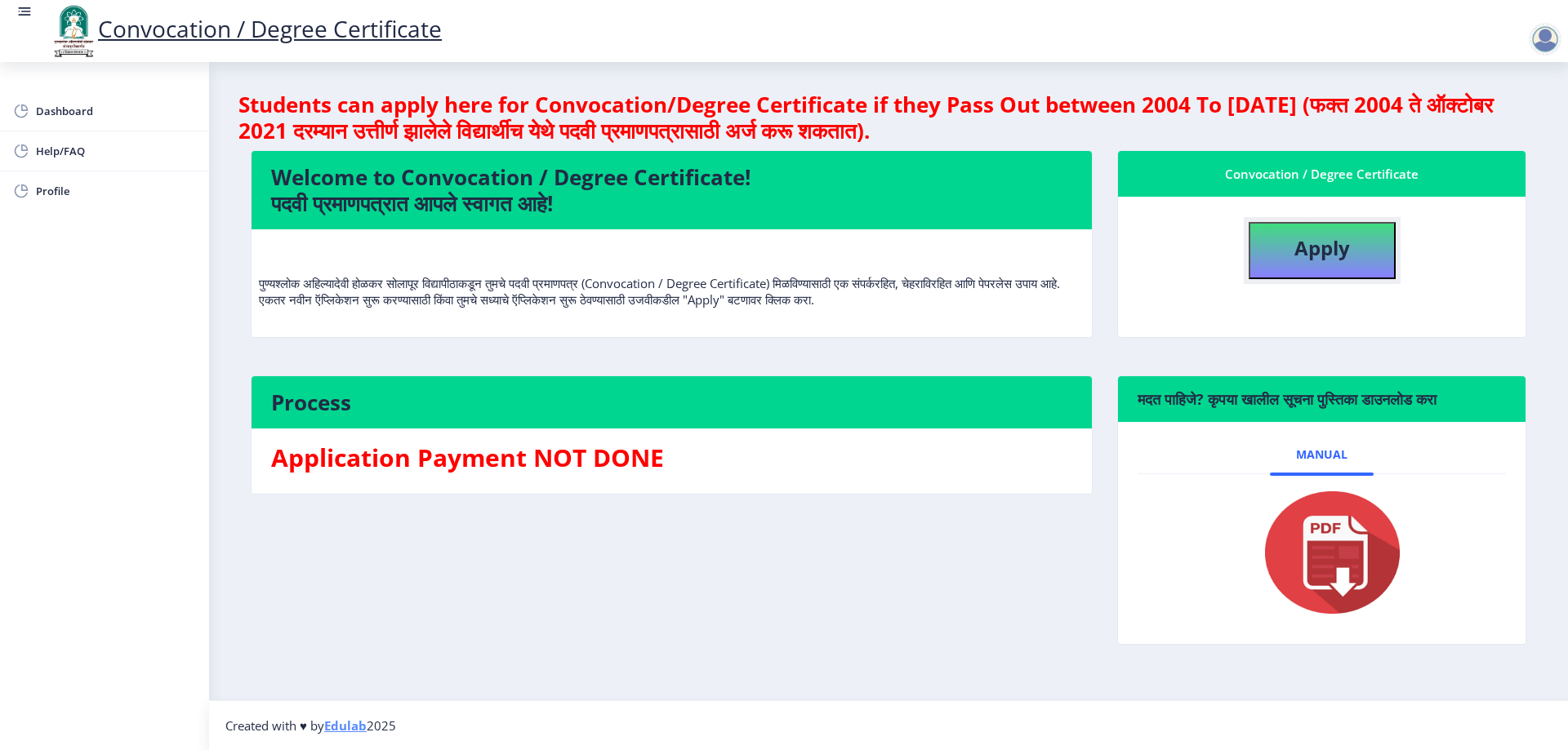
click at [1302, 246] on b "Apply" at bounding box center [1322, 247] width 56 height 27
select select
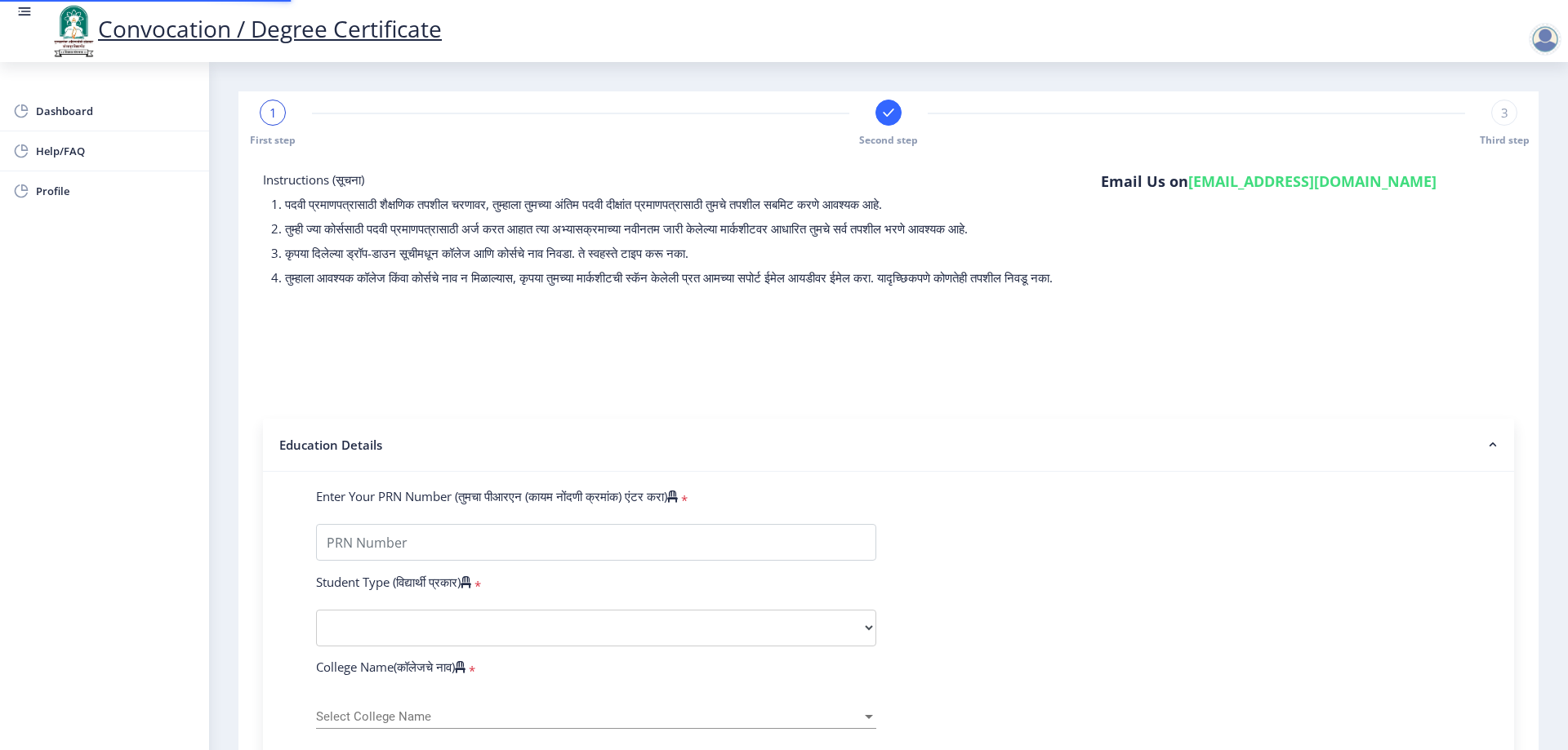
type input "2014032500188312"
select select "Regular"
select select "2017"
select select "March"
select select "Grade A"
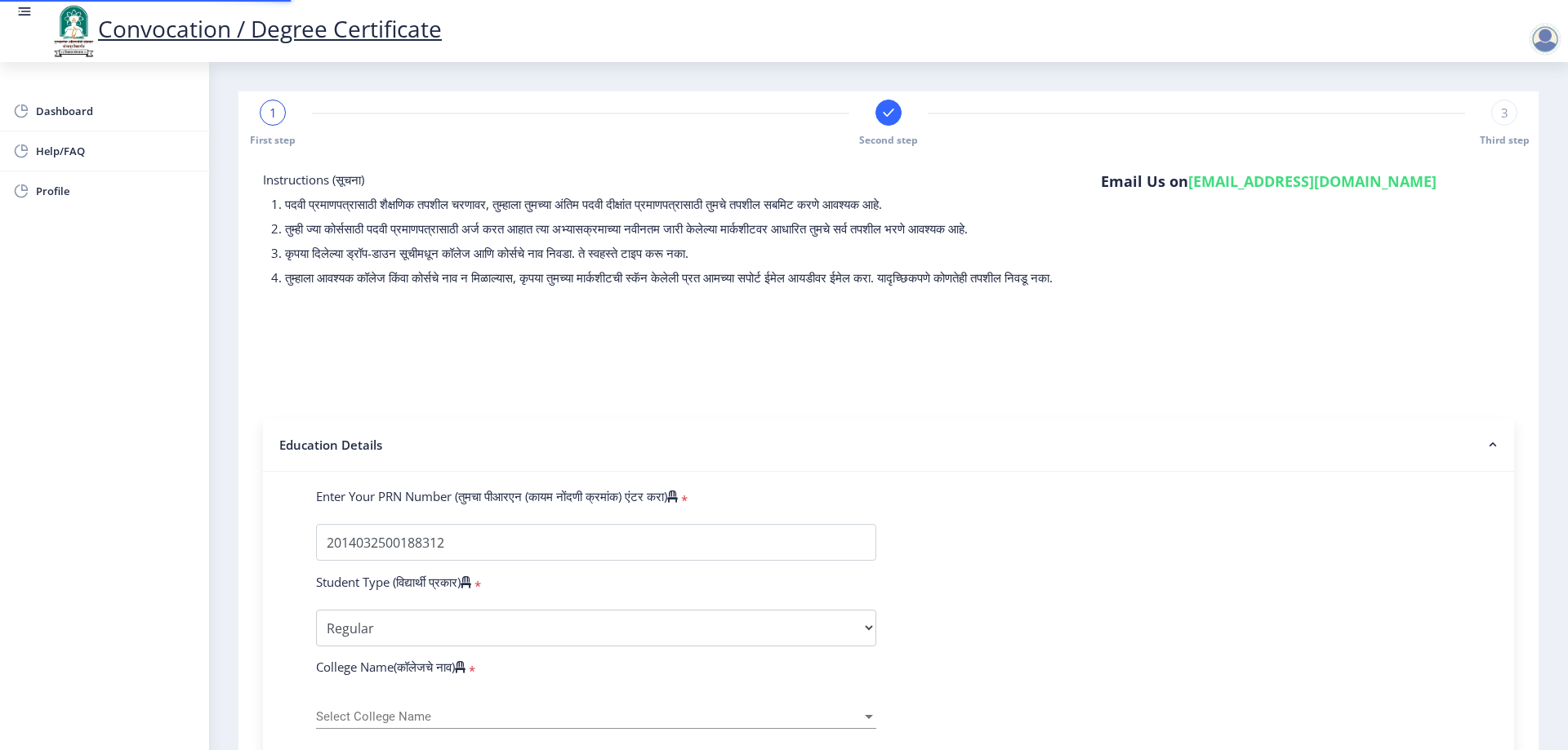
type input "364609"
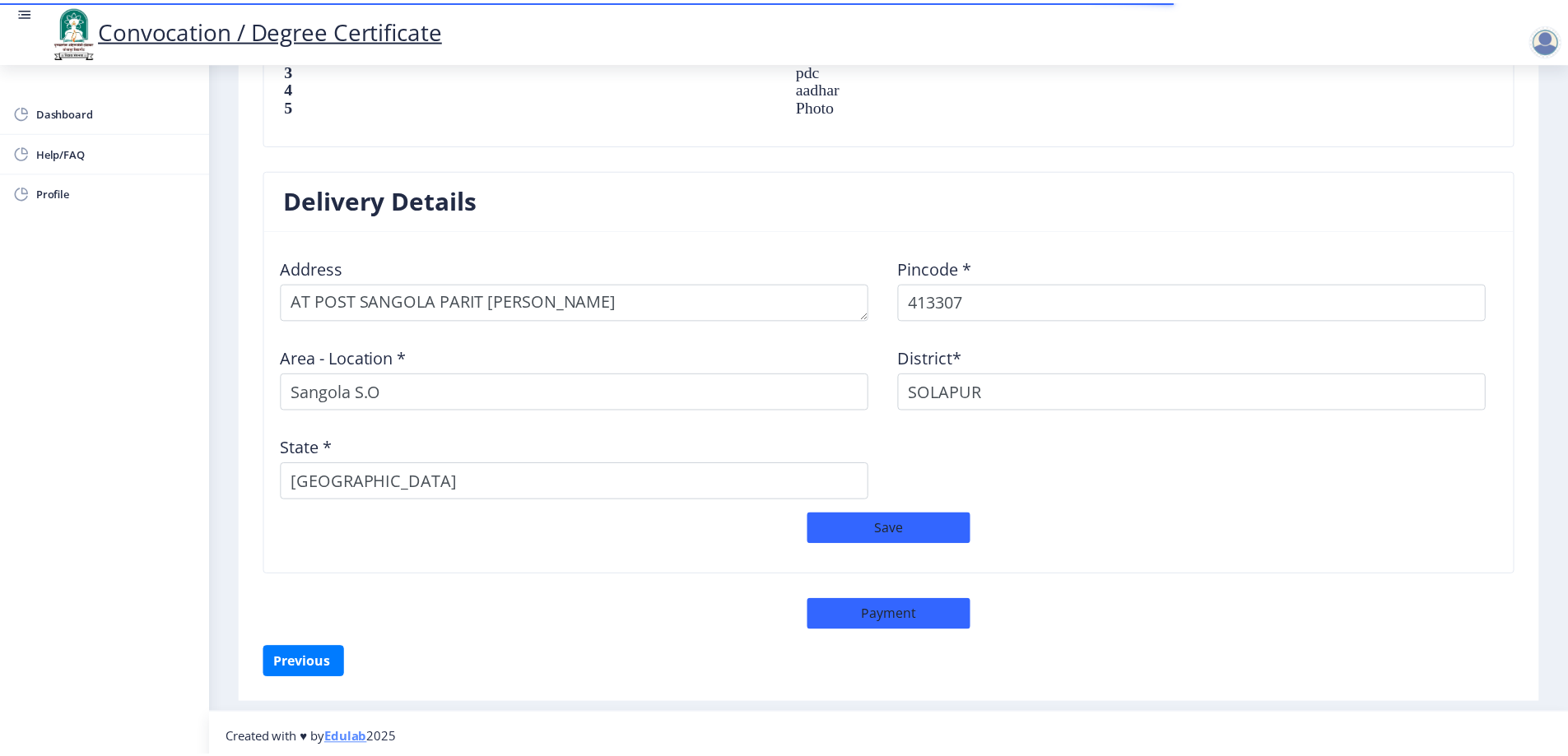
scroll to position [1232, 0]
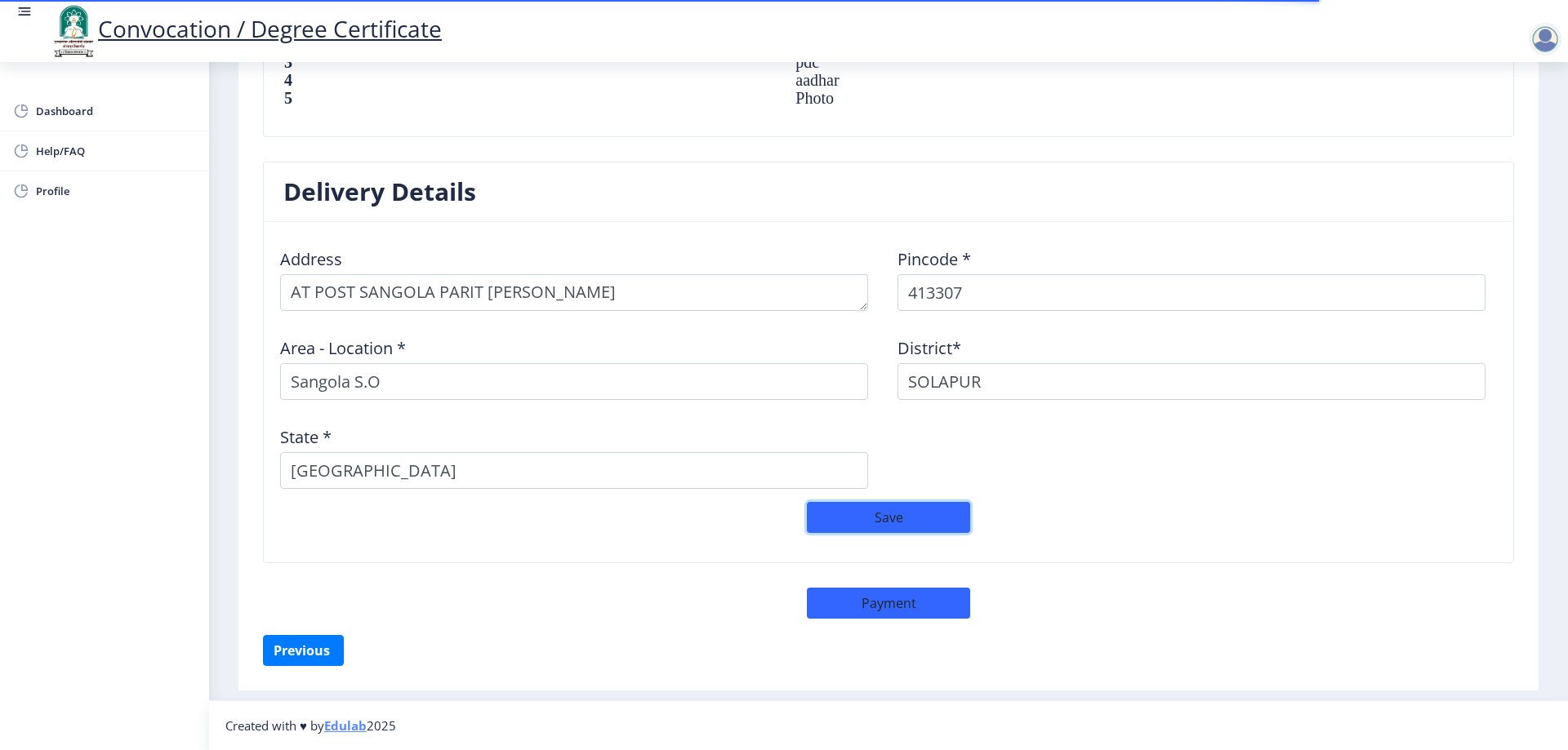
click at [899, 517] on button "Save" at bounding box center [889, 517] width 163 height 31
click at [889, 601] on button "Payment" at bounding box center [889, 603] width 163 height 31
select select "sealed"
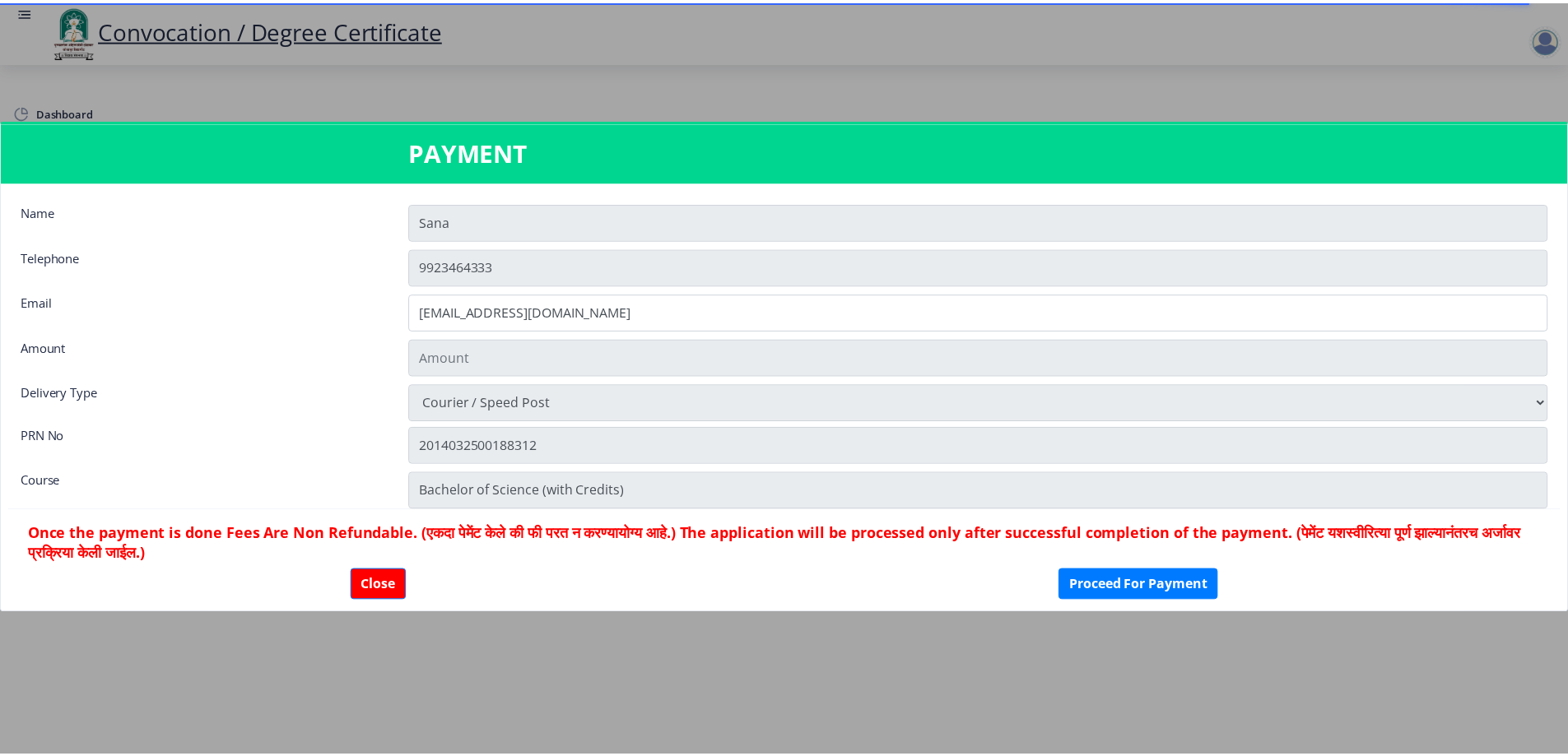
scroll to position [1230, 0]
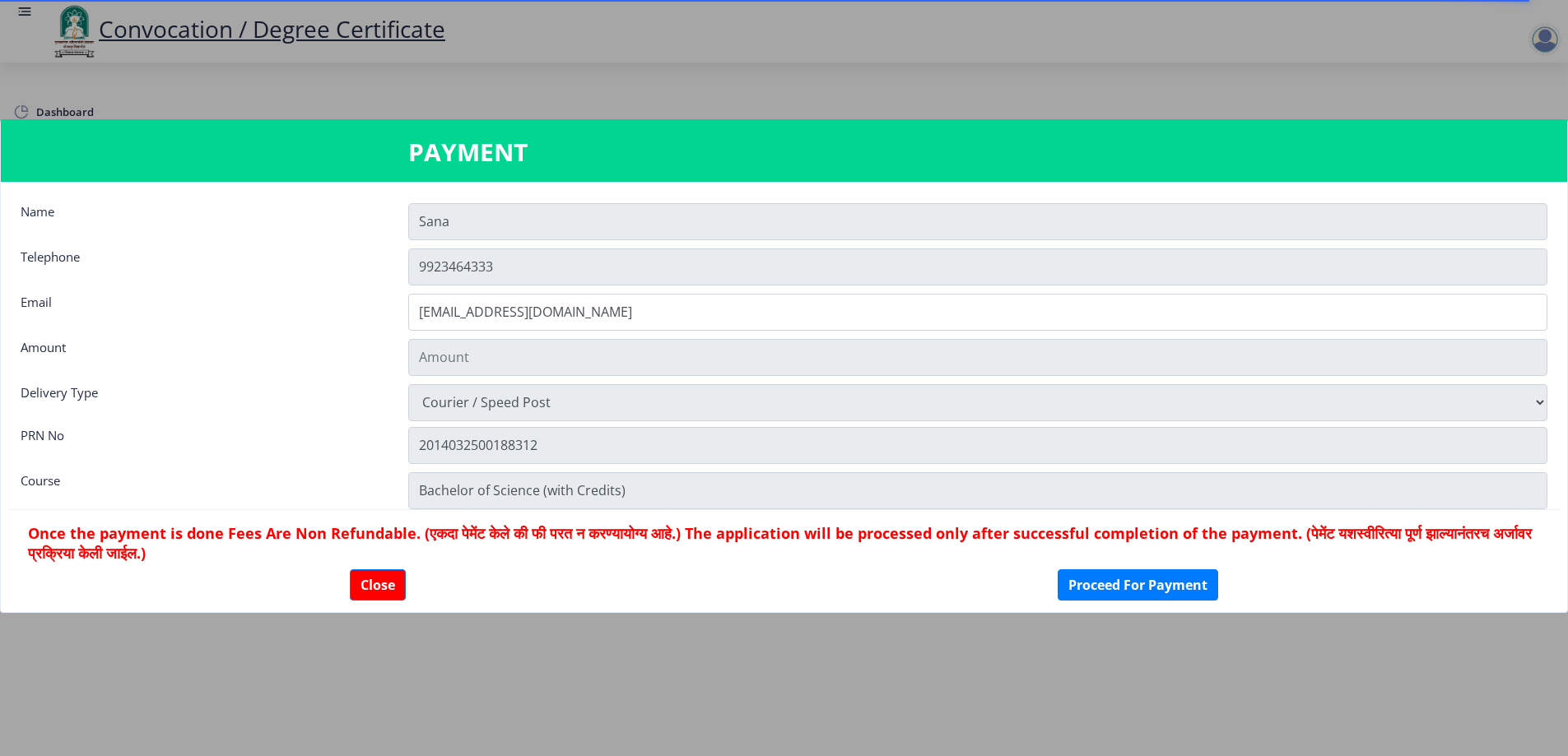
type input "1885"
click at [1109, 581] on button "Proceed For Payment" at bounding box center [1139, 585] width 161 height 31
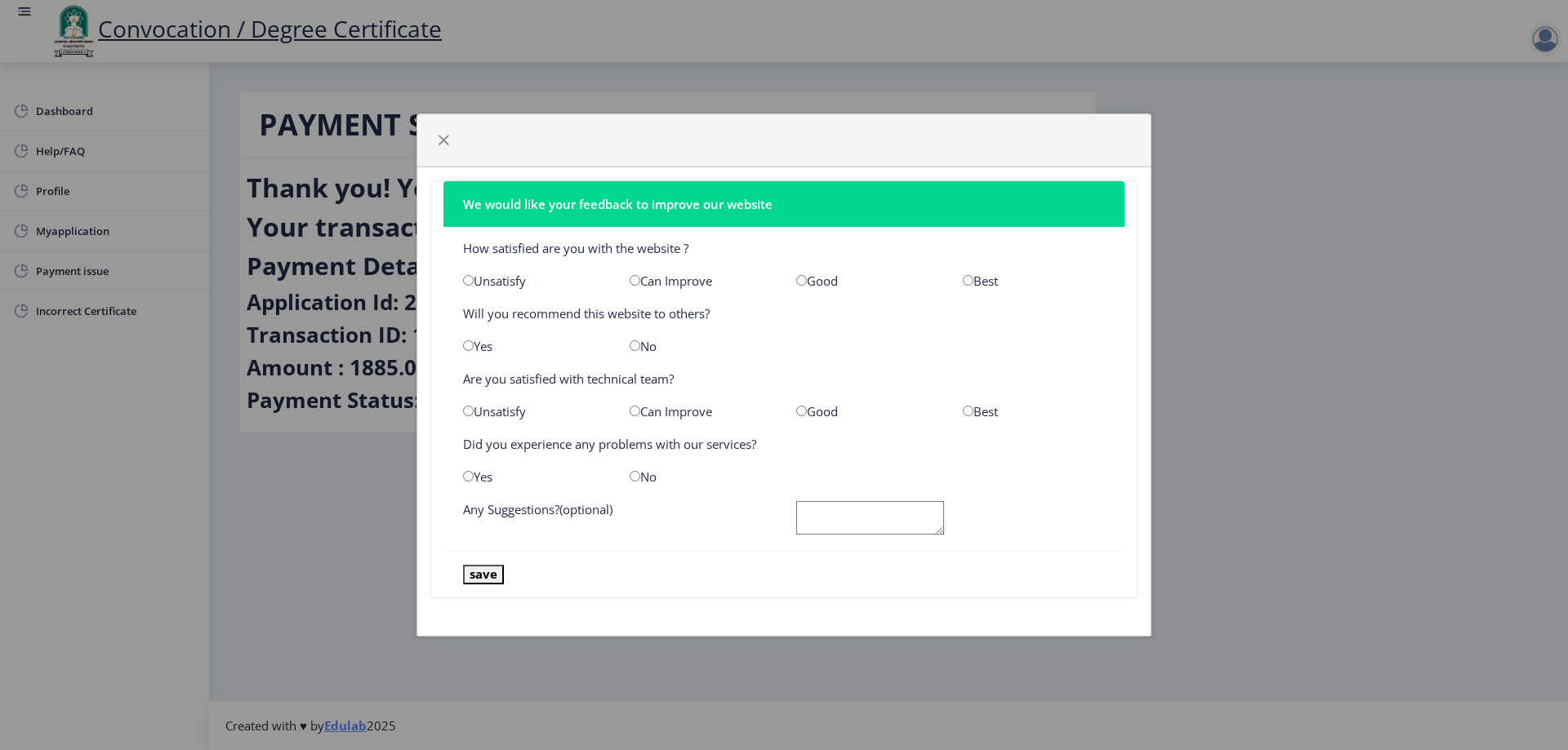
click at [820, 284] on div "Good" at bounding box center [867, 280] width 167 height 16
click at [799, 281] on input "radio" at bounding box center [801, 280] width 11 height 11
radio input "true"
click at [632, 346] on input "radio" at bounding box center [634, 345] width 11 height 11
radio input "true"
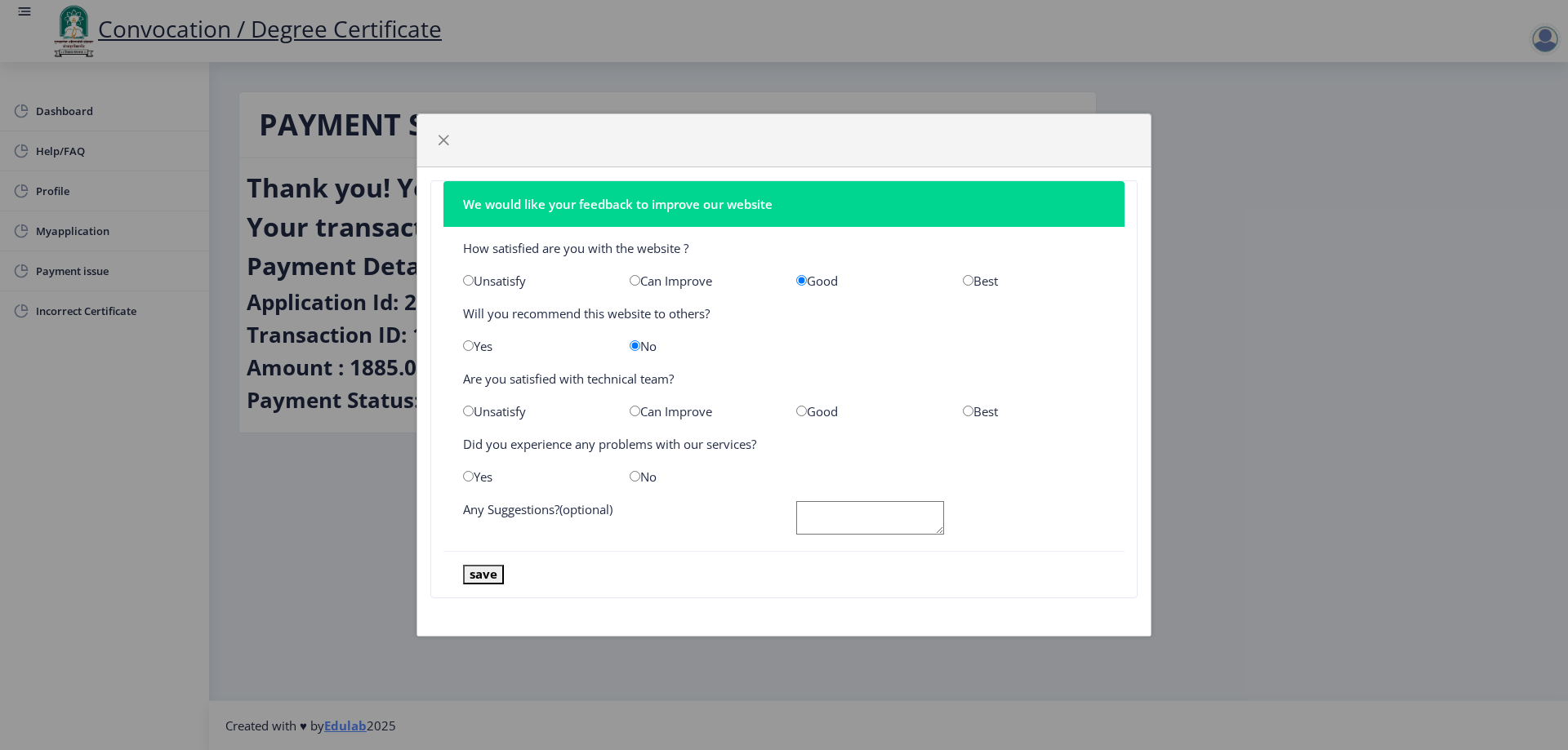
click at [802, 414] on input "radio" at bounding box center [801, 410] width 11 height 11
radio input "true"
click at [635, 479] on input "radio" at bounding box center [634, 476] width 11 height 11
radio input "true"
click at [853, 523] on textarea at bounding box center [870, 518] width 148 height 34
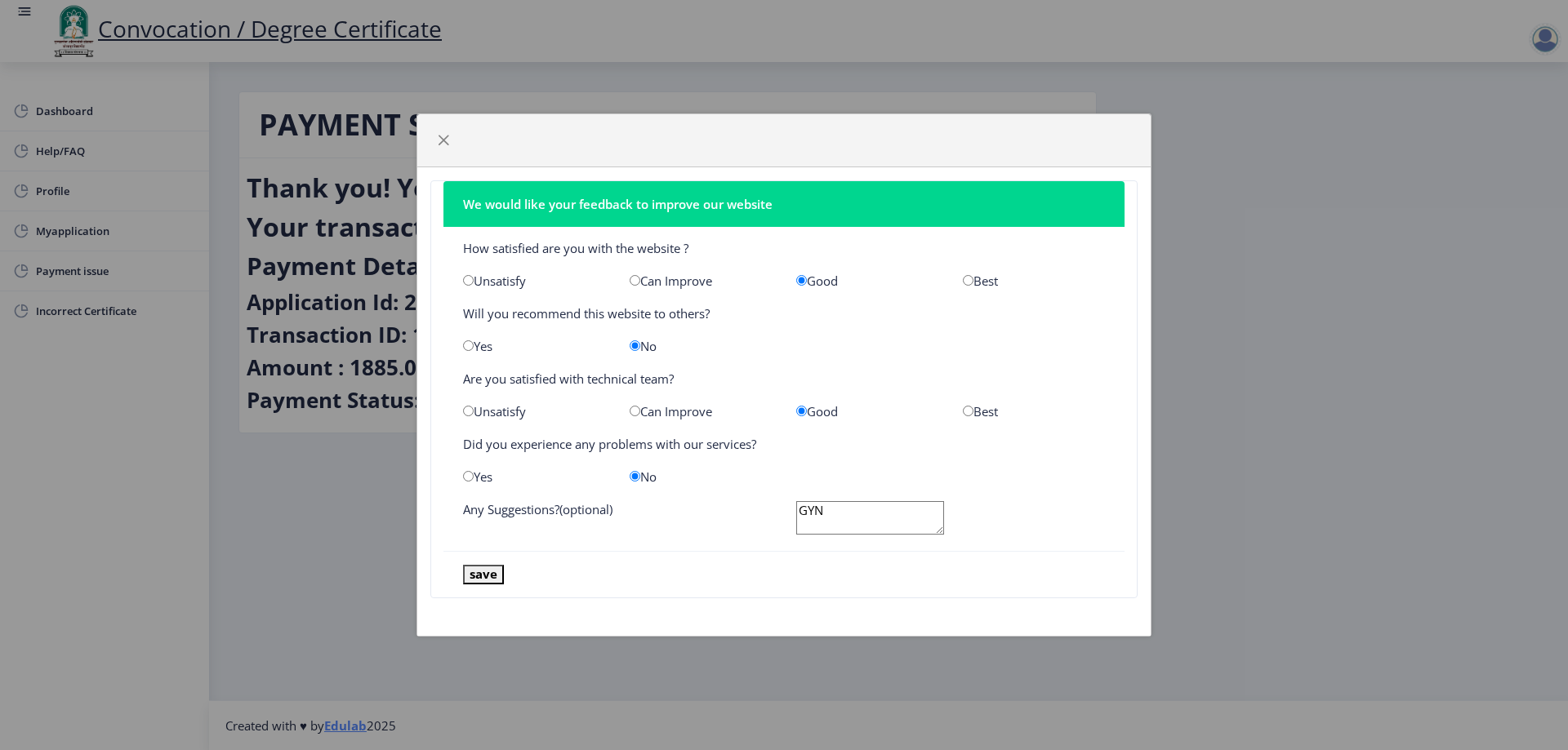
type textarea "GYN"
click at [484, 574] on button "save" at bounding box center [484, 574] width 41 height 19
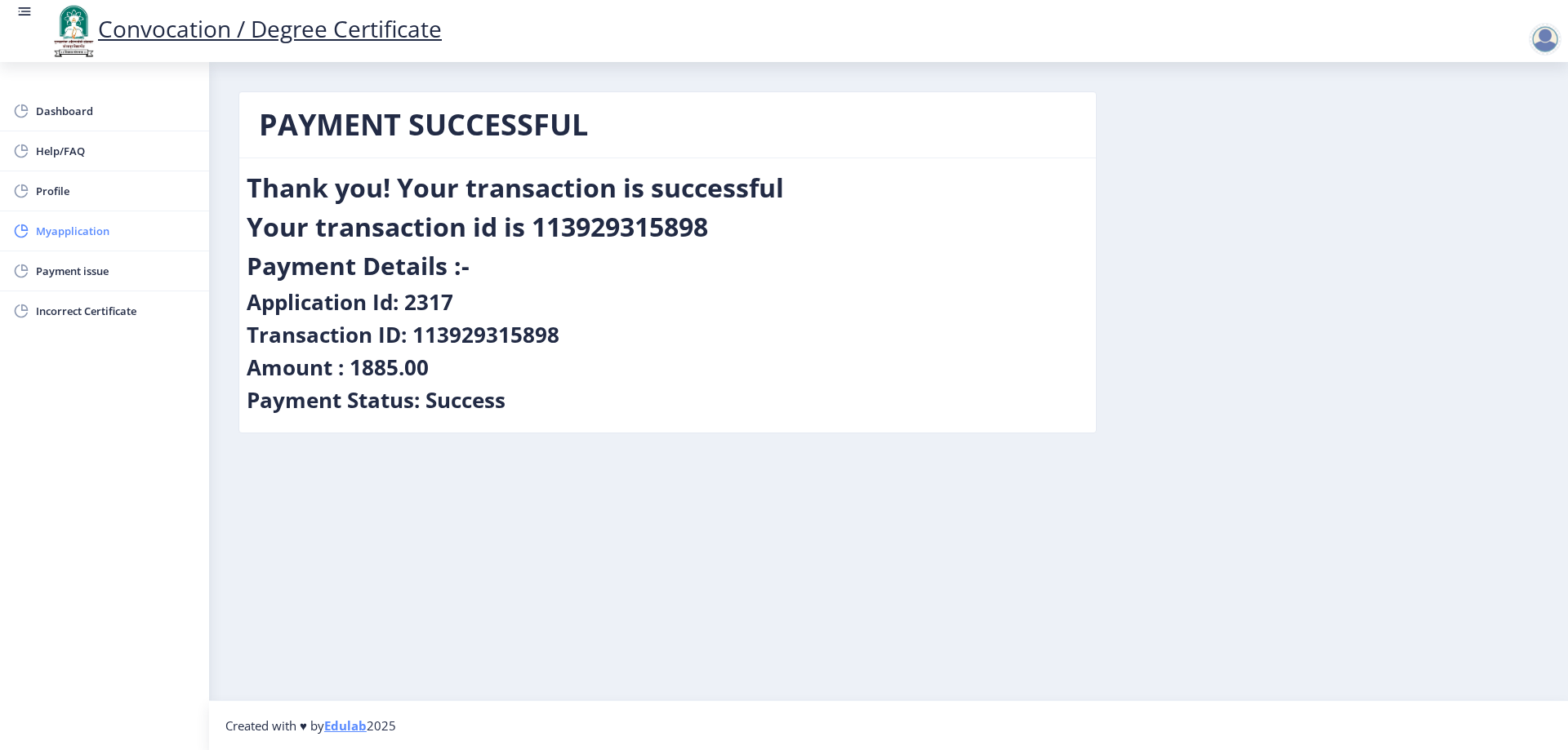
click at [74, 239] on span "Myapplication" at bounding box center [115, 231] width 160 height 19
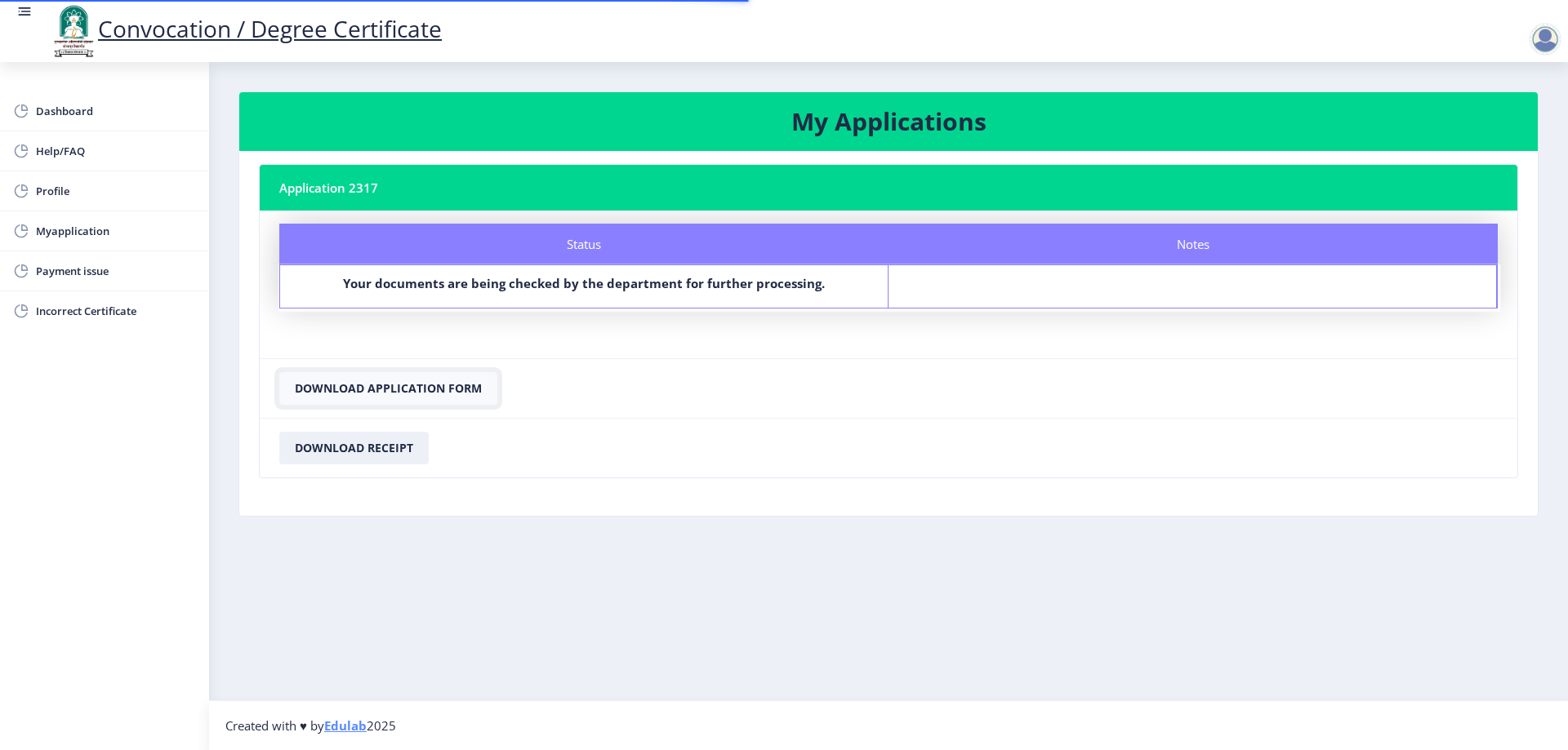
click at [394, 391] on button "Download Application Form" at bounding box center [388, 388] width 218 height 33
click at [365, 445] on button "Download Receipt" at bounding box center [354, 448] width 150 height 33
